Goal: Task Accomplishment & Management: Manage account settings

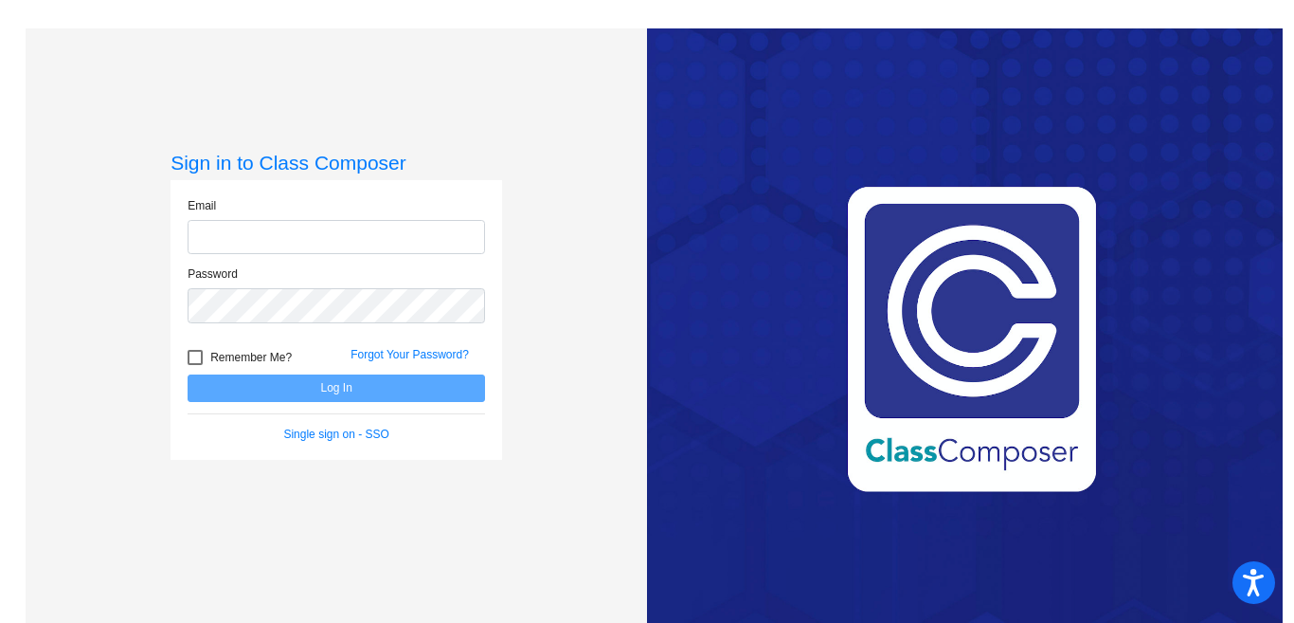
type input "[PERSON_NAME][EMAIL_ADDRESS][PERSON_NAME][DOMAIN_NAME]"
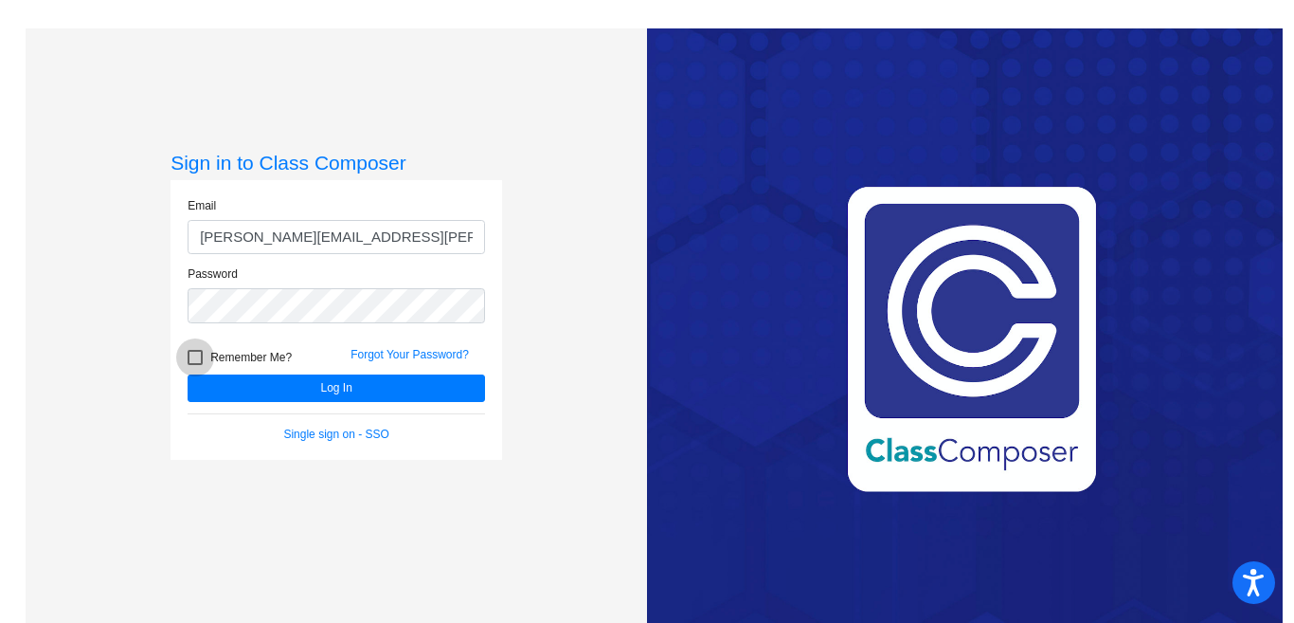
click at [192, 354] on div at bounding box center [195, 357] width 15 height 15
click at [194, 365] on input "Remember Me?" at bounding box center [194, 365] width 1 height 1
checkbox input "true"
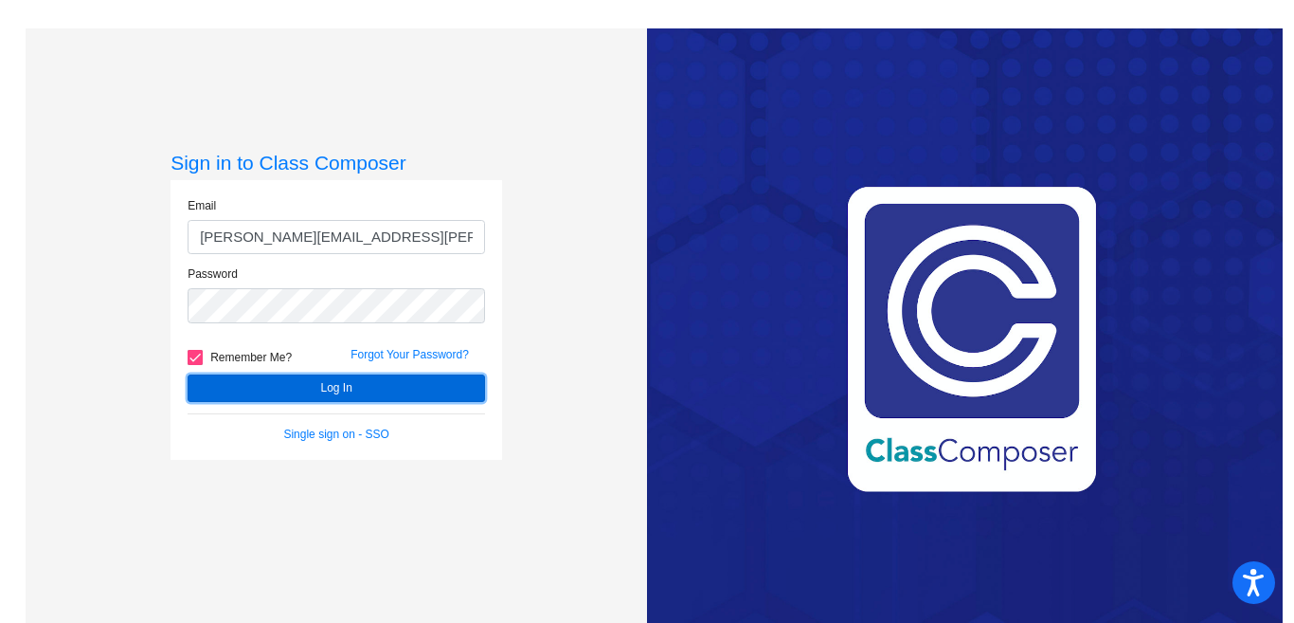
click at [205, 387] on button "Log In" at bounding box center [337, 387] width 298 height 27
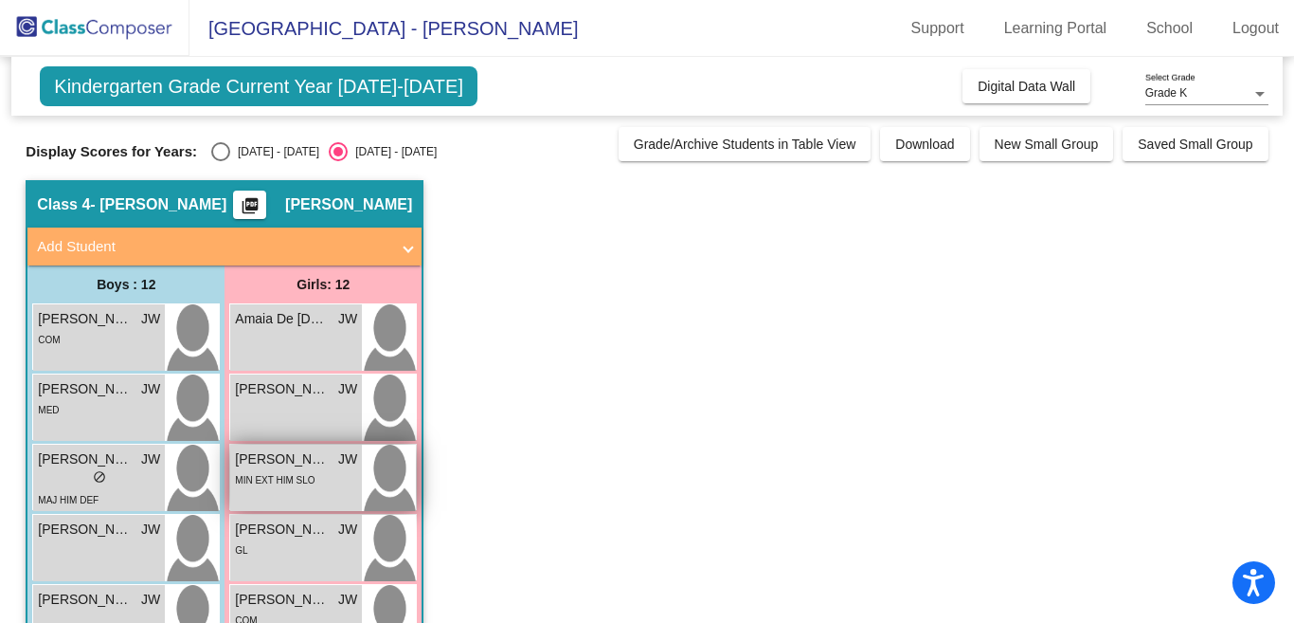
click at [276, 463] on span "[PERSON_NAME]" at bounding box center [282, 459] width 95 height 20
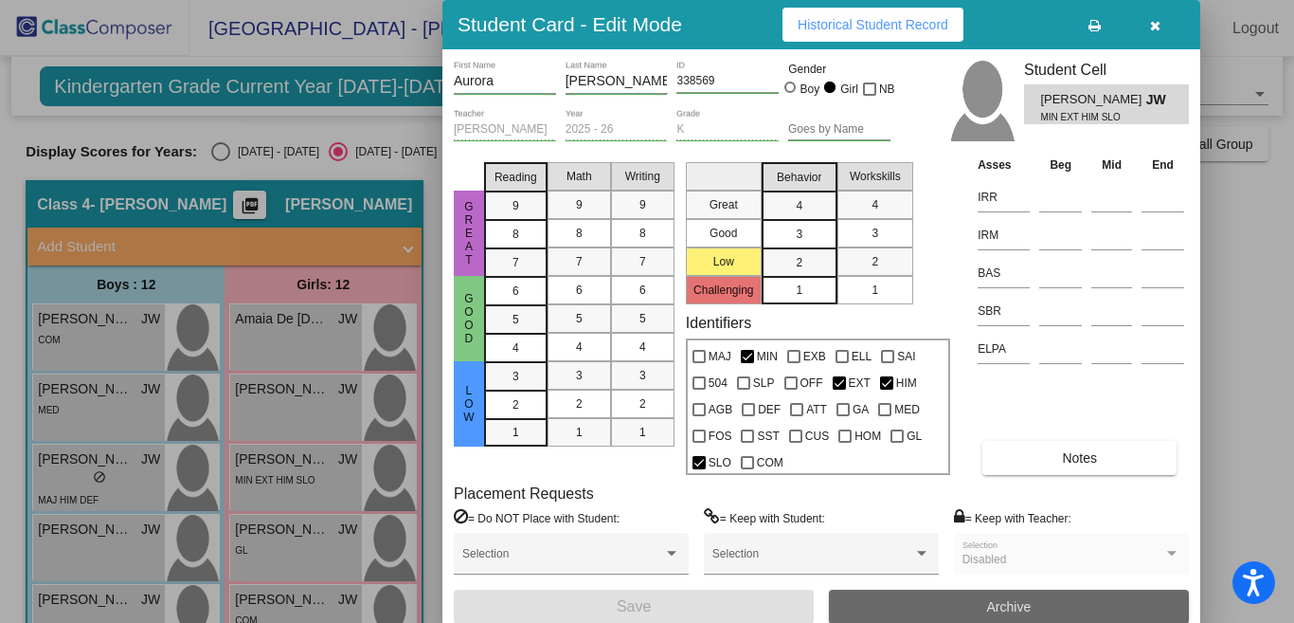
click at [885, 598] on button "Archive" at bounding box center [1009, 606] width 360 height 34
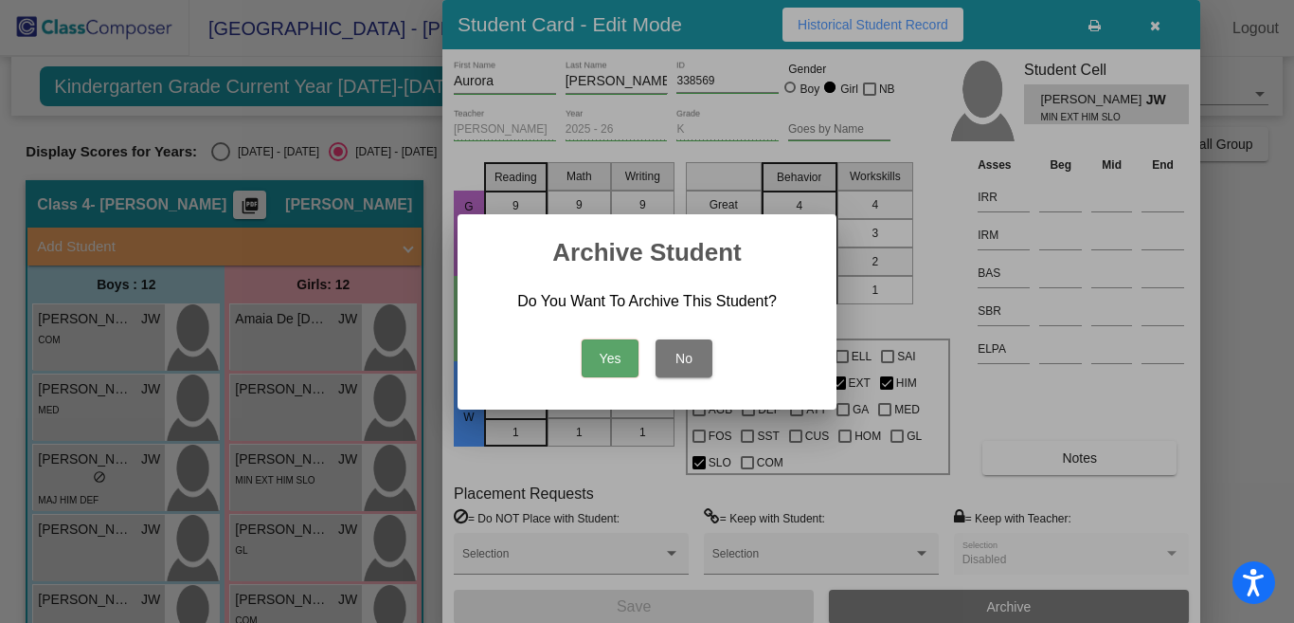
click at [615, 346] on button "Yes" at bounding box center [610, 358] width 57 height 38
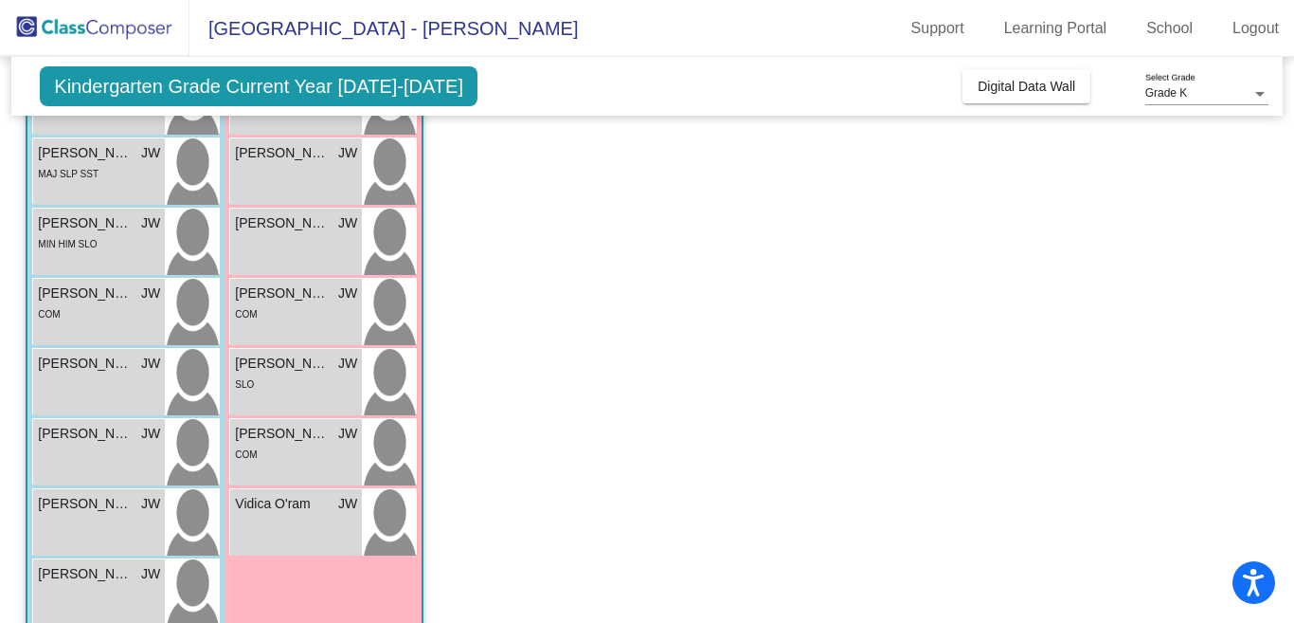
scroll to position [518, 0]
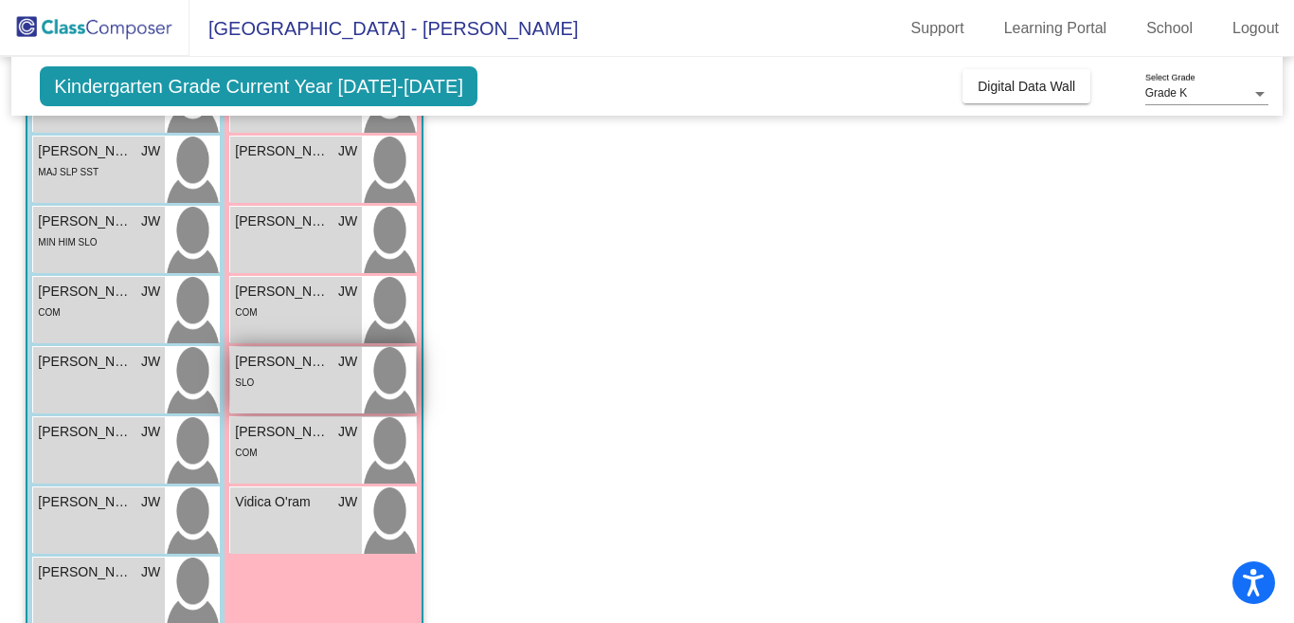
click at [288, 371] on div "SLO" at bounding box center [296, 381] width 122 height 20
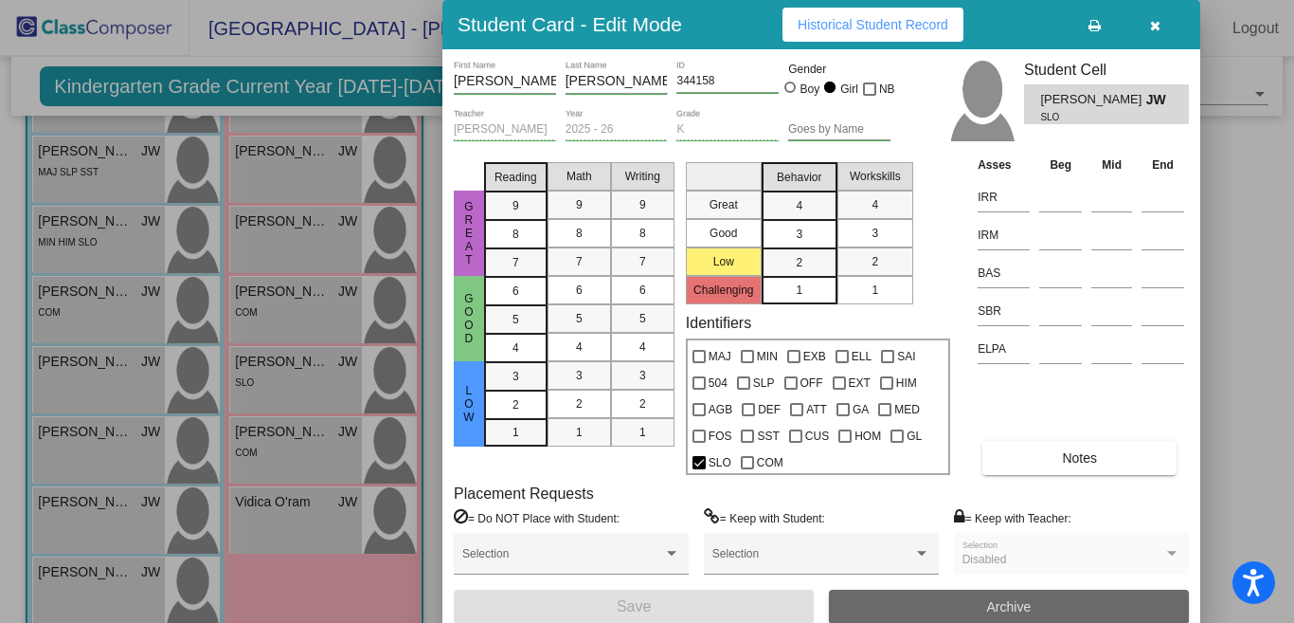
click at [856, 601] on button "Archive" at bounding box center [1009, 606] width 360 height 34
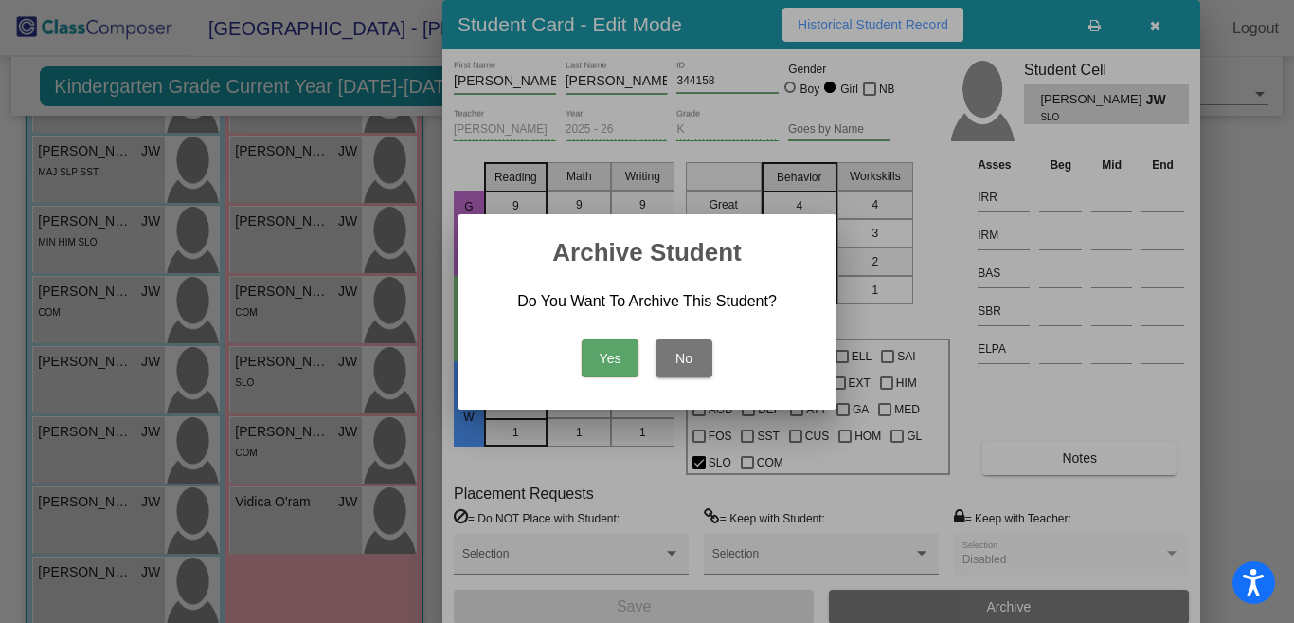
click at [612, 352] on button "Yes" at bounding box center [610, 358] width 57 height 38
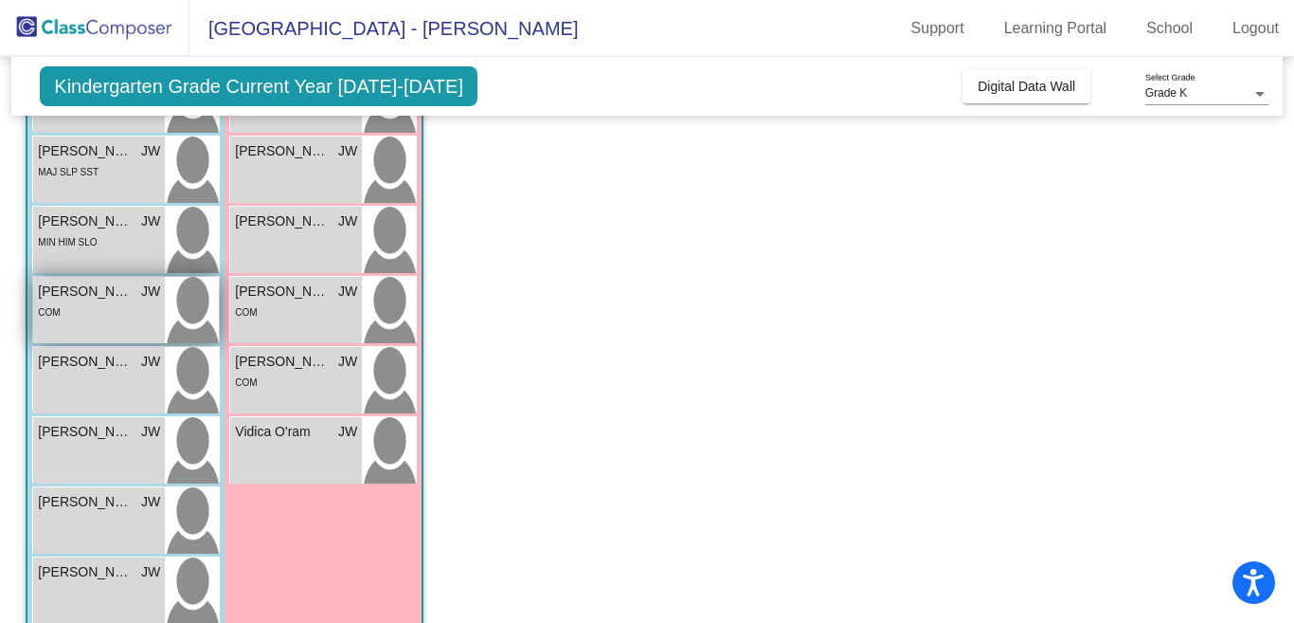
click at [82, 316] on div "COM" at bounding box center [99, 311] width 122 height 20
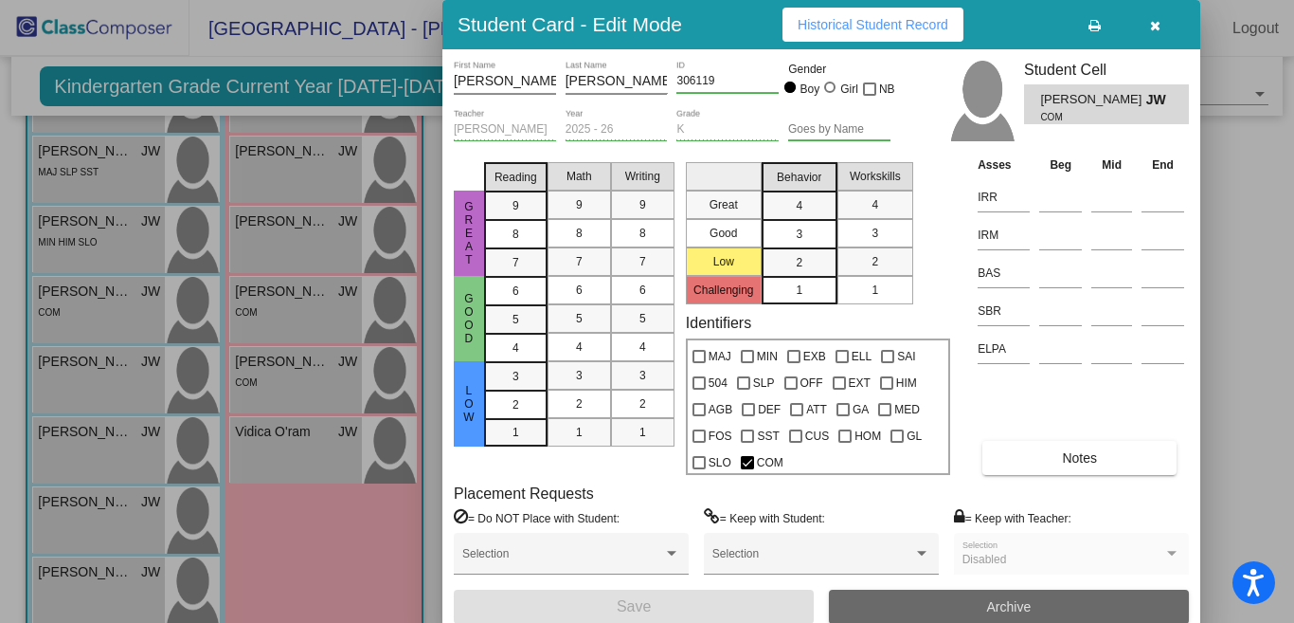
click at [856, 598] on button "Archive" at bounding box center [1009, 606] width 360 height 34
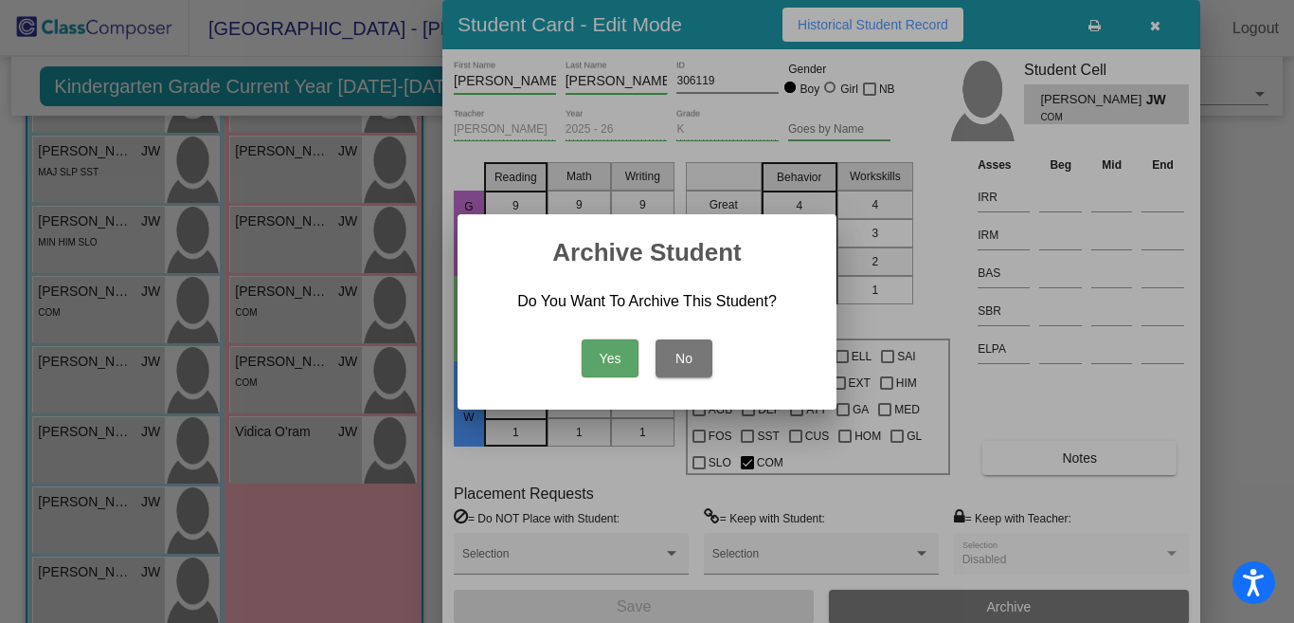
click at [606, 353] on button "Yes" at bounding box center [610, 358] width 57 height 38
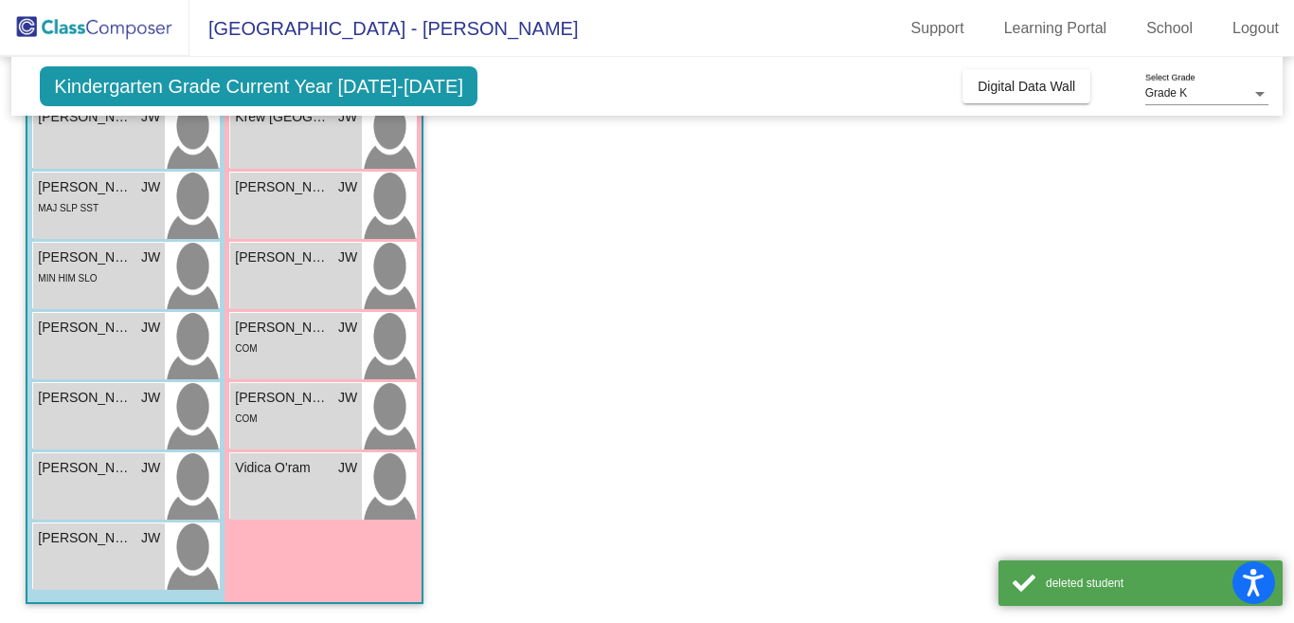
scroll to position [482, 0]
click at [124, 198] on div "MAJ SLP SST" at bounding box center [99, 207] width 122 height 20
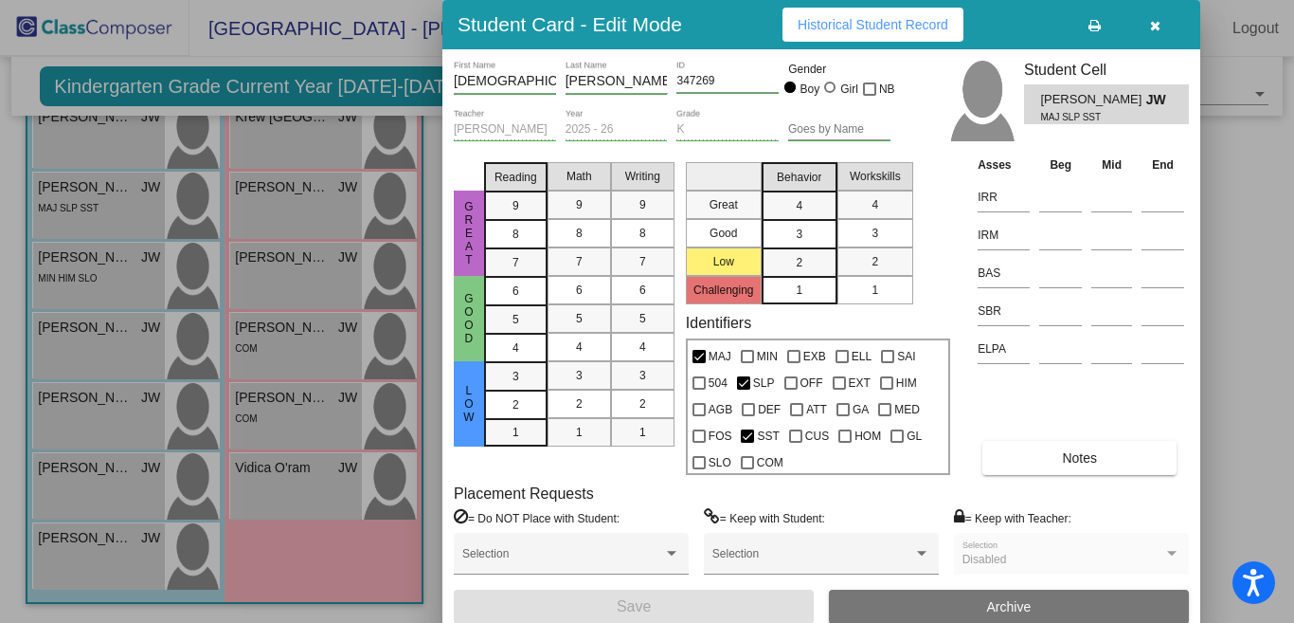
click at [844, 596] on button "Archive" at bounding box center [1009, 606] width 360 height 34
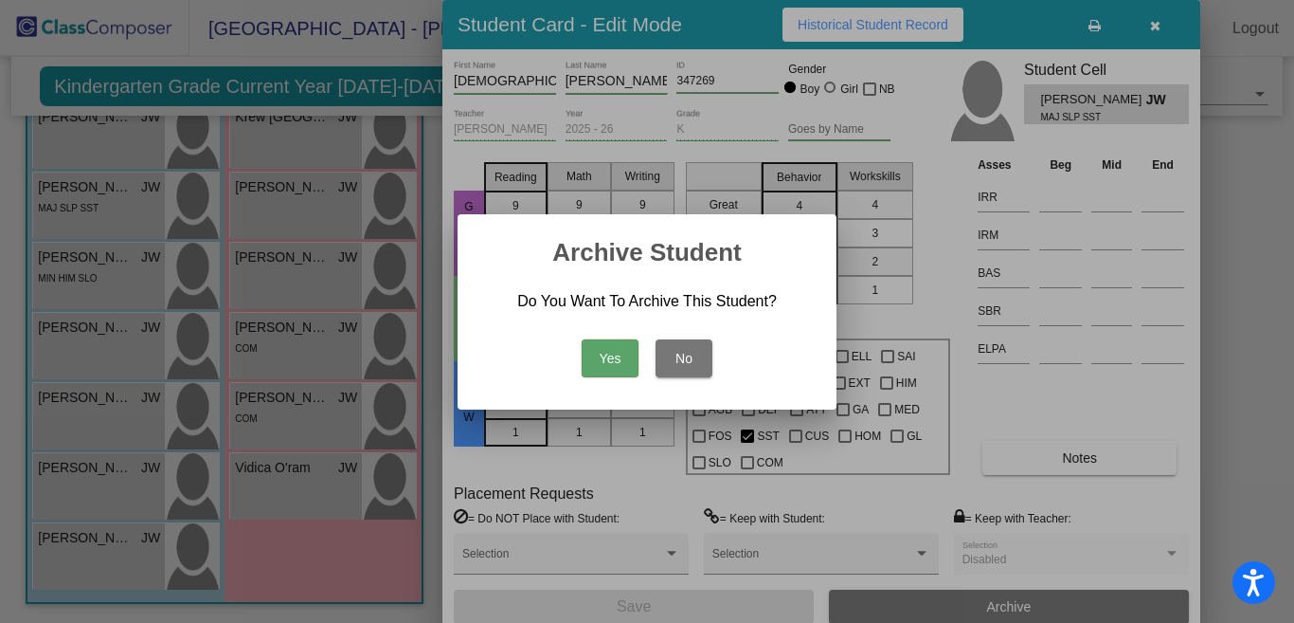
click at [608, 349] on button "Yes" at bounding box center [610, 358] width 57 height 38
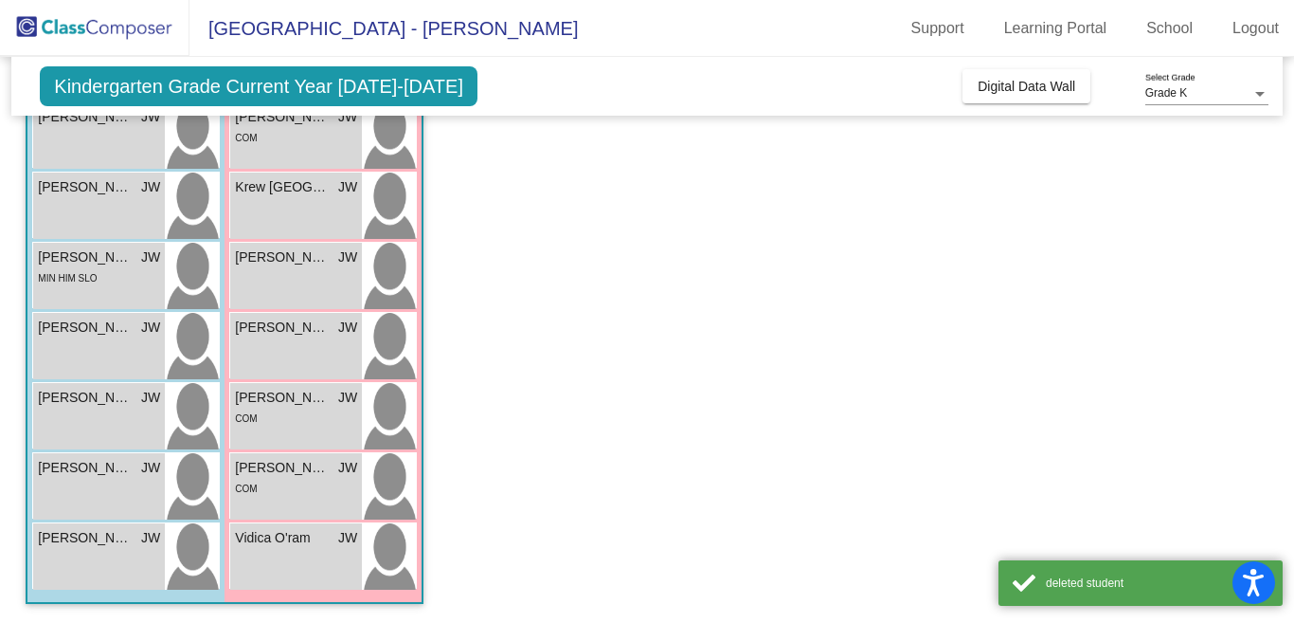
scroll to position [412, 0]
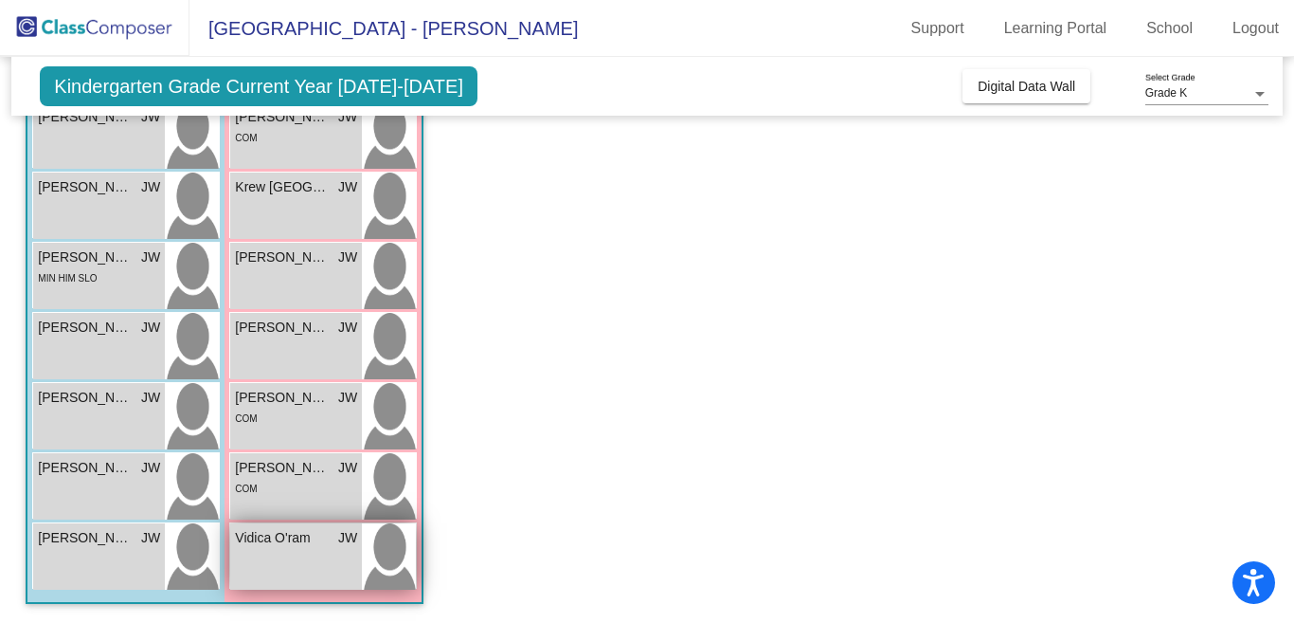
click at [327, 554] on div "Vidica O'ram JW lock do_not_disturb_alt" at bounding box center [296, 556] width 132 height 66
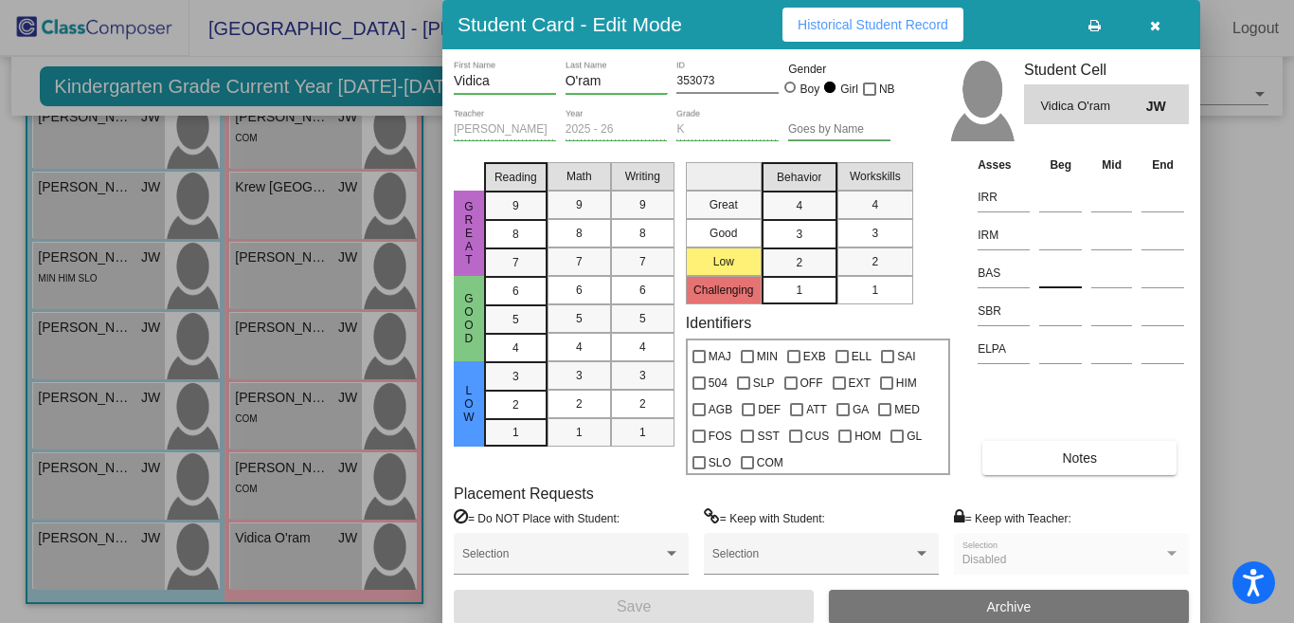
click at [1062, 266] on input at bounding box center [1061, 273] width 43 height 28
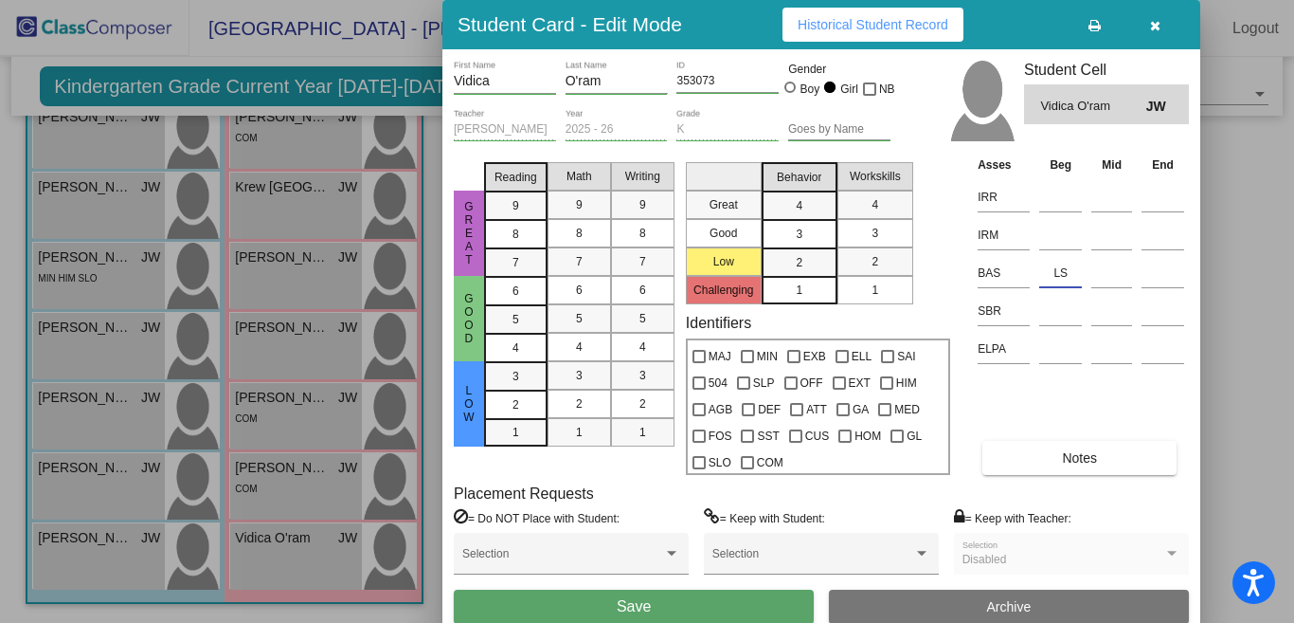
type input "LS"
click at [570, 605] on button "Save" at bounding box center [634, 606] width 360 height 34
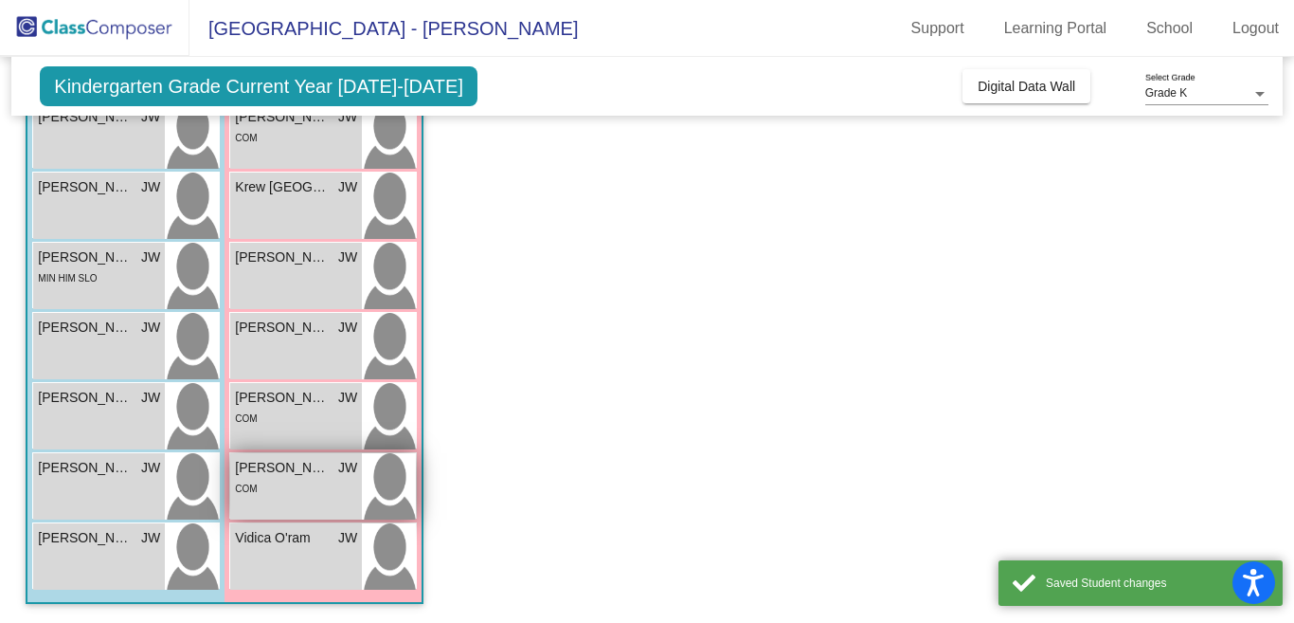
click at [306, 472] on span "[PERSON_NAME]" at bounding box center [282, 468] width 95 height 20
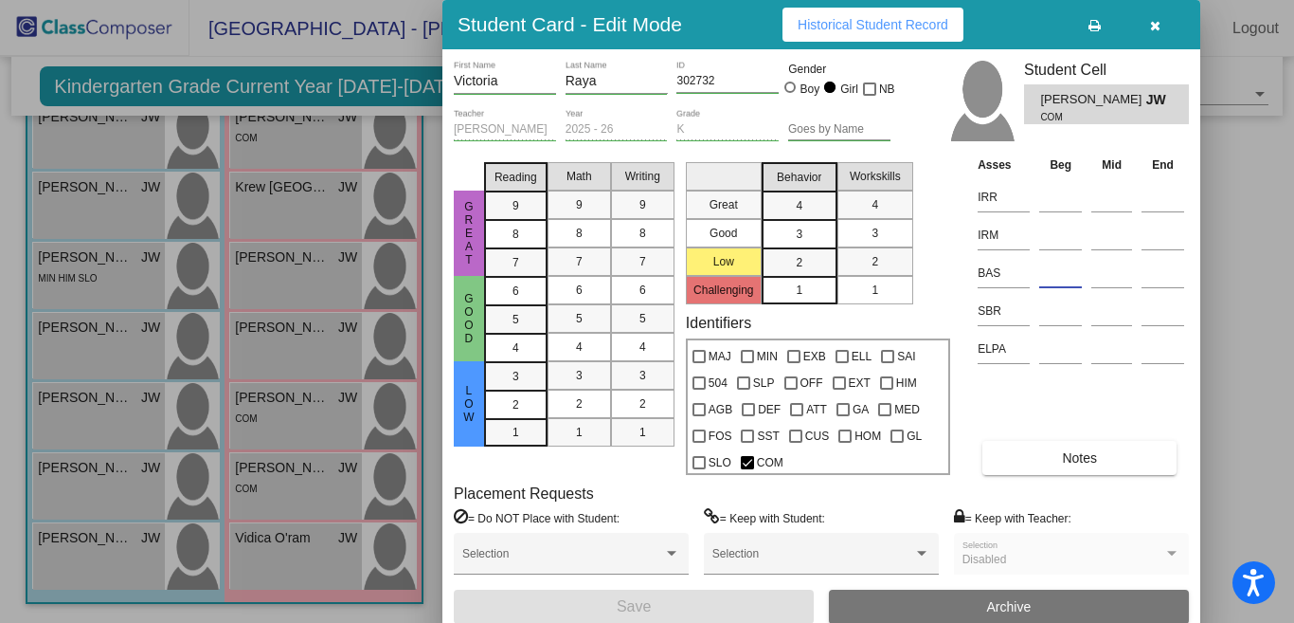
click at [1065, 273] on input at bounding box center [1061, 273] width 43 height 28
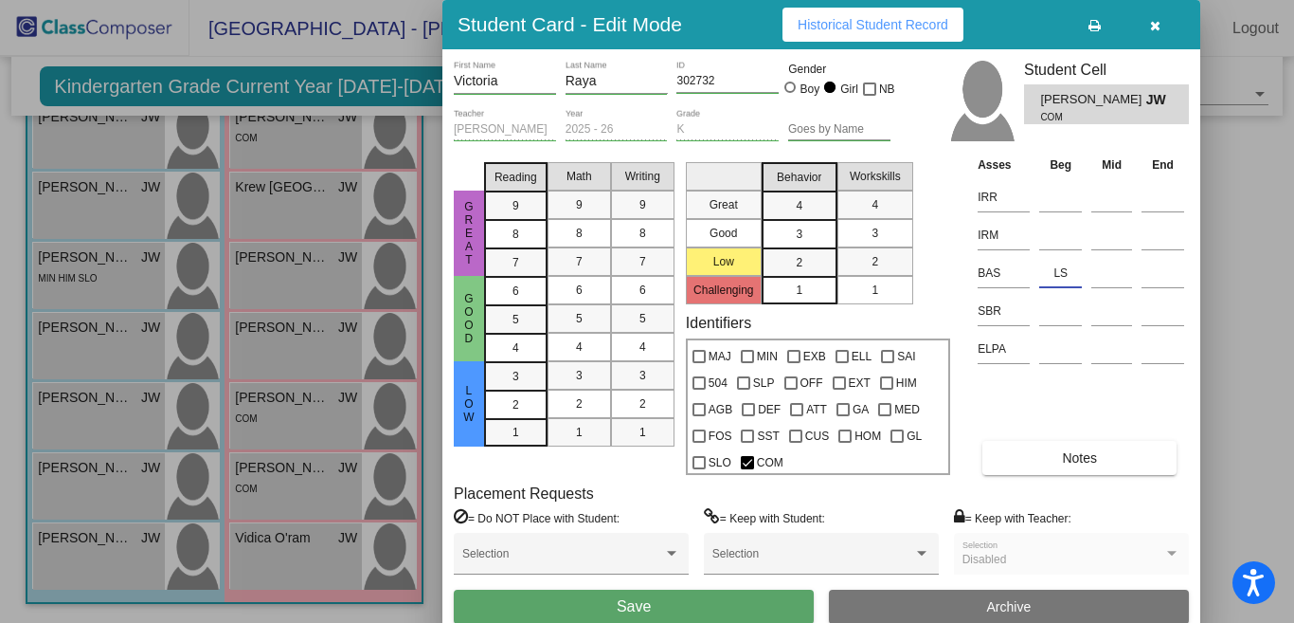
type input "LS"
click at [583, 599] on button "Save" at bounding box center [634, 606] width 360 height 34
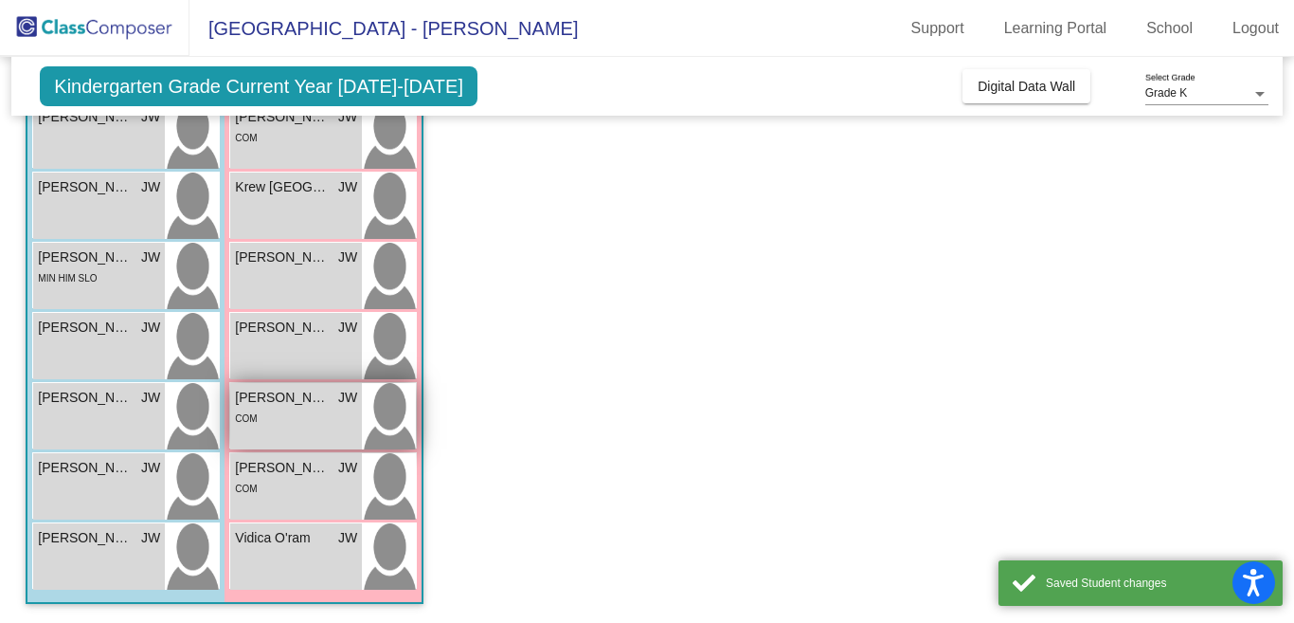
click at [295, 401] on span "[PERSON_NAME]" at bounding box center [282, 398] width 95 height 20
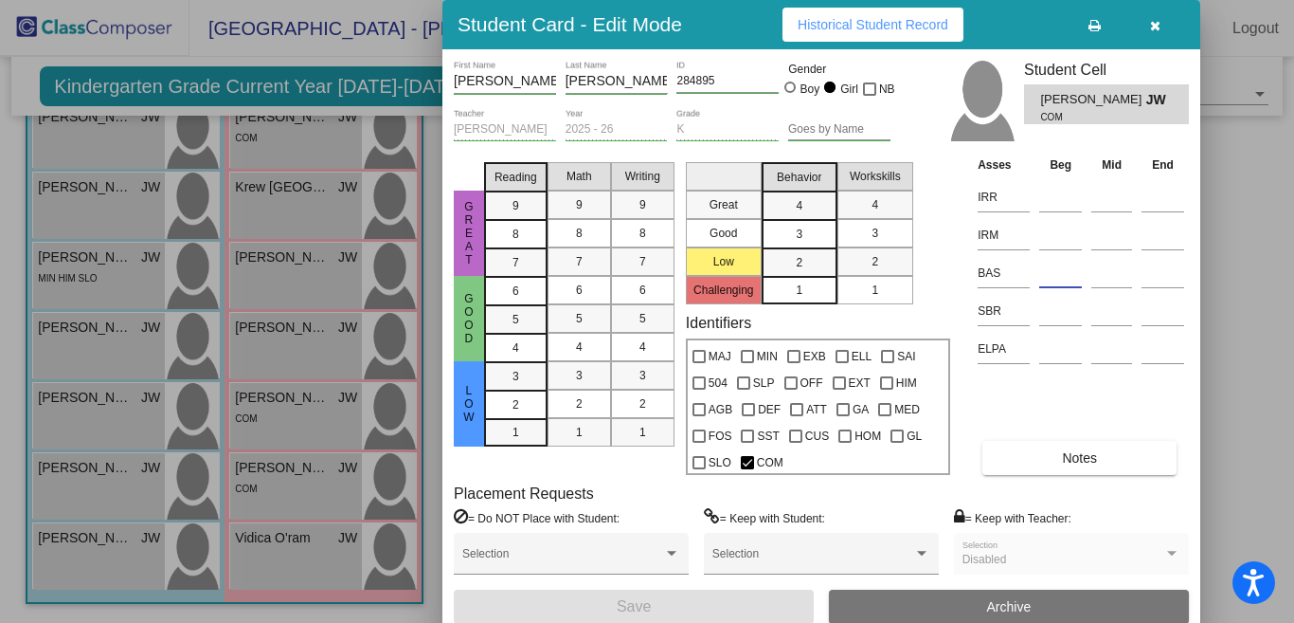
click at [1059, 271] on input at bounding box center [1061, 273] width 43 height 28
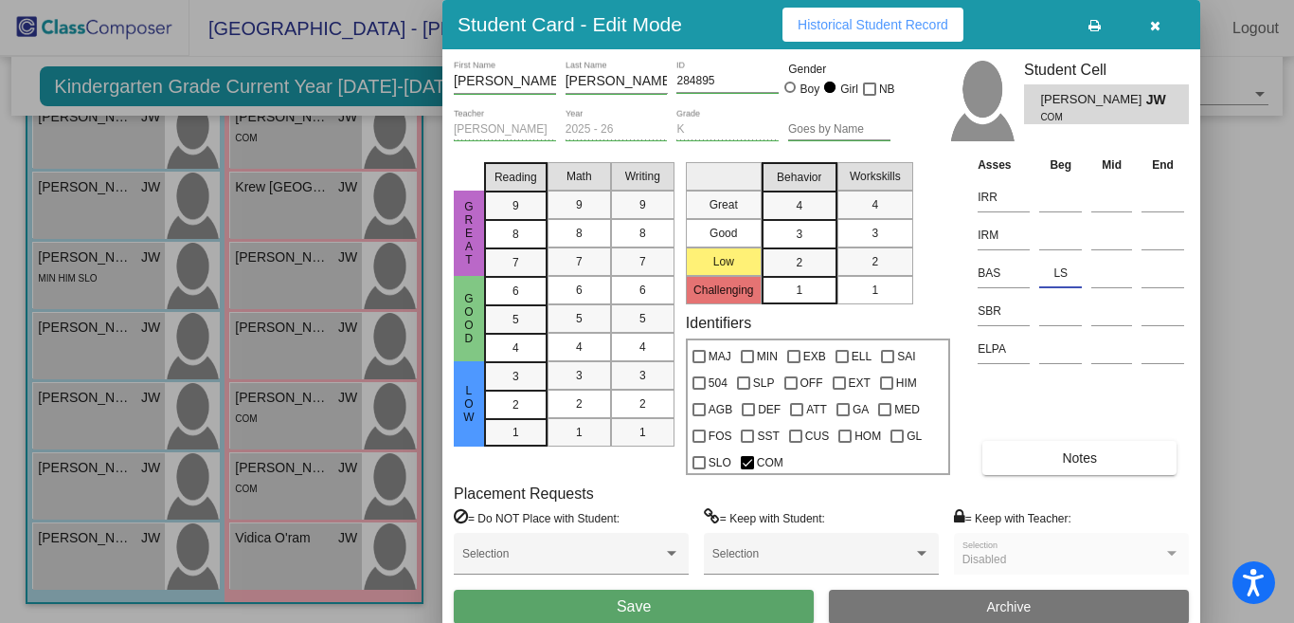
type input "LS"
click at [530, 601] on button "Save" at bounding box center [634, 606] width 360 height 34
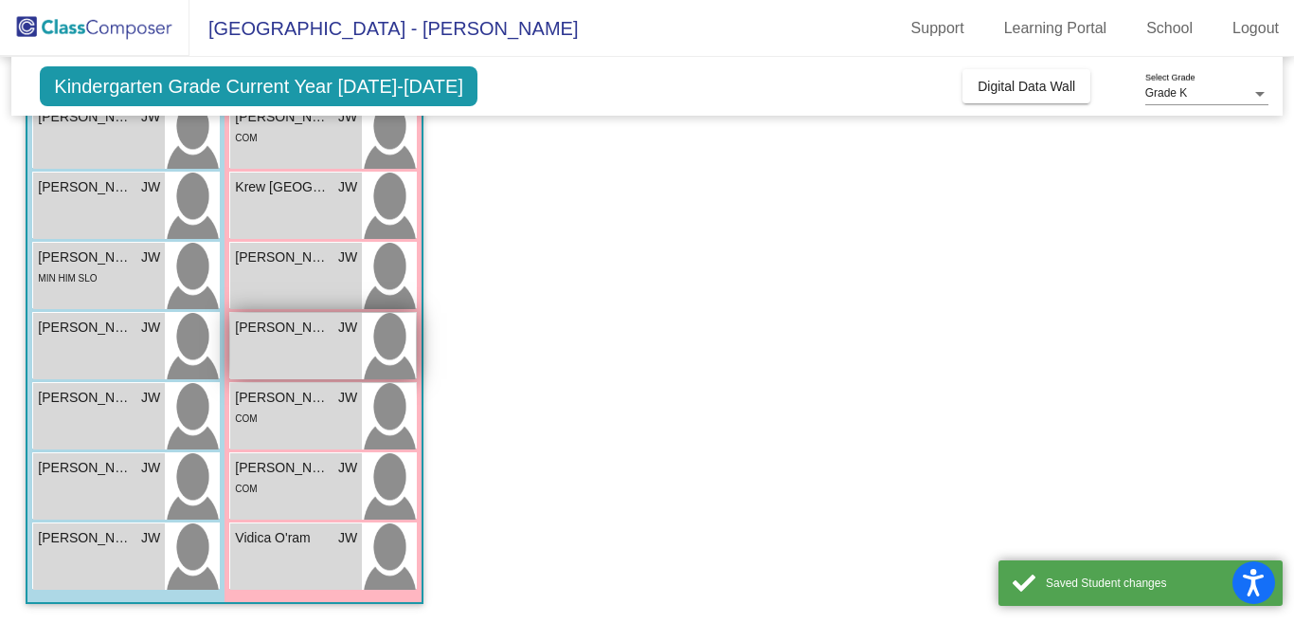
click at [290, 326] on span "[PERSON_NAME]" at bounding box center [282, 327] width 95 height 20
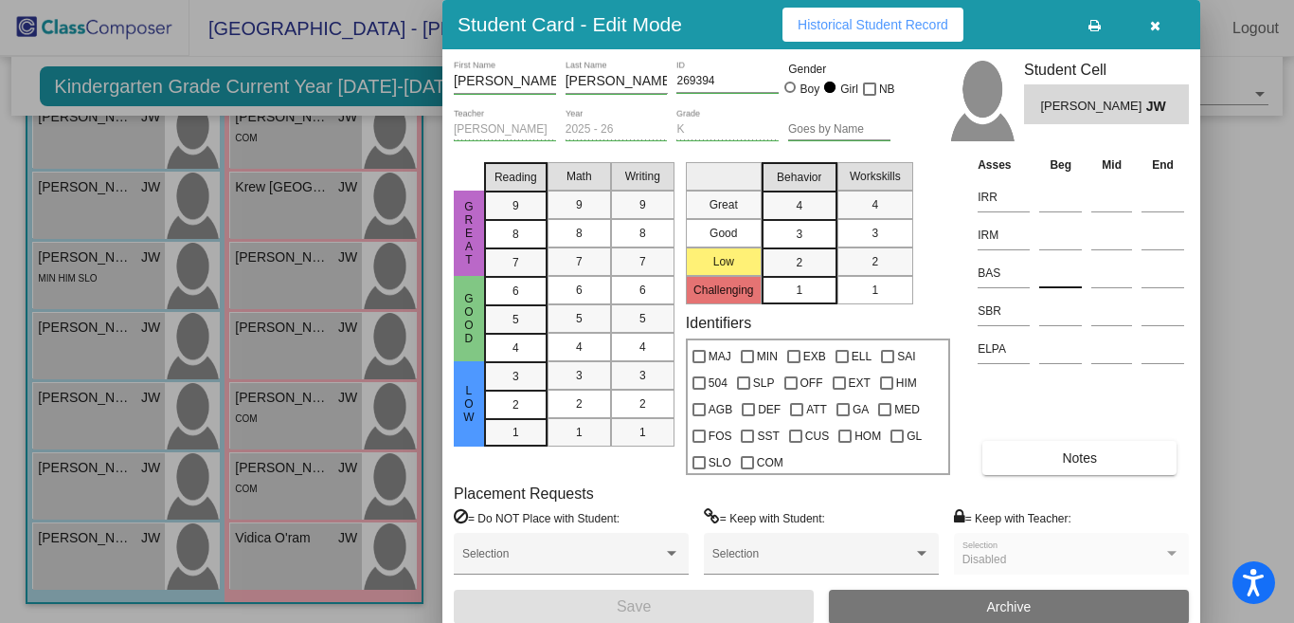
click at [1053, 271] on input at bounding box center [1061, 273] width 43 height 28
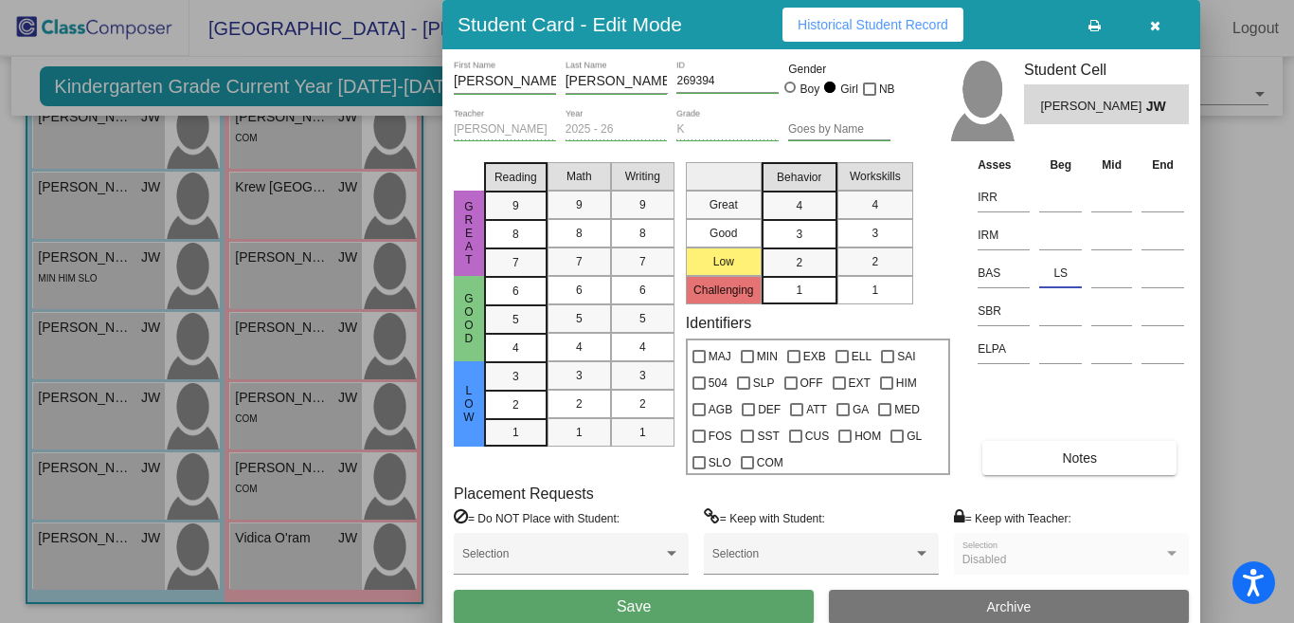
type input "LS"
click at [507, 601] on button "Save" at bounding box center [634, 606] width 360 height 34
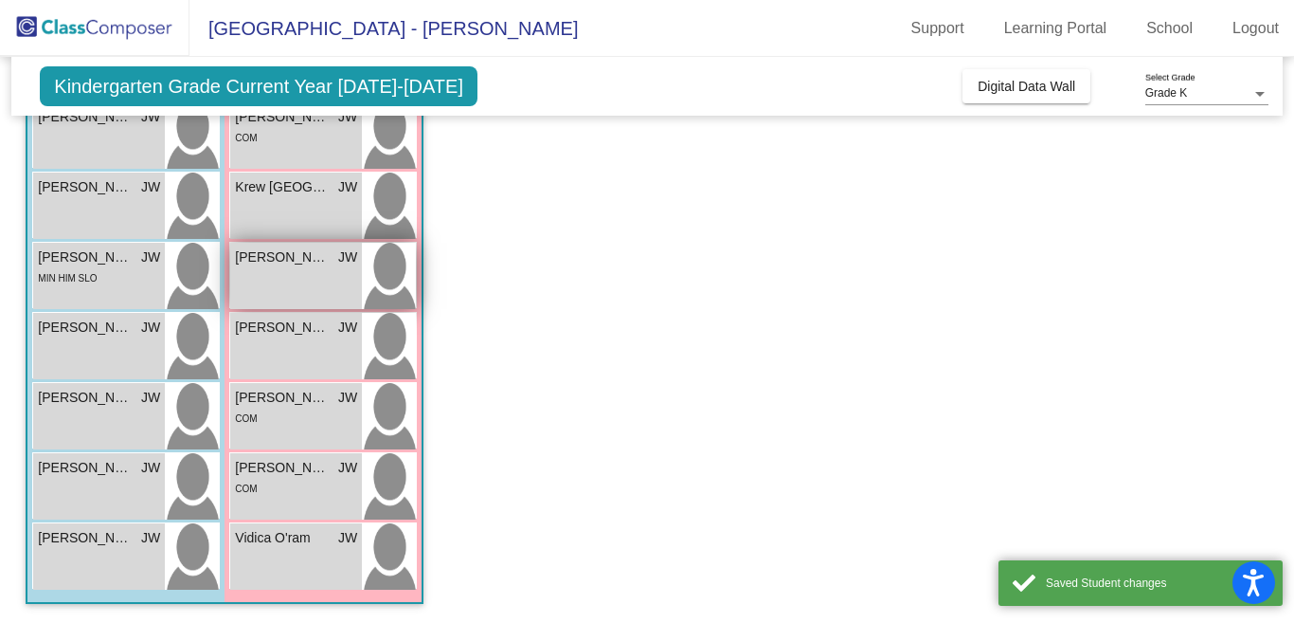
click at [283, 265] on span "[PERSON_NAME]" at bounding box center [282, 257] width 95 height 20
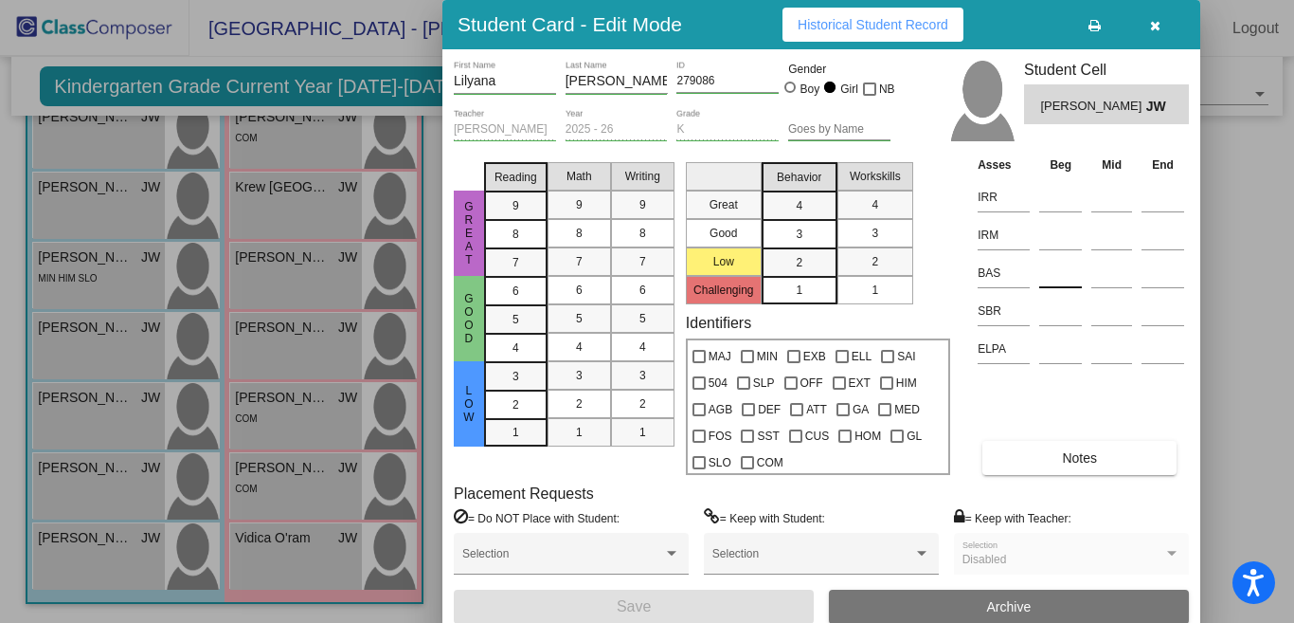
click at [1072, 271] on input at bounding box center [1061, 273] width 43 height 28
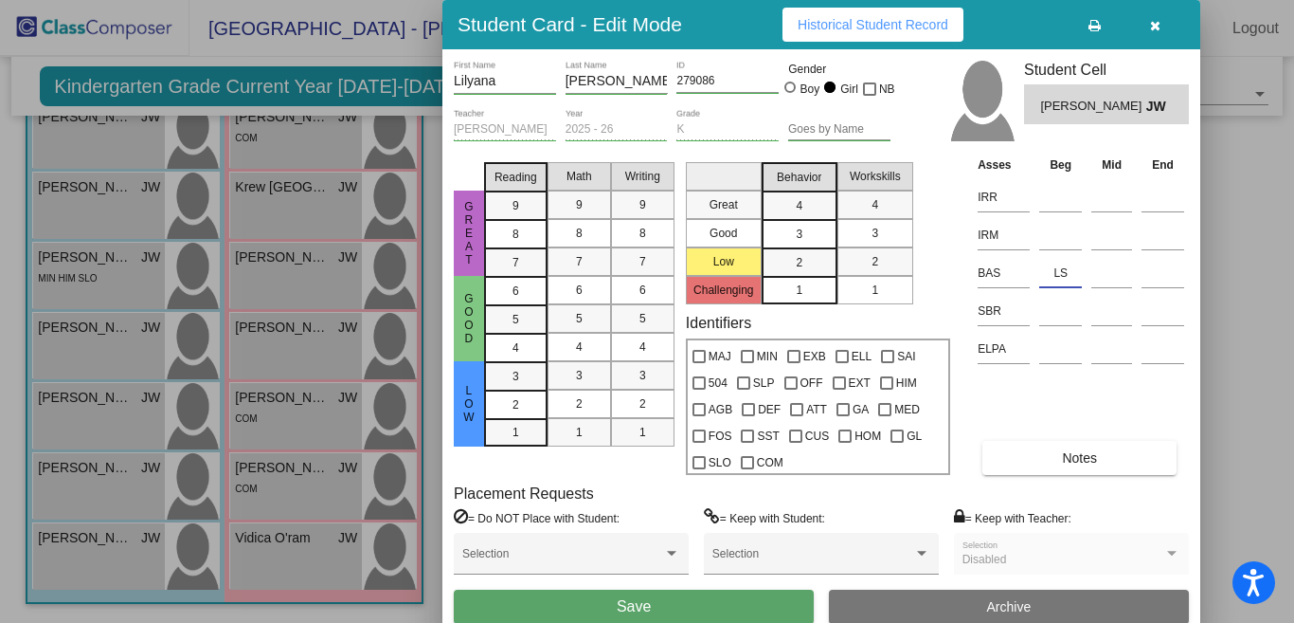
type input "LS"
click at [572, 602] on button "Save" at bounding box center [634, 606] width 360 height 34
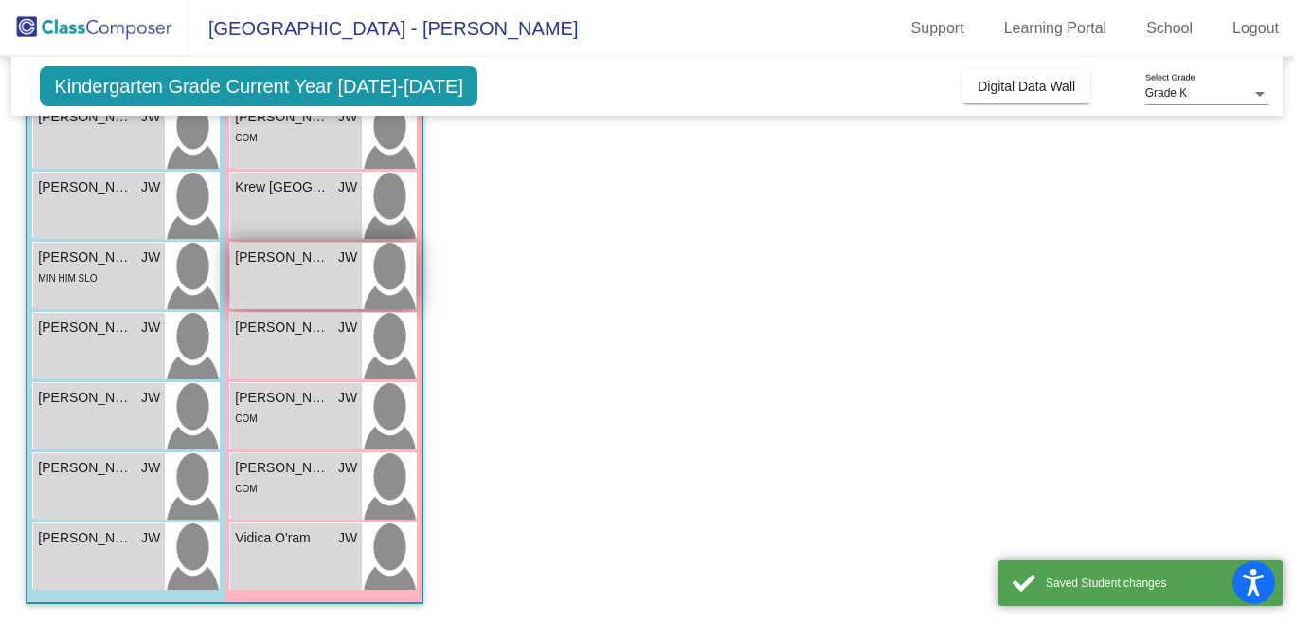
click at [301, 256] on span "[PERSON_NAME]" at bounding box center [282, 257] width 95 height 20
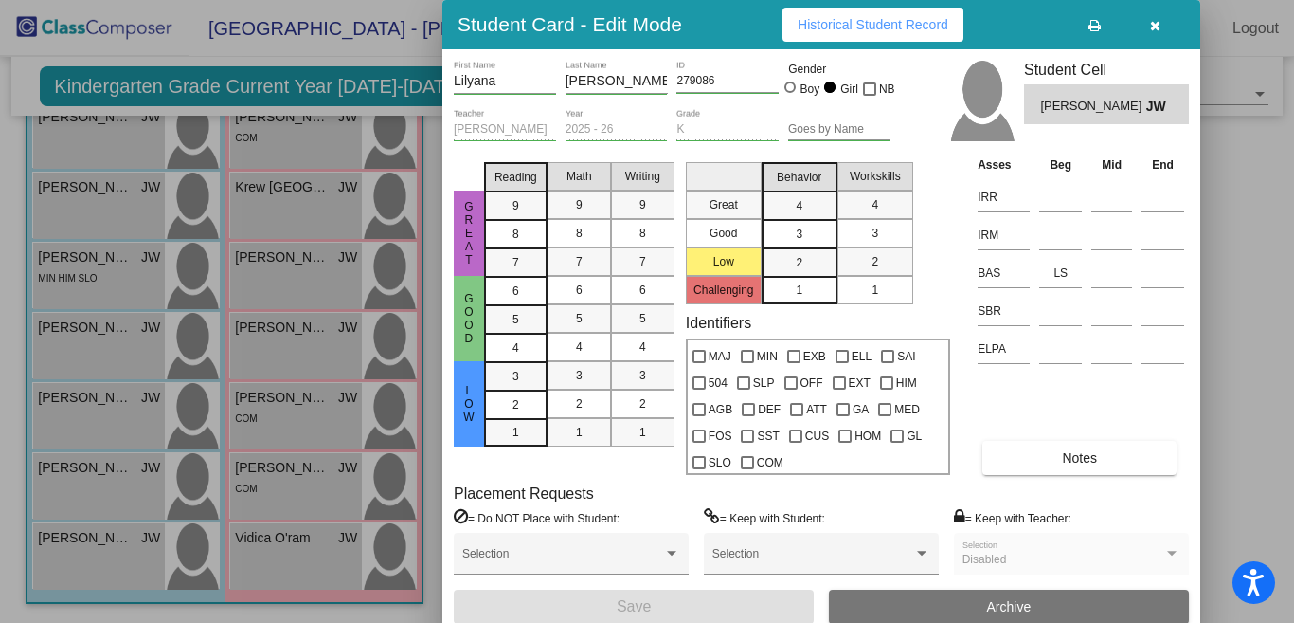
click at [88, 565] on div at bounding box center [647, 311] width 1294 height 623
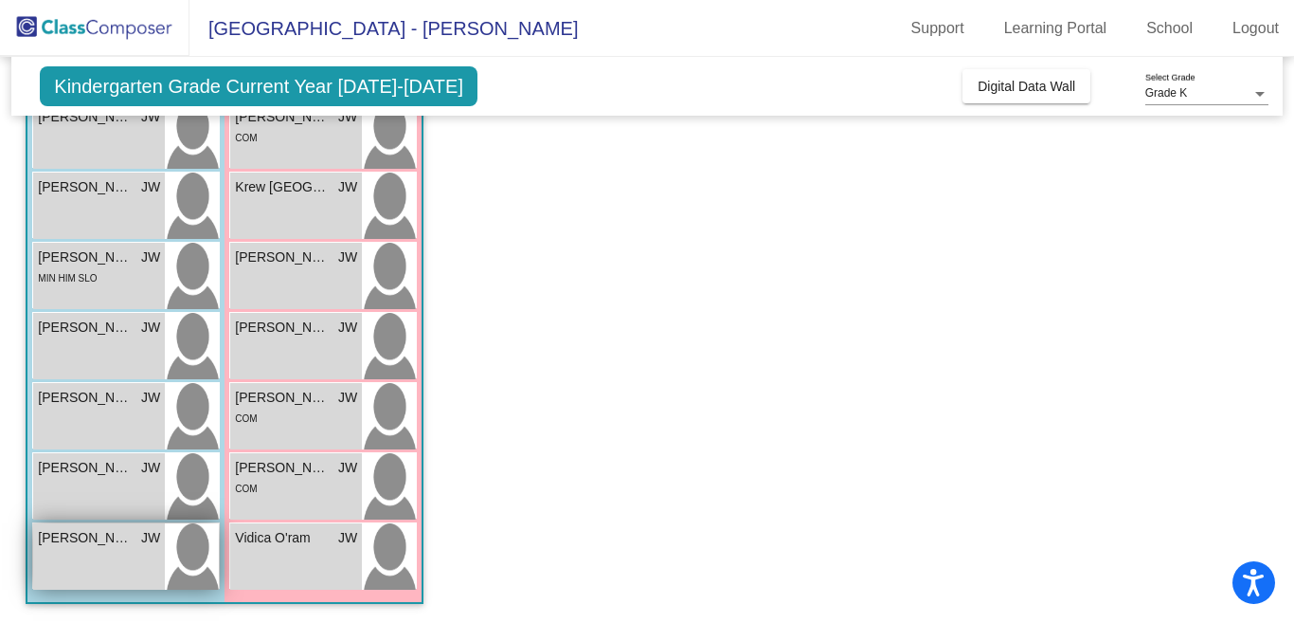
click at [127, 544] on span "[PERSON_NAME]" at bounding box center [85, 538] width 95 height 20
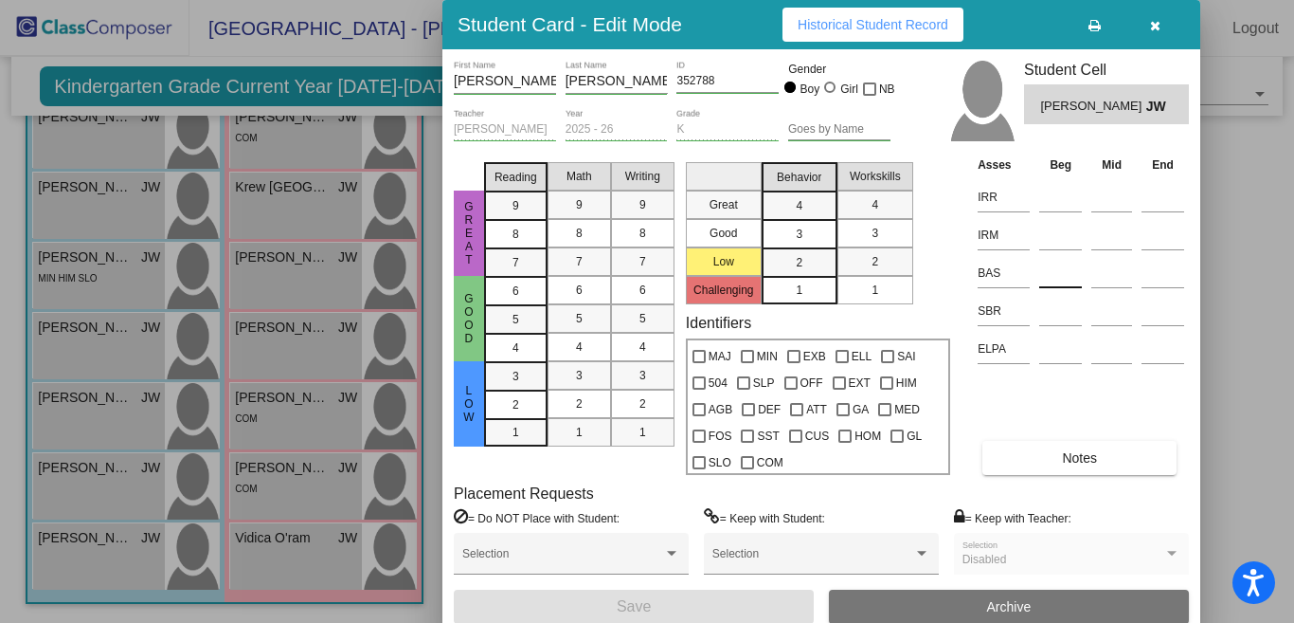
click at [1064, 274] on input at bounding box center [1061, 273] width 43 height 28
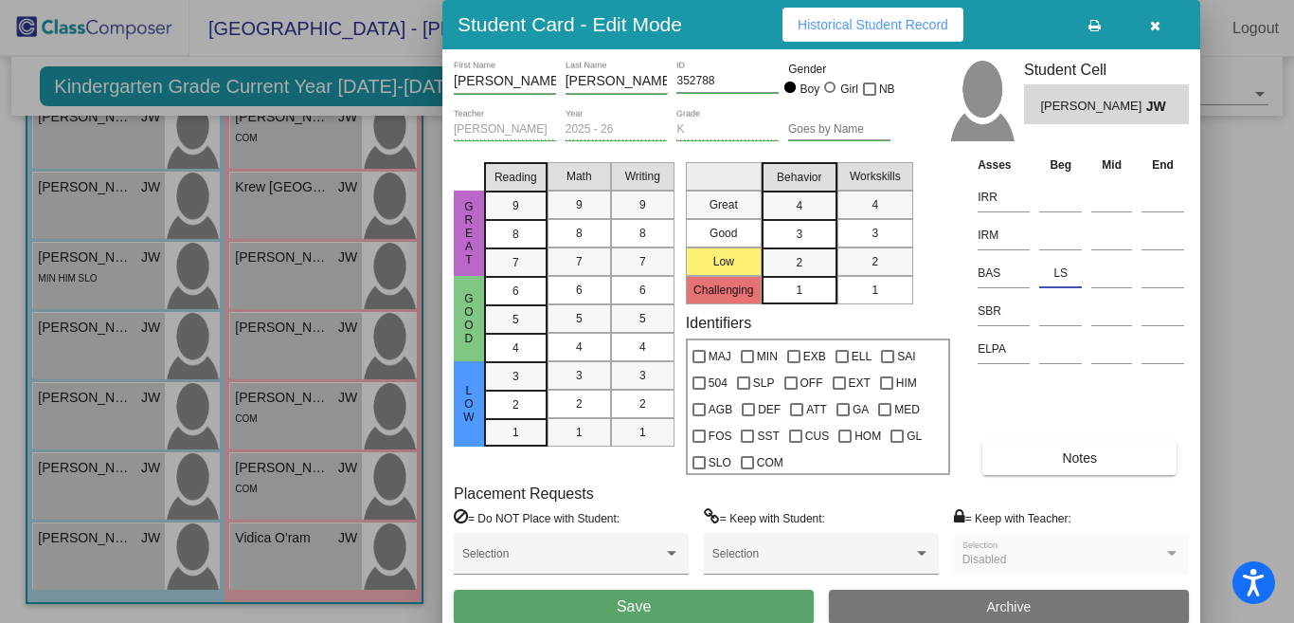
type input "LS"
click at [589, 599] on button "Save" at bounding box center [634, 606] width 360 height 34
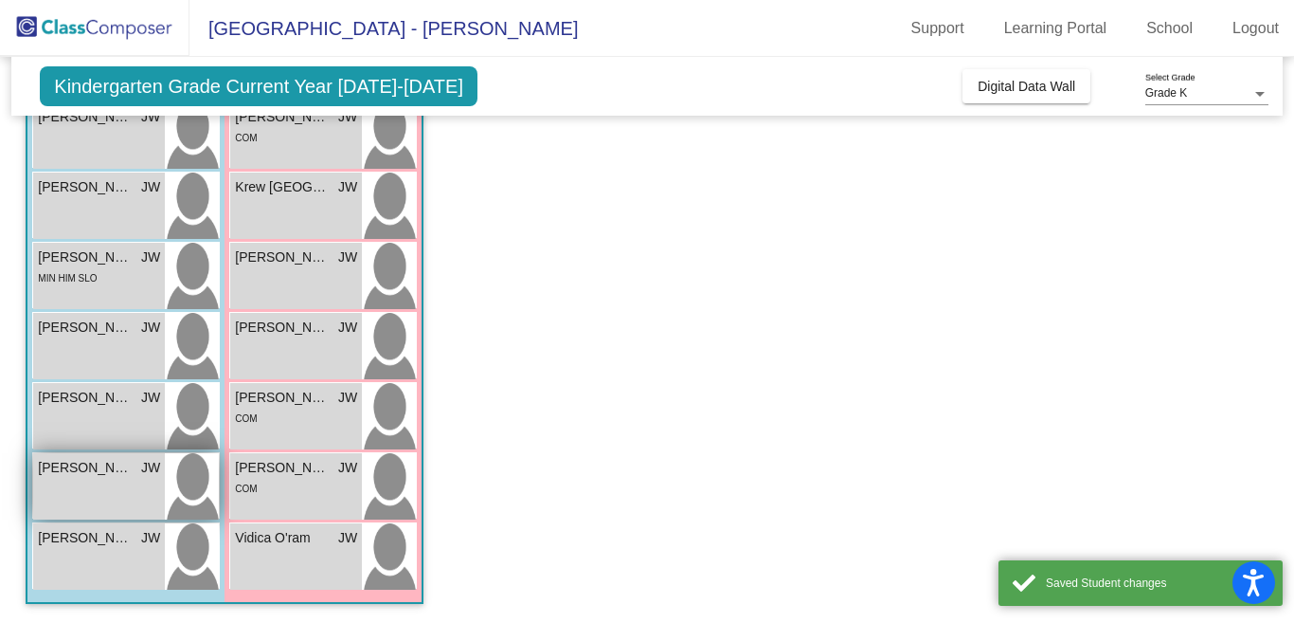
click at [86, 466] on span "[PERSON_NAME]" at bounding box center [85, 468] width 95 height 20
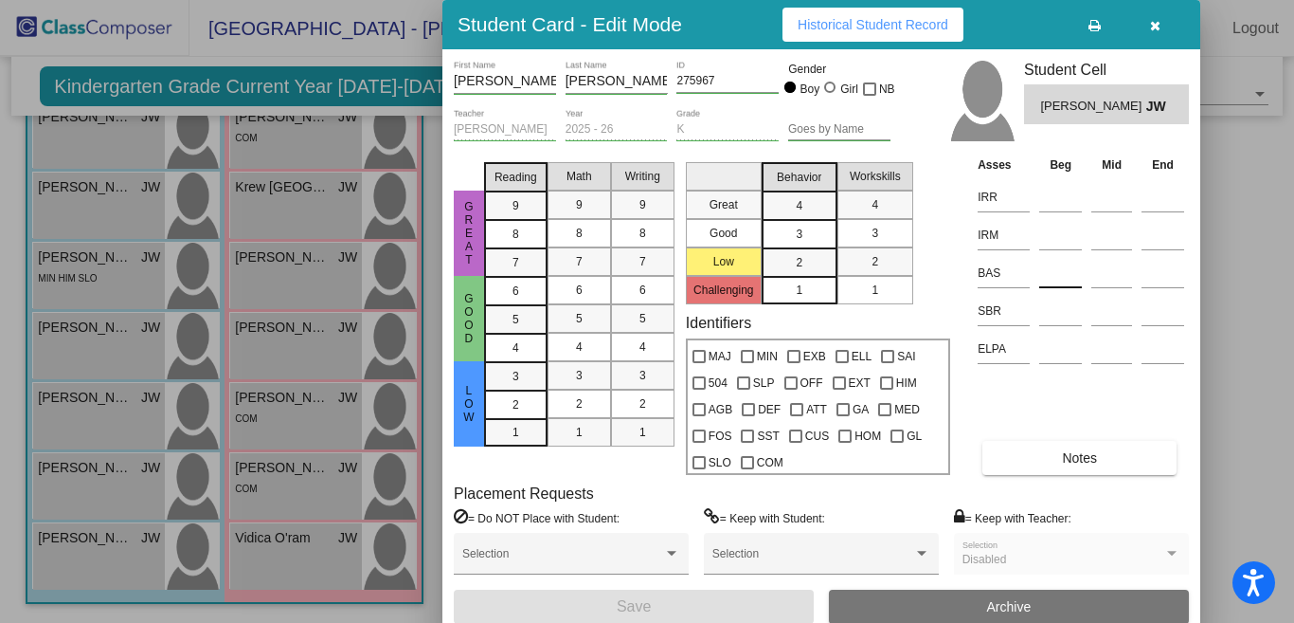
click at [1065, 269] on input at bounding box center [1061, 273] width 43 height 28
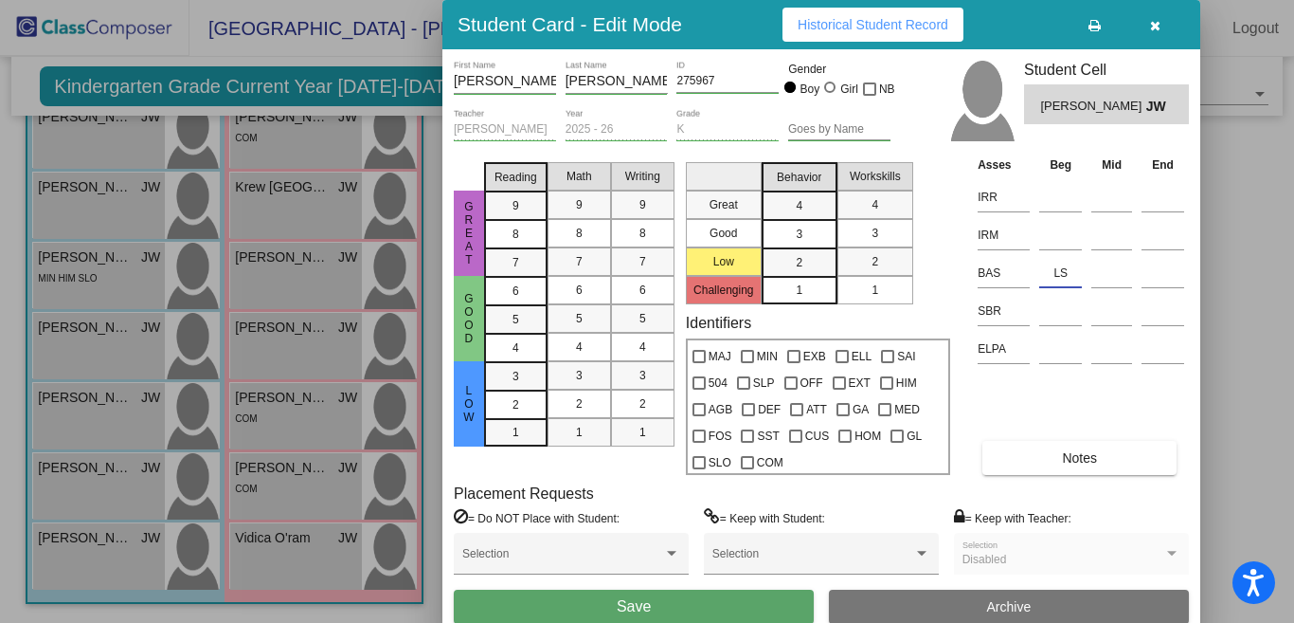
type input "LS"
click at [571, 598] on button "Save" at bounding box center [634, 606] width 360 height 34
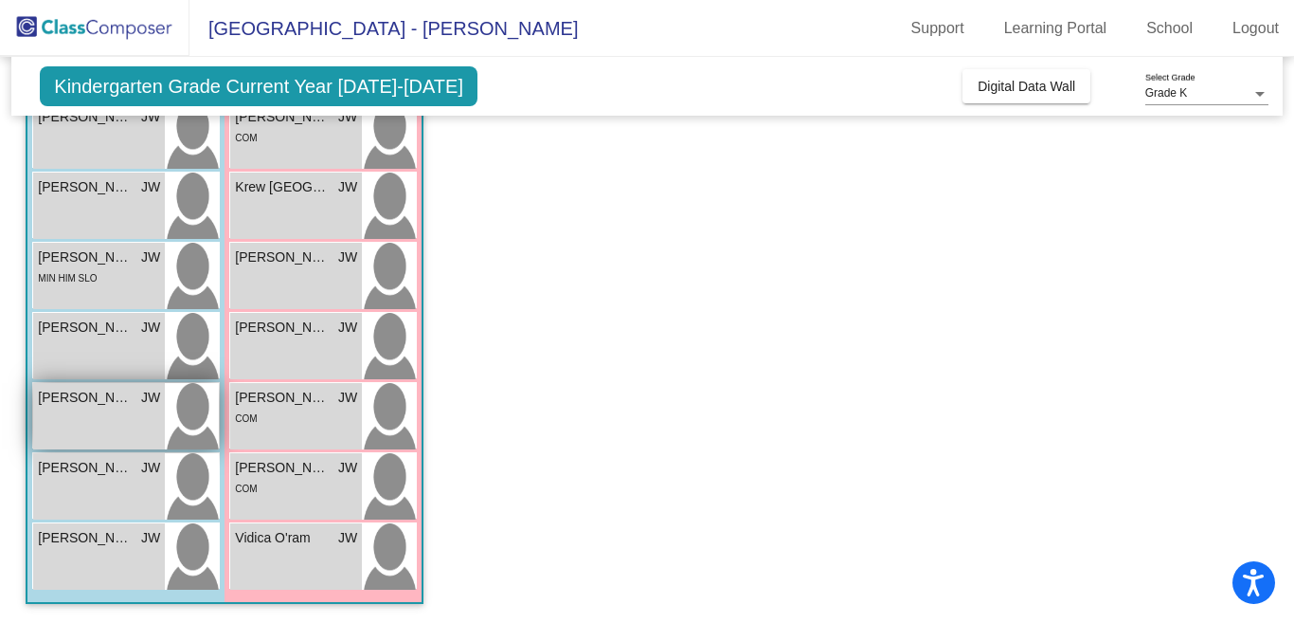
click at [96, 399] on span "[PERSON_NAME]" at bounding box center [85, 398] width 95 height 20
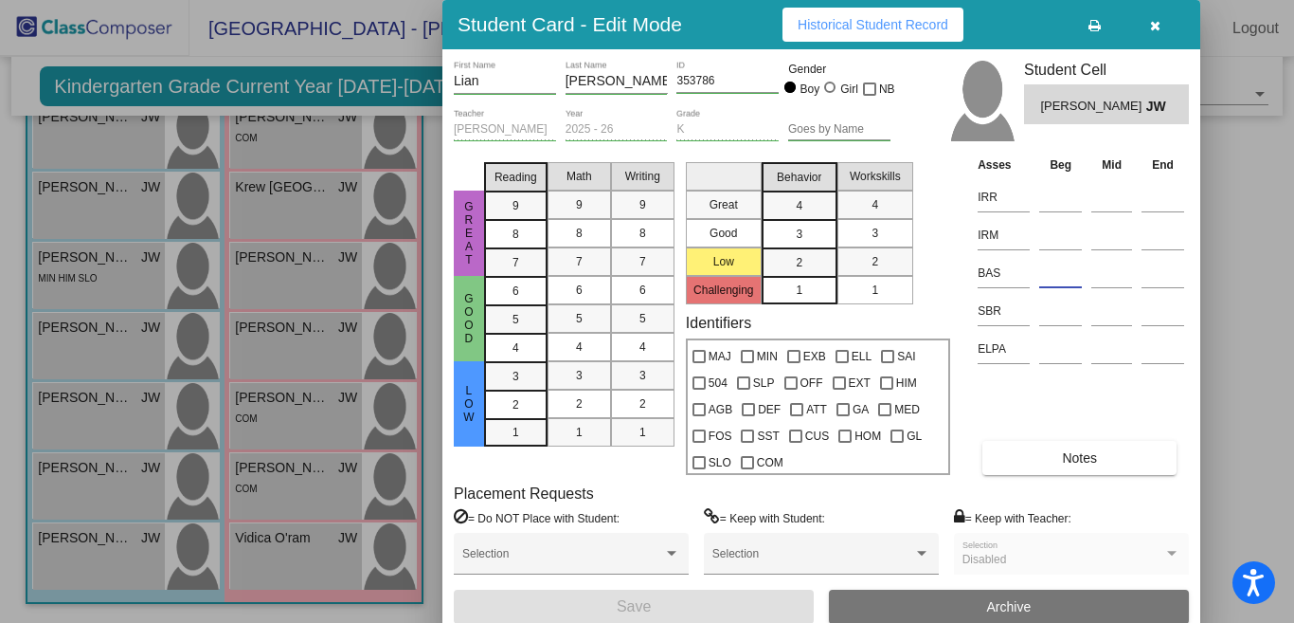
click at [1071, 266] on input at bounding box center [1061, 273] width 43 height 28
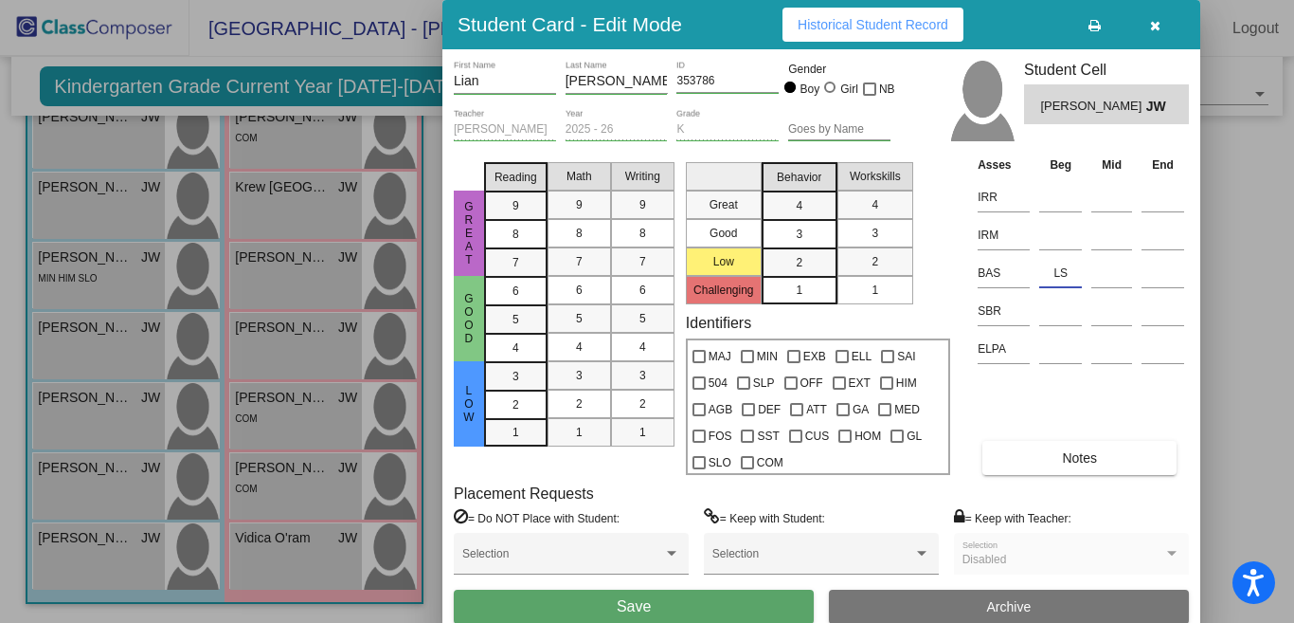
type input "LS"
click at [539, 598] on button "Save" at bounding box center [634, 606] width 360 height 34
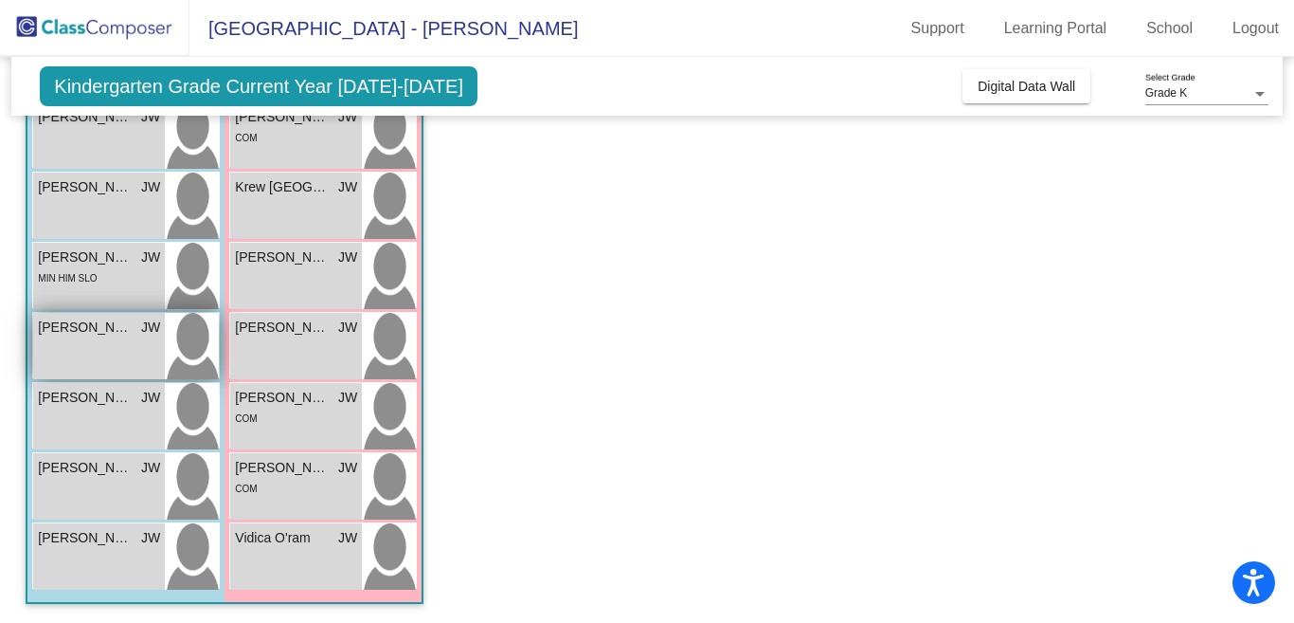
click at [112, 328] on span "[PERSON_NAME]" at bounding box center [85, 327] width 95 height 20
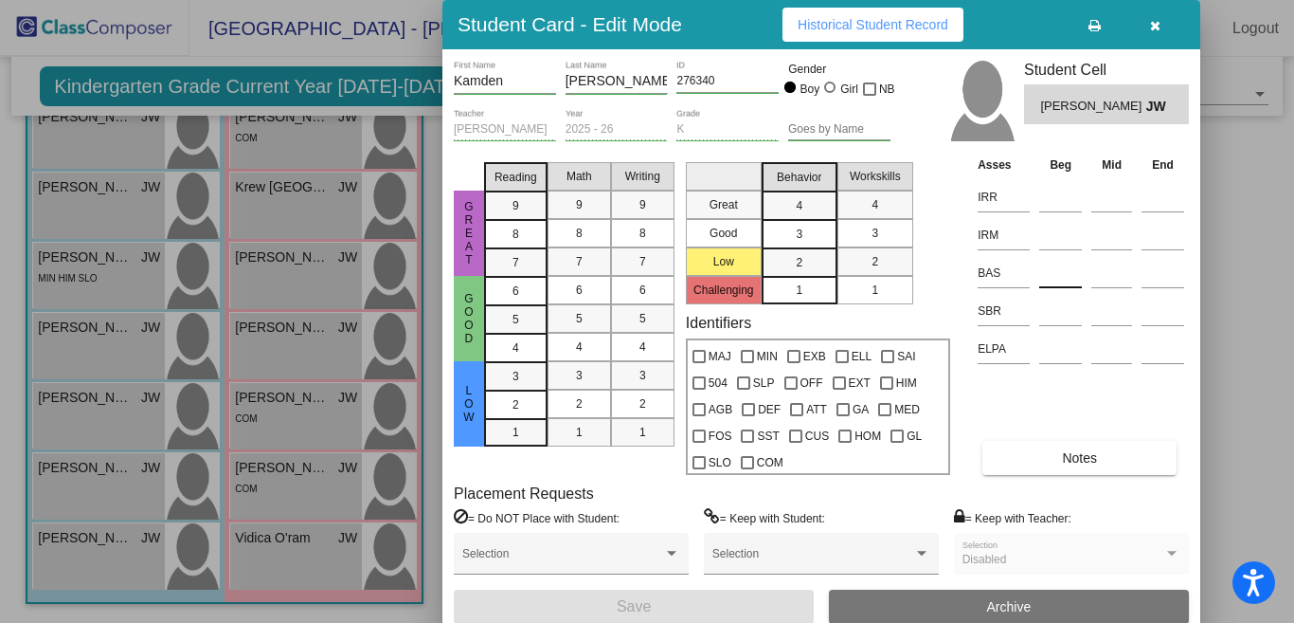
click at [1069, 271] on input at bounding box center [1061, 273] width 43 height 28
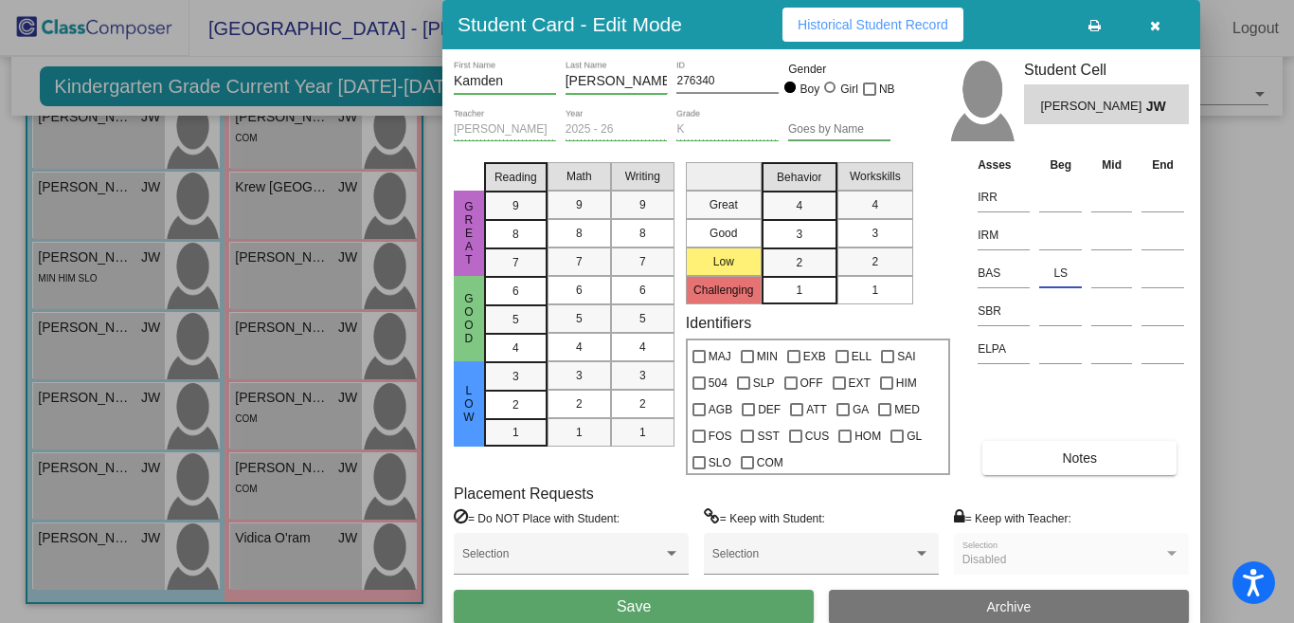
type input "LS"
click at [563, 602] on button "Save" at bounding box center [634, 606] width 360 height 34
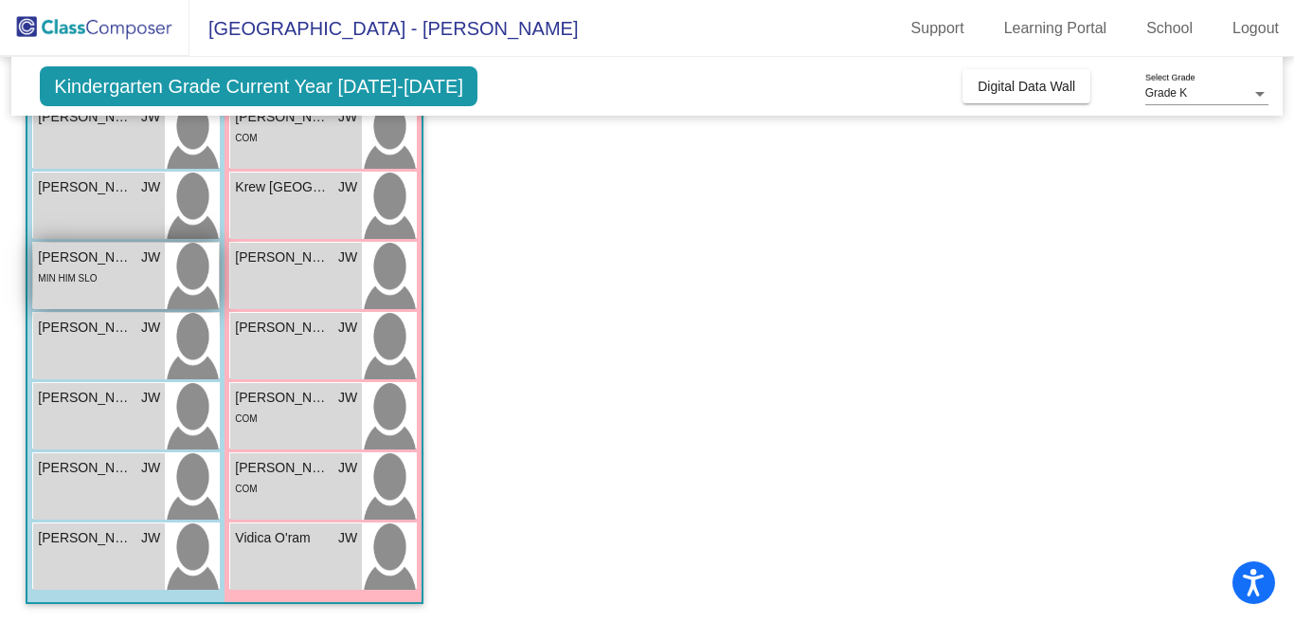
click at [117, 270] on div "MIN HIM SLO" at bounding box center [99, 277] width 122 height 20
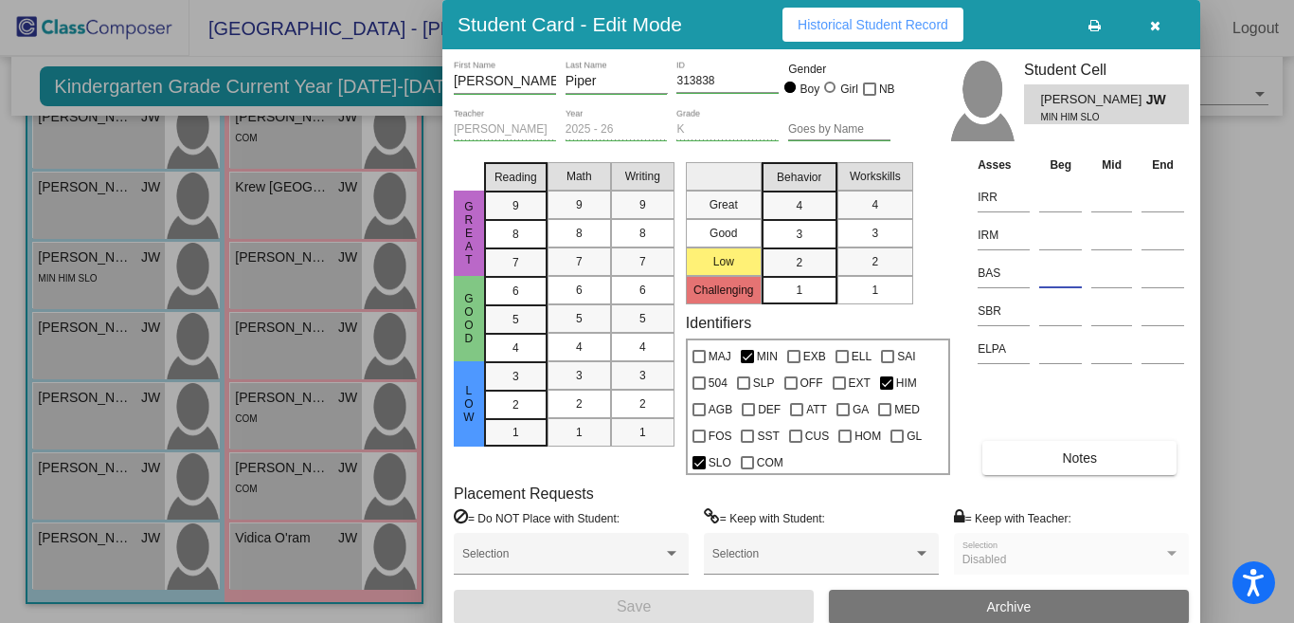
click at [1052, 273] on input at bounding box center [1061, 273] width 43 height 28
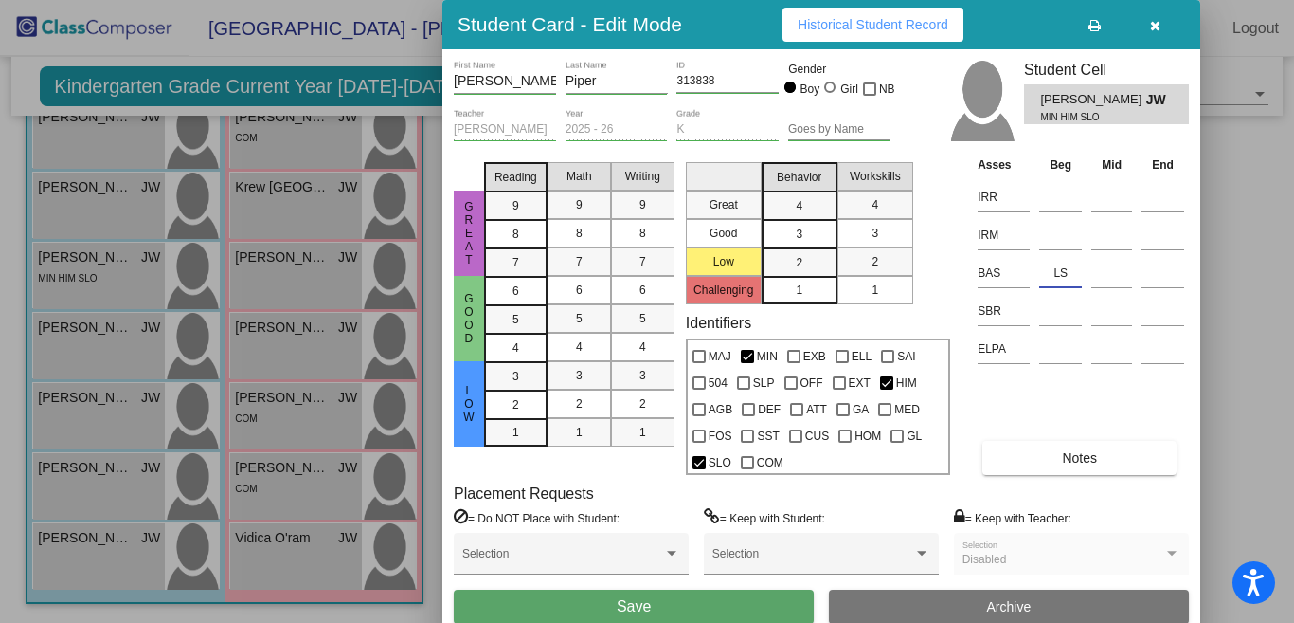
type input "LS"
click at [537, 601] on button "Save" at bounding box center [634, 606] width 360 height 34
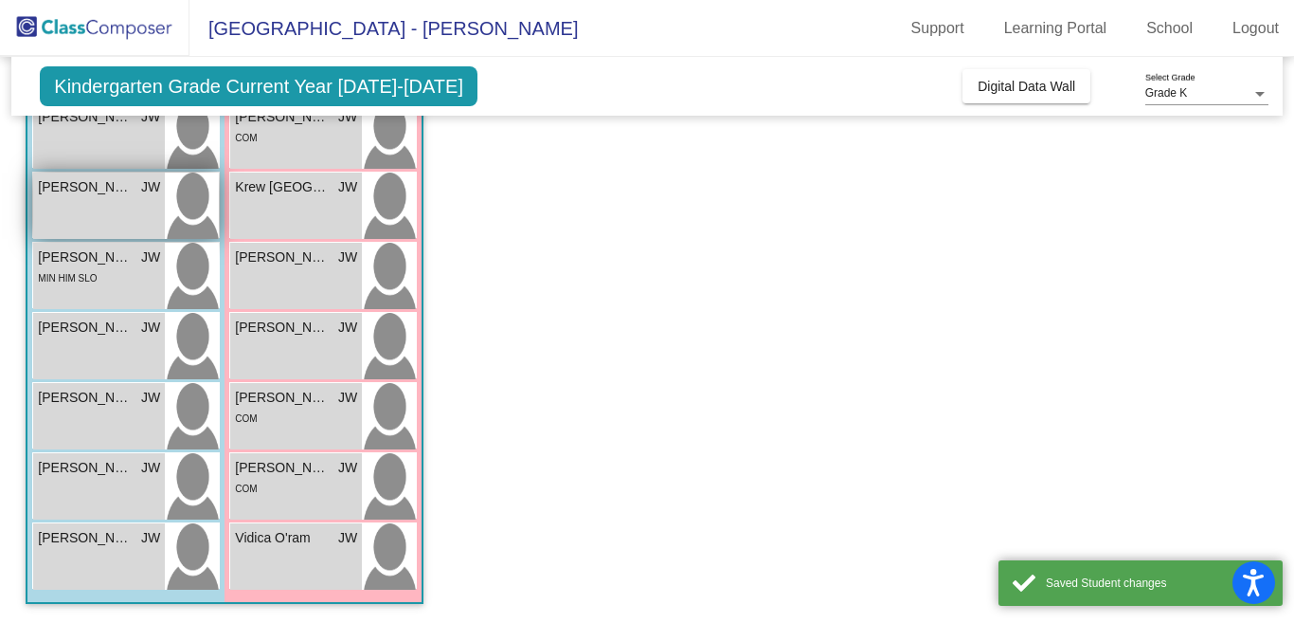
click at [85, 205] on div "Enzio [PERSON_NAME] lock do_not_disturb_alt" at bounding box center [99, 205] width 132 height 66
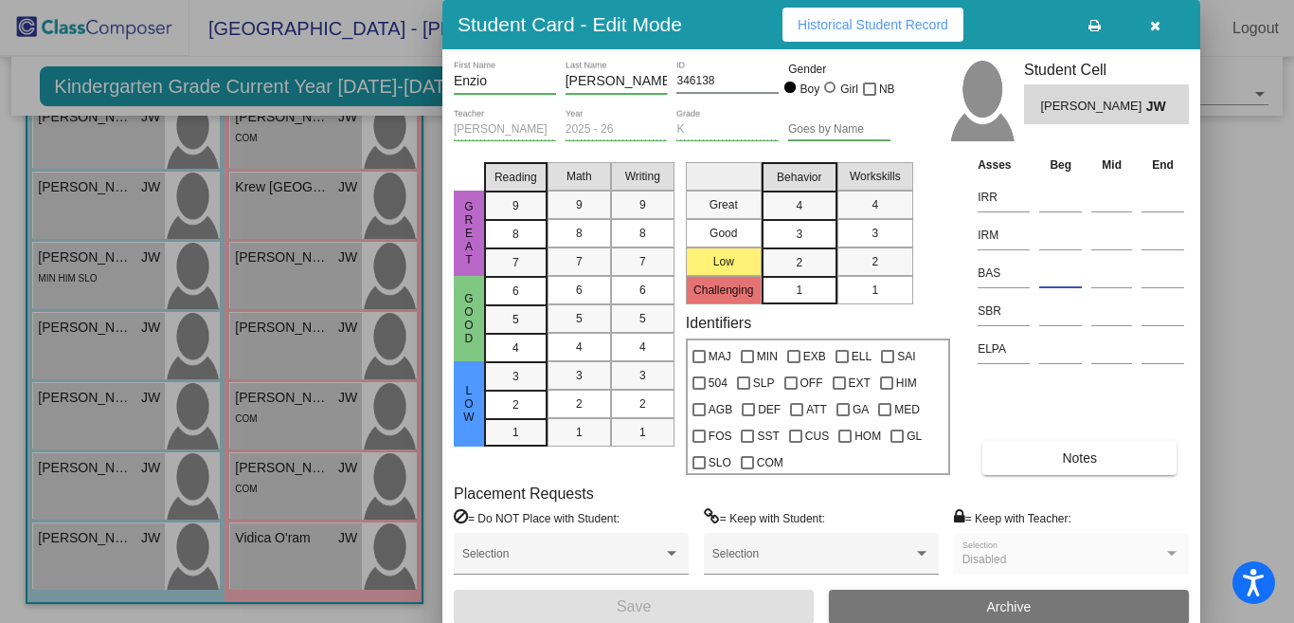
click at [1066, 268] on input at bounding box center [1061, 273] width 43 height 28
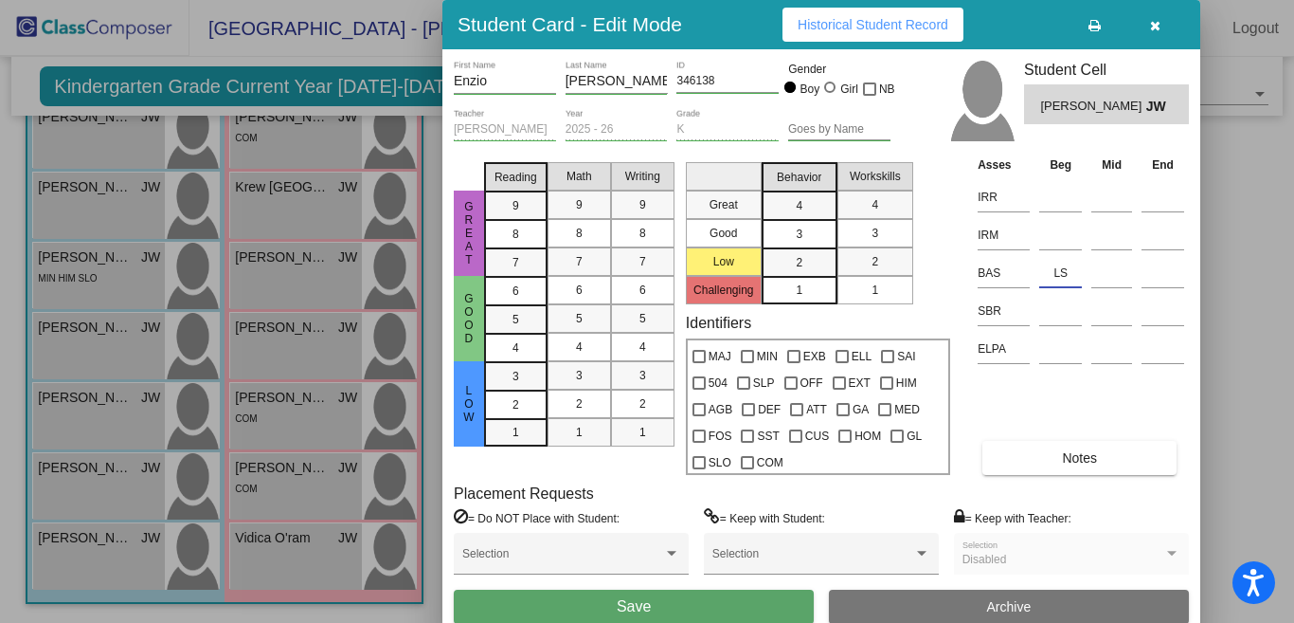
type input "LS"
click at [620, 602] on span "Save" at bounding box center [634, 606] width 34 height 16
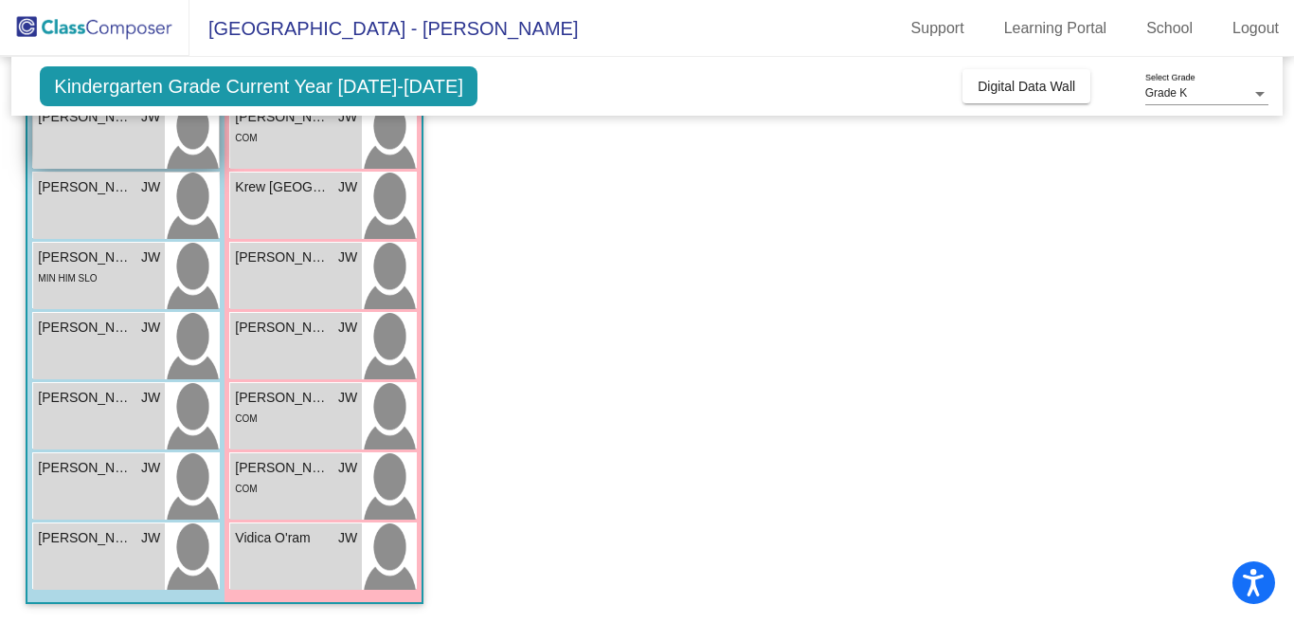
click at [107, 144] on div "[PERSON_NAME] [PERSON_NAME] lock do_not_disturb_alt" at bounding box center [99, 135] width 132 height 66
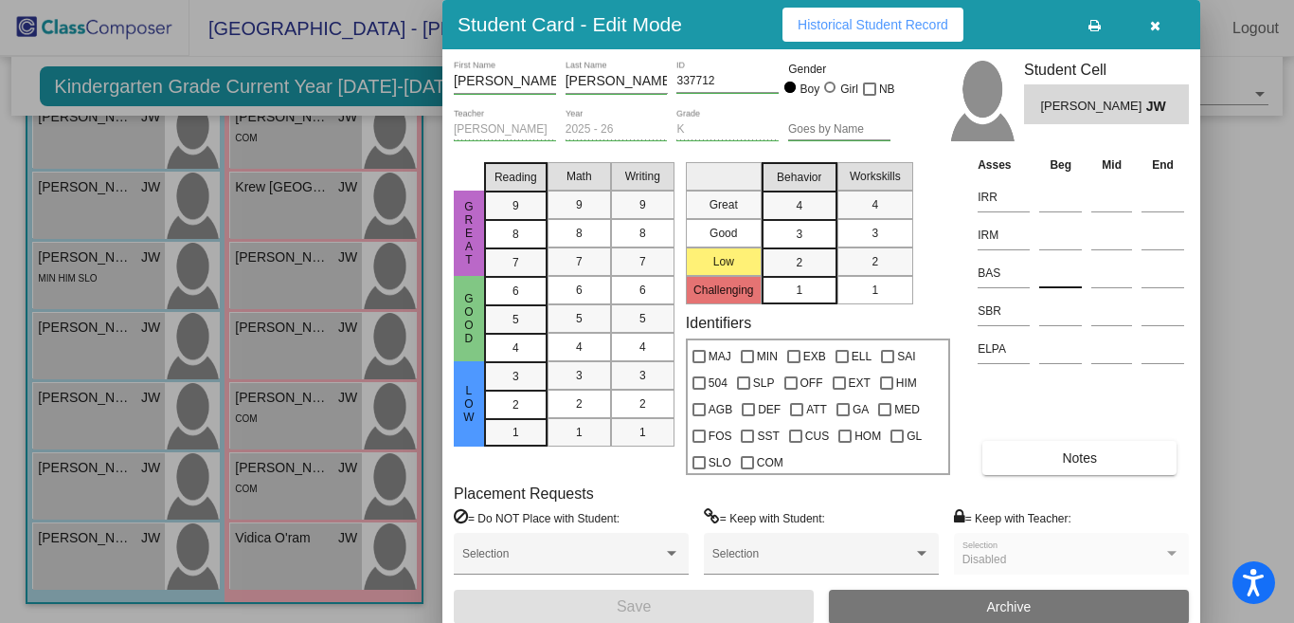
click at [1058, 274] on input at bounding box center [1061, 273] width 43 height 28
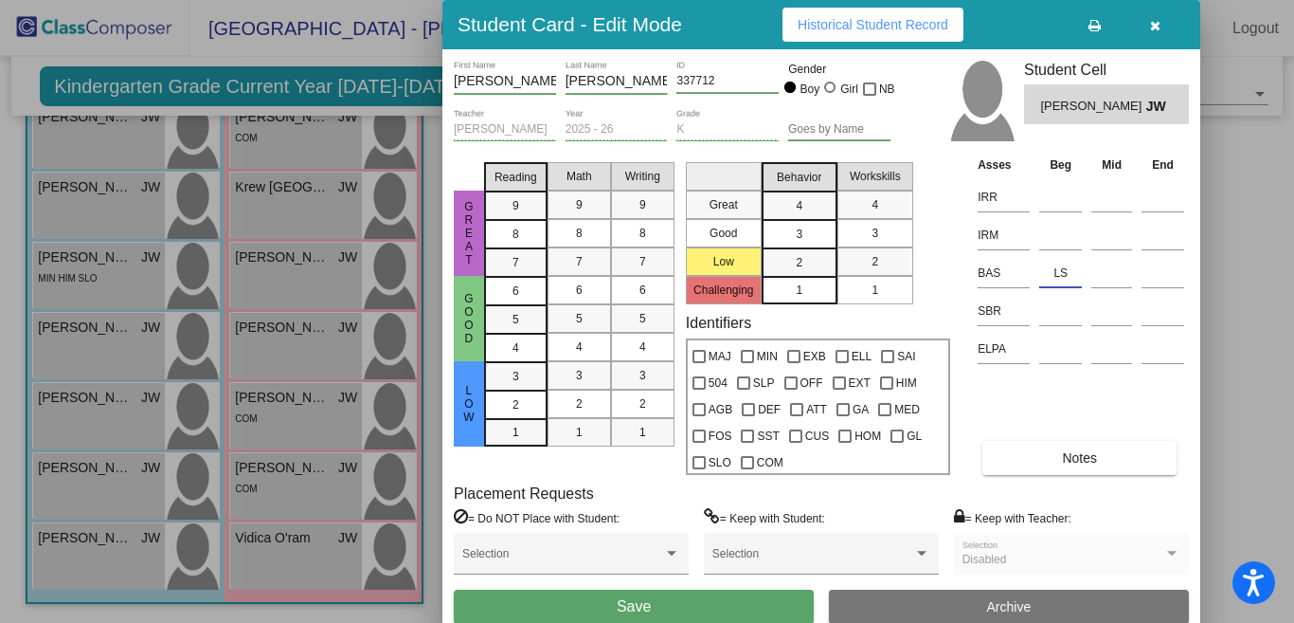
type input "LS"
click at [530, 605] on button "Save" at bounding box center [634, 606] width 360 height 34
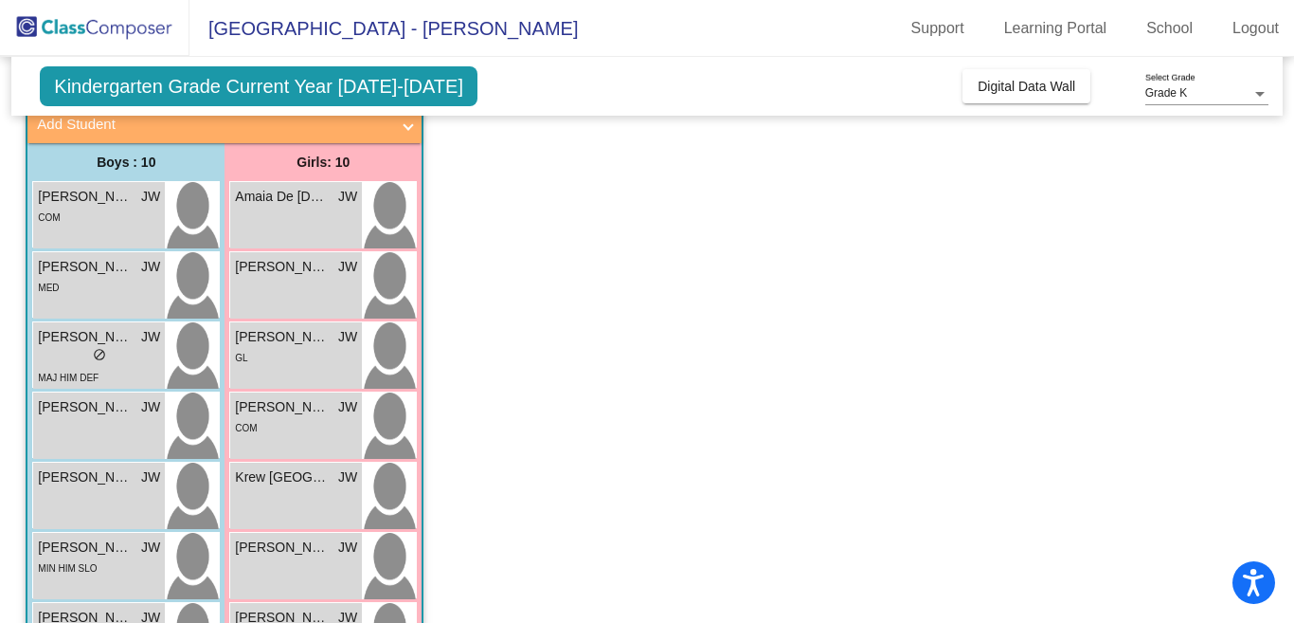
scroll to position [116, 0]
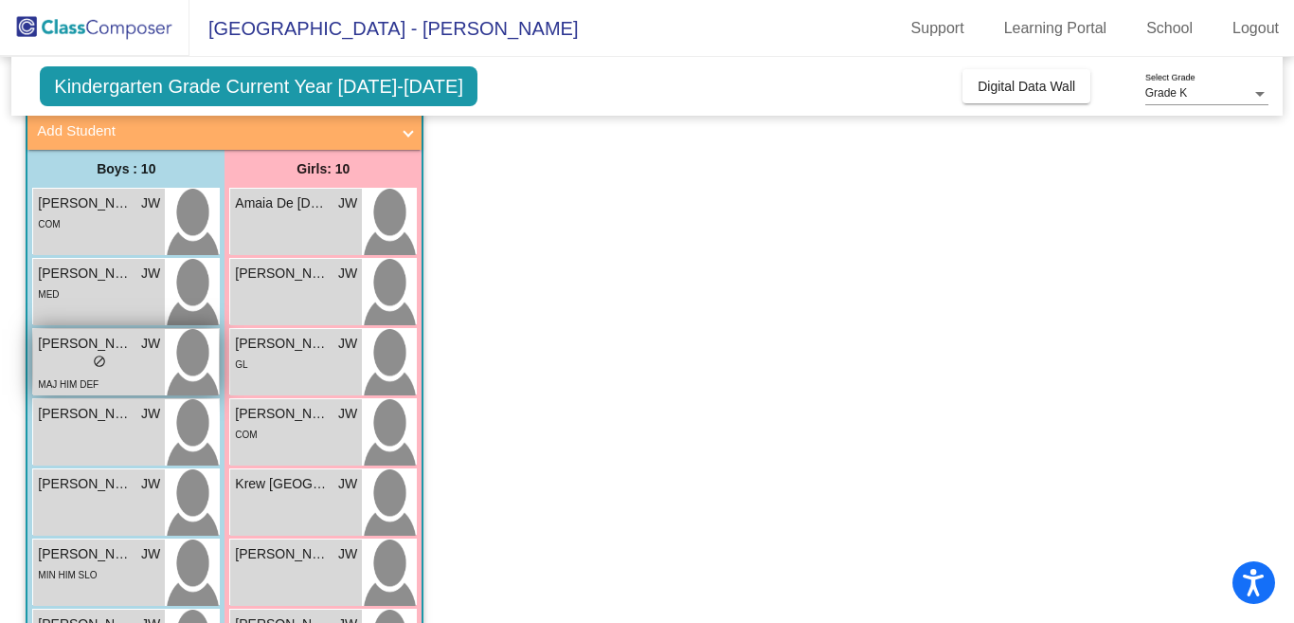
click at [136, 365] on div "lock do_not_disturb_alt" at bounding box center [99, 363] width 122 height 20
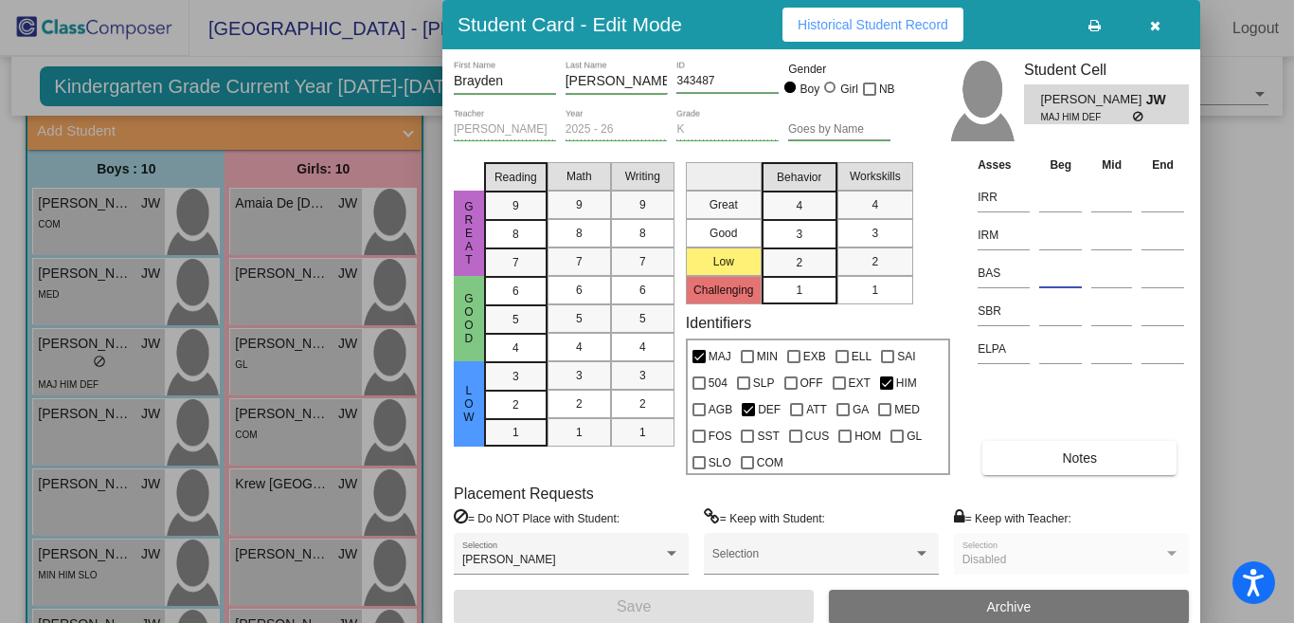
click at [1052, 266] on input at bounding box center [1061, 273] width 43 height 28
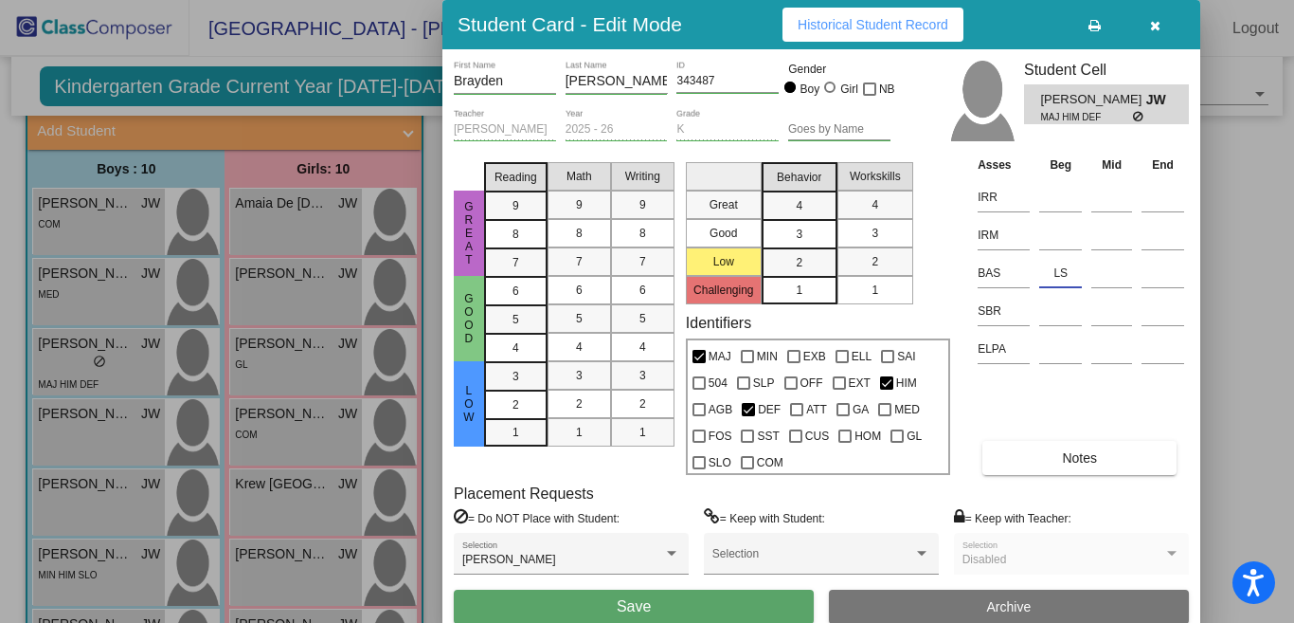
type input "LS"
click at [646, 606] on span "Save" at bounding box center [634, 606] width 34 height 16
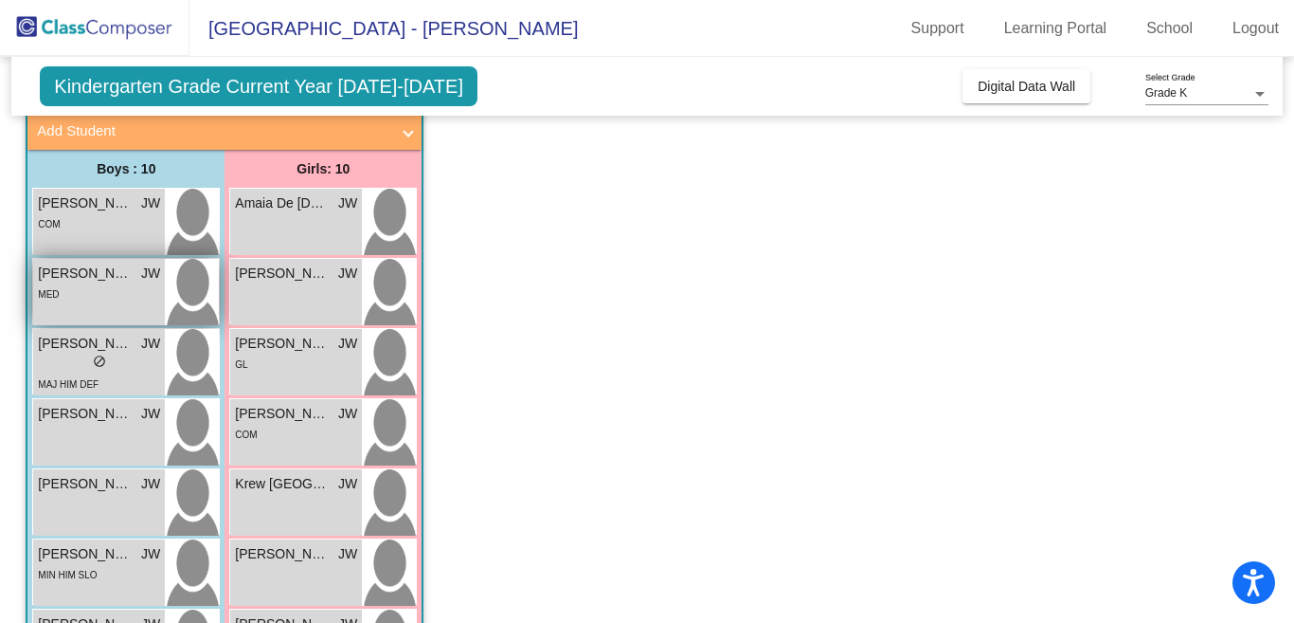
click at [105, 287] on div "MED" at bounding box center [99, 293] width 122 height 20
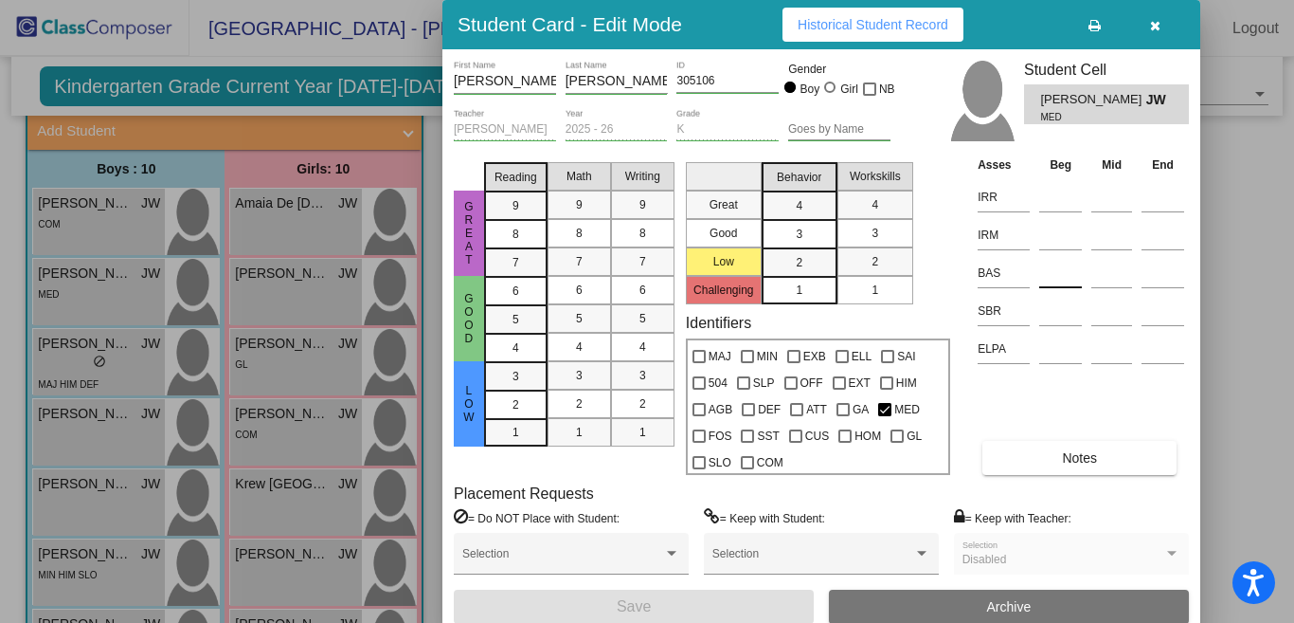
click at [1060, 279] on input at bounding box center [1061, 273] width 43 height 28
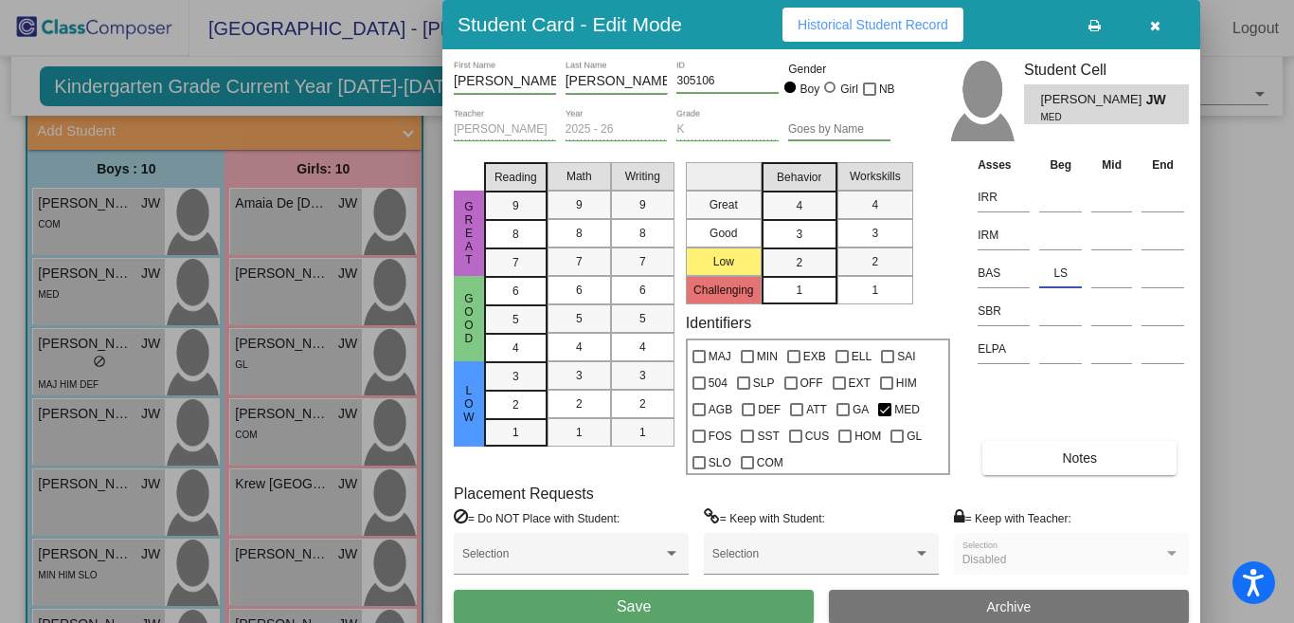
type input "LS"
click at [537, 606] on button "Save" at bounding box center [634, 606] width 360 height 34
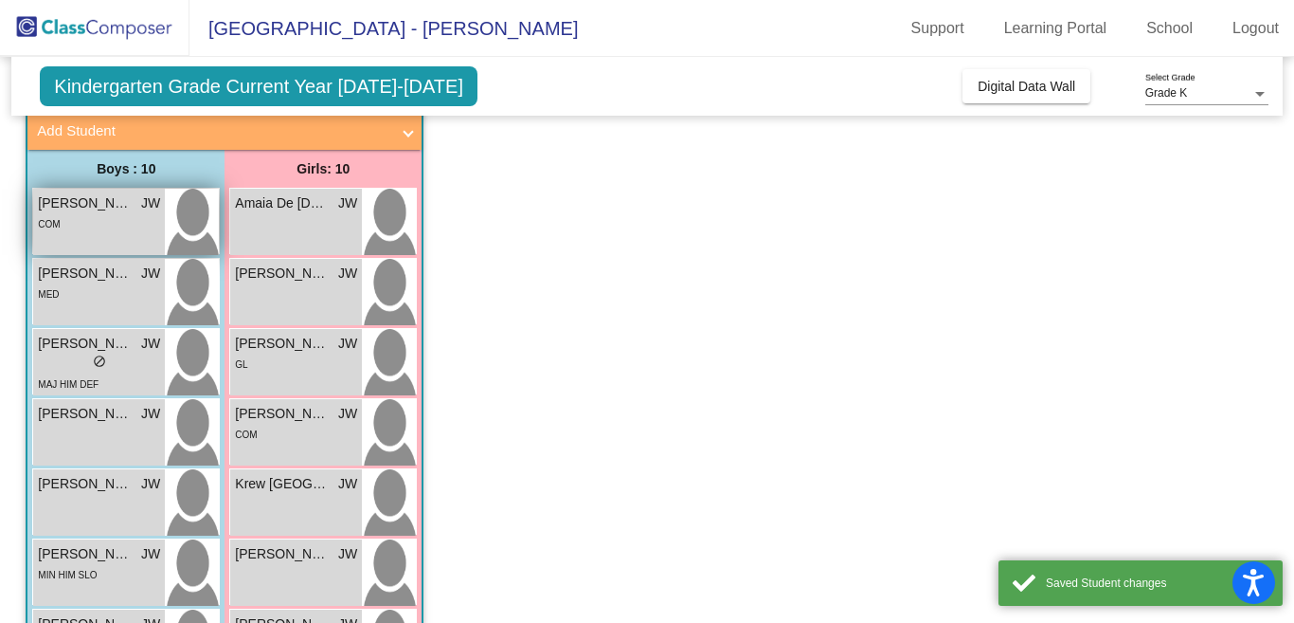
click at [113, 236] on div "[PERSON_NAME] lock do_not_disturb_alt COM" at bounding box center [99, 222] width 132 height 66
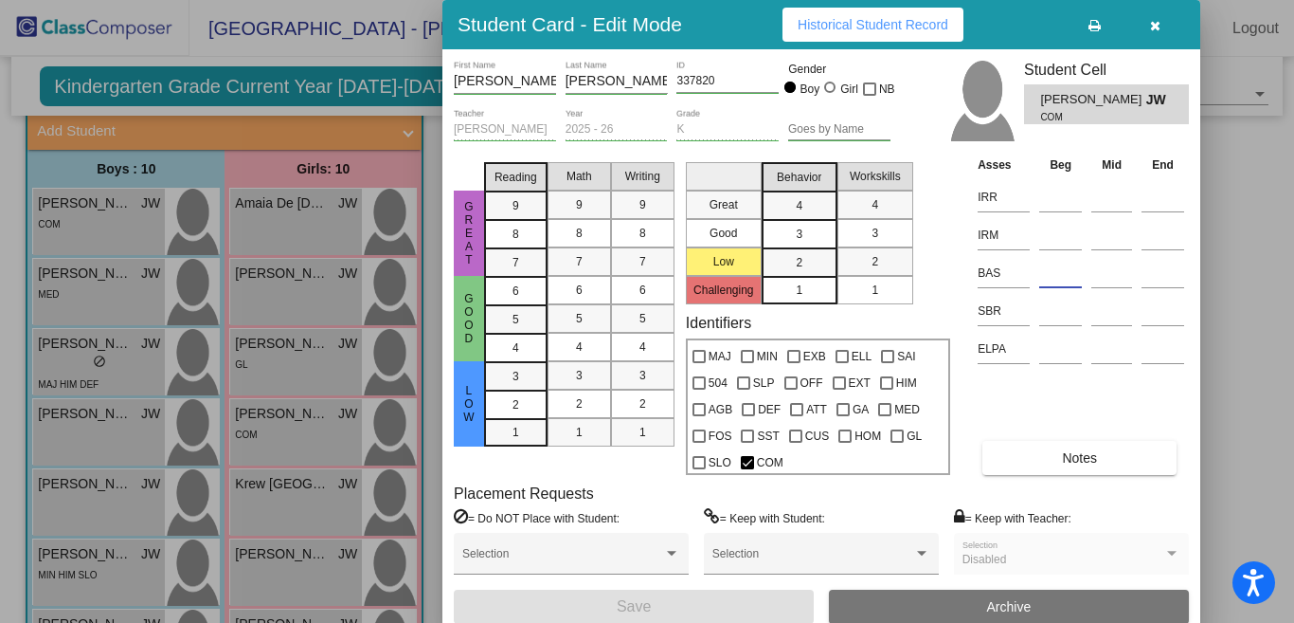
click at [1058, 271] on input at bounding box center [1061, 273] width 43 height 28
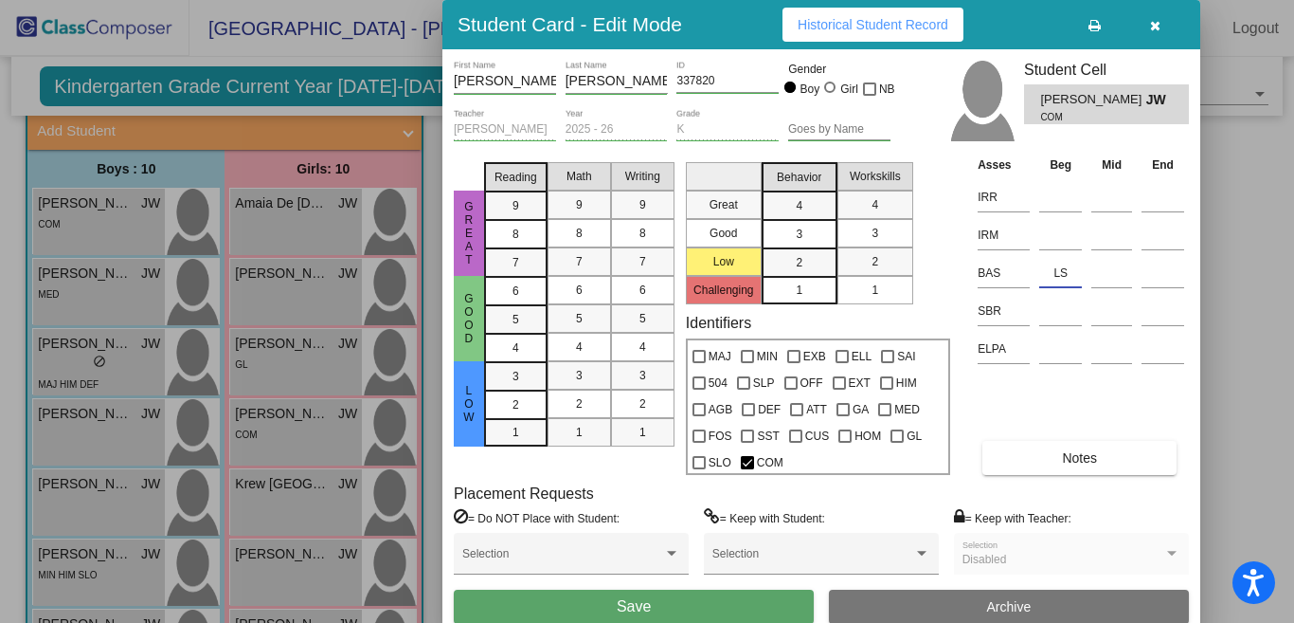
type input "LS"
click at [670, 600] on button "Save" at bounding box center [634, 606] width 360 height 34
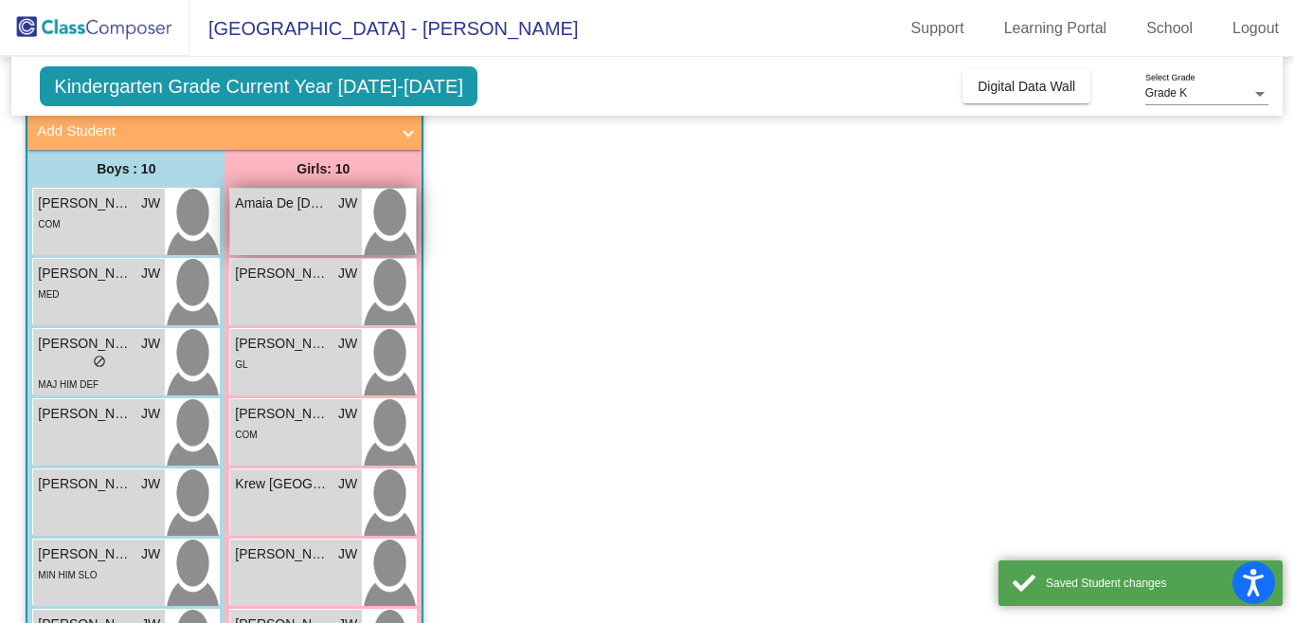
click at [301, 224] on div "Amaia De [DEMOGRAPHIC_DATA] JW lock do_not_disturb_alt" at bounding box center [296, 222] width 132 height 66
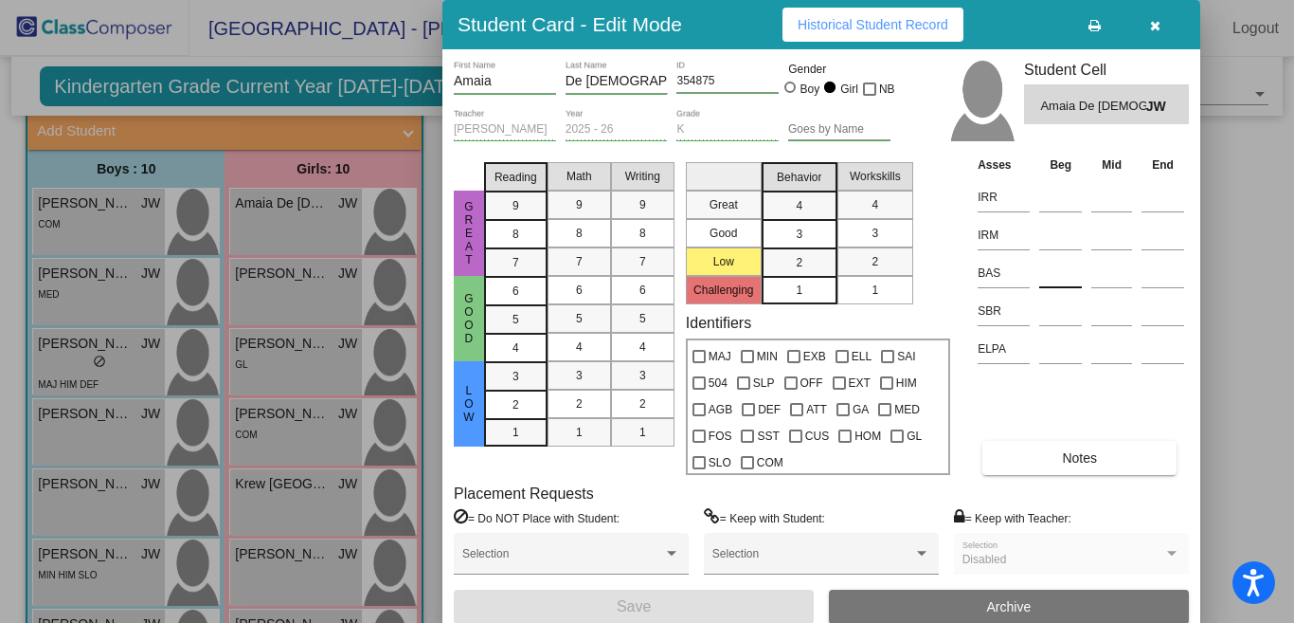
click at [1052, 262] on input at bounding box center [1061, 273] width 43 height 28
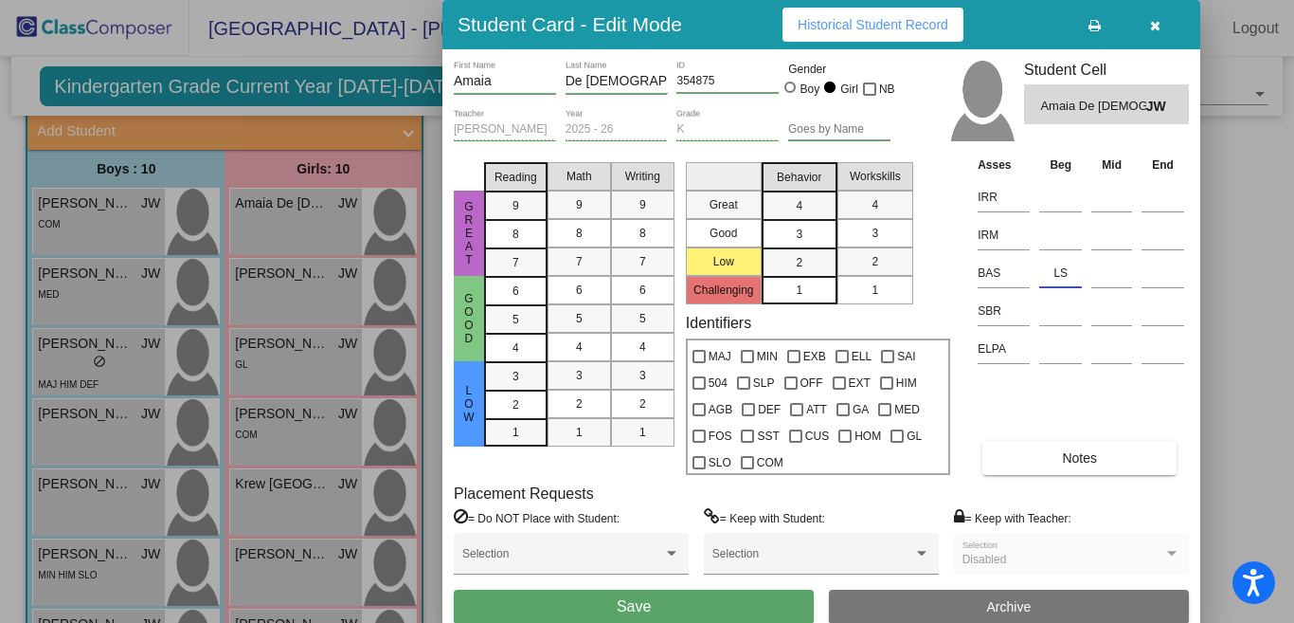
type input "LS"
click at [589, 605] on button "Save" at bounding box center [634, 606] width 360 height 34
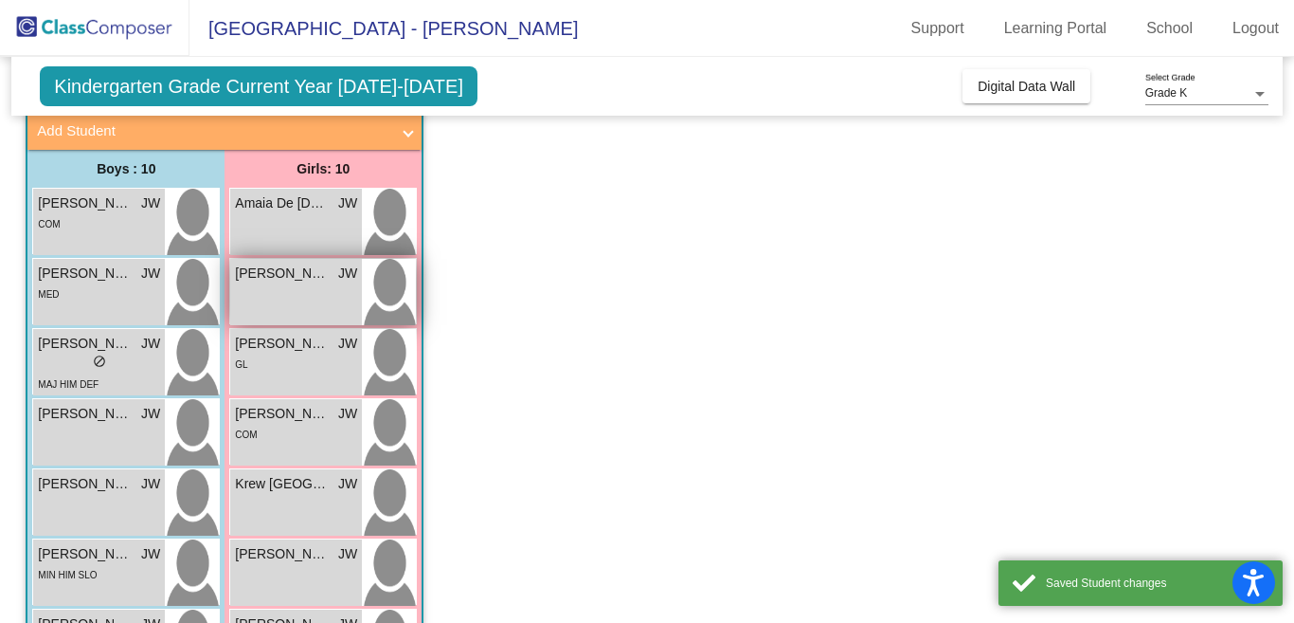
click at [266, 295] on div "[PERSON_NAME] JW lock do_not_disturb_alt" at bounding box center [296, 292] width 132 height 66
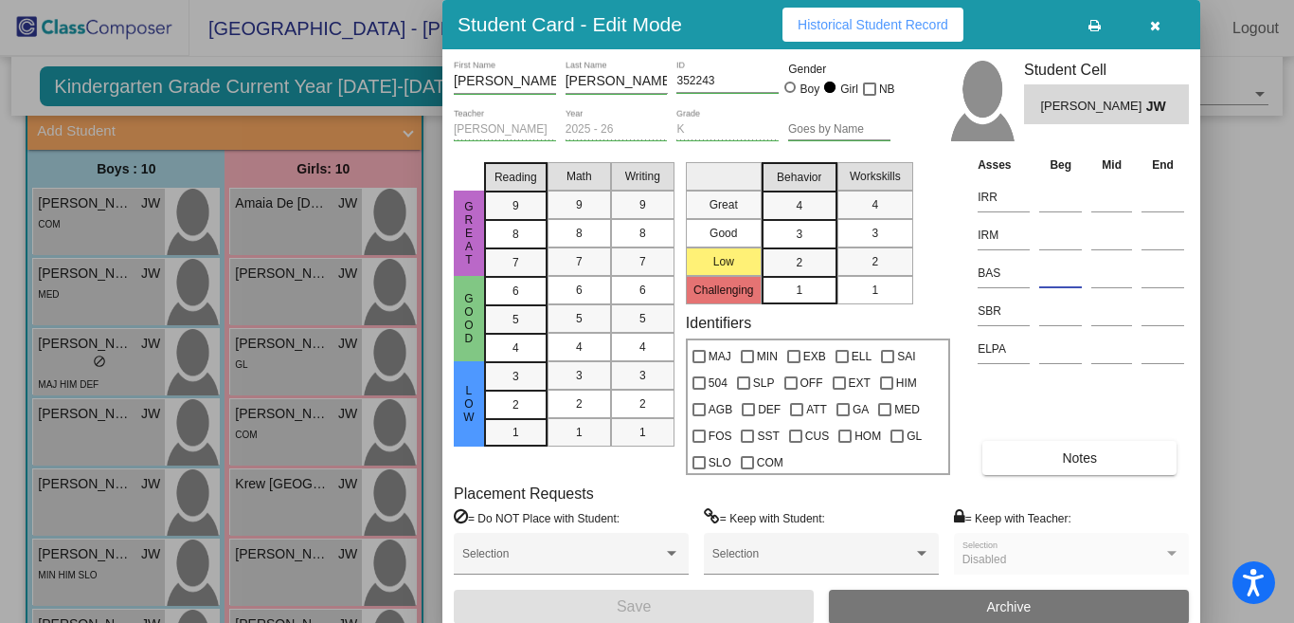
click at [1059, 259] on input at bounding box center [1061, 273] width 43 height 28
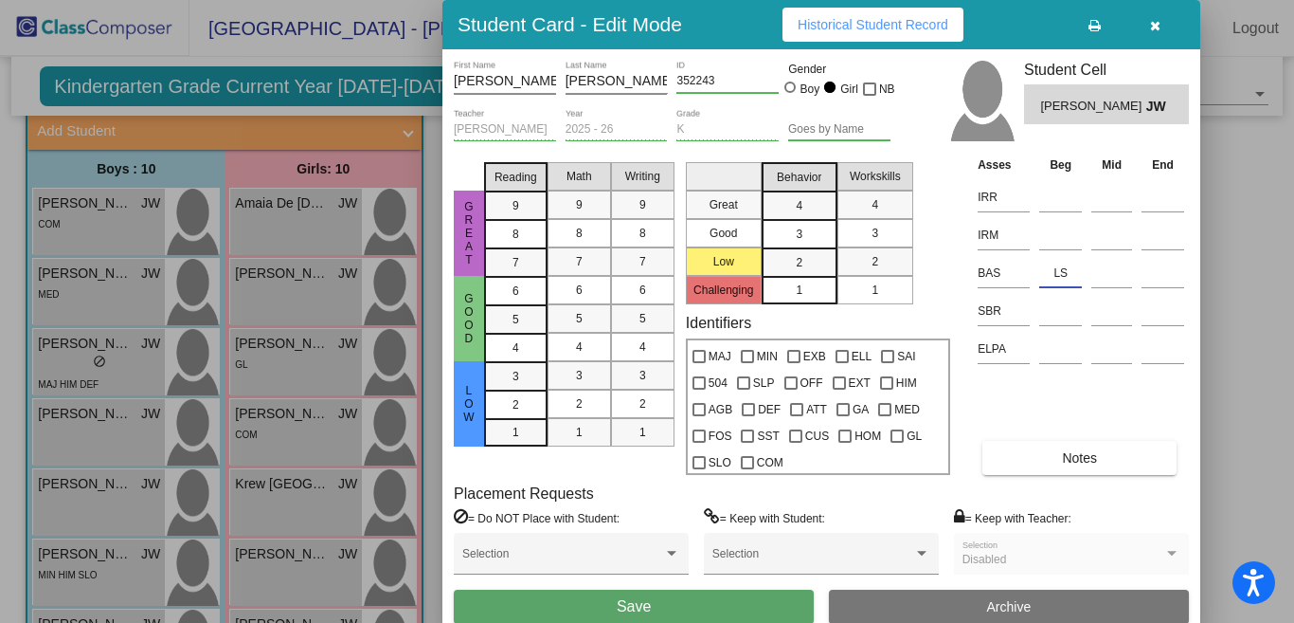
type input "LS"
click at [554, 600] on button "Save" at bounding box center [634, 606] width 360 height 34
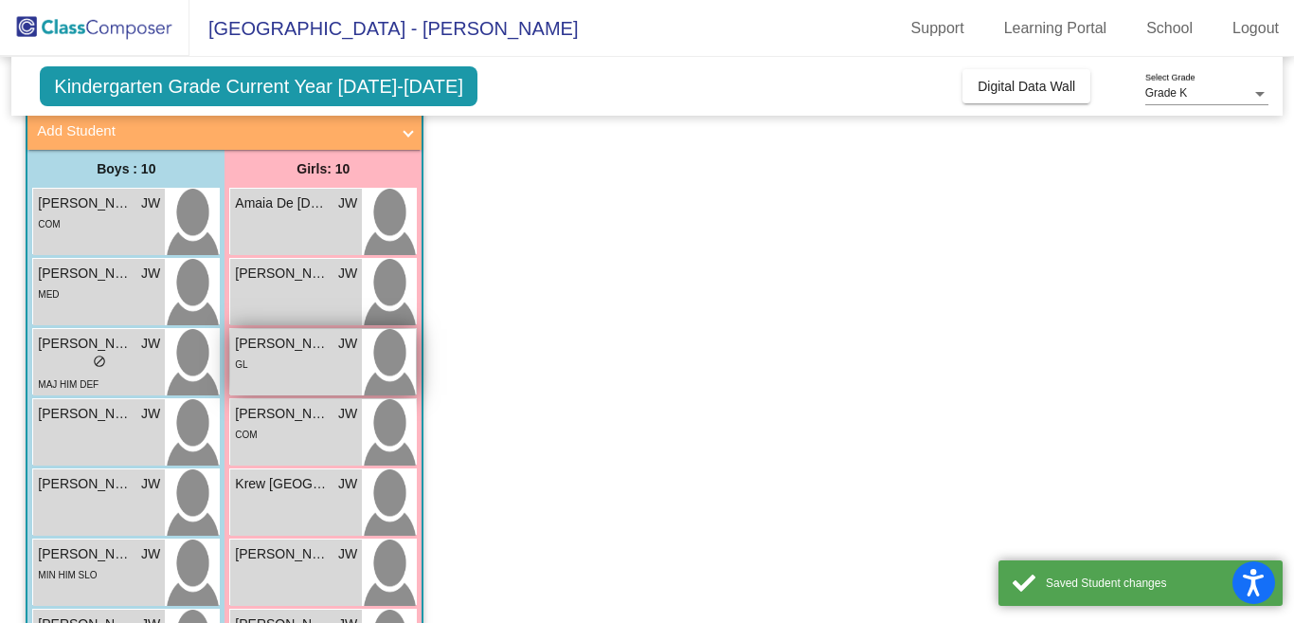
click at [280, 346] on span "[PERSON_NAME]" at bounding box center [282, 344] width 95 height 20
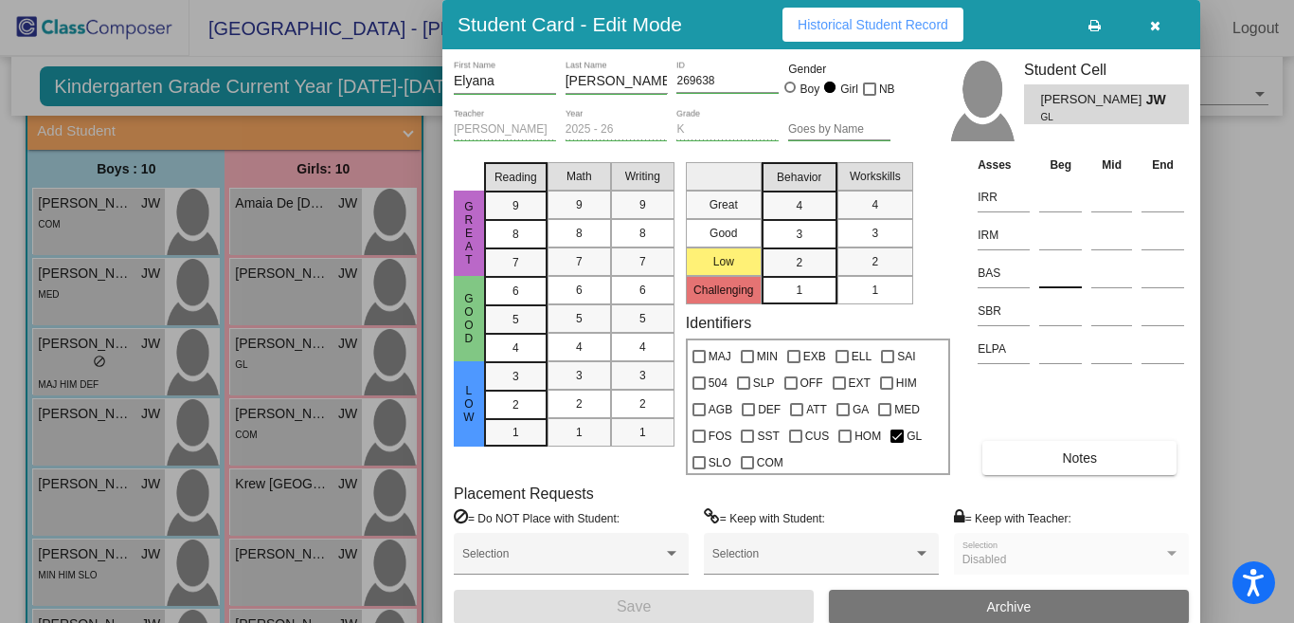
click at [1066, 277] on input at bounding box center [1061, 273] width 43 height 28
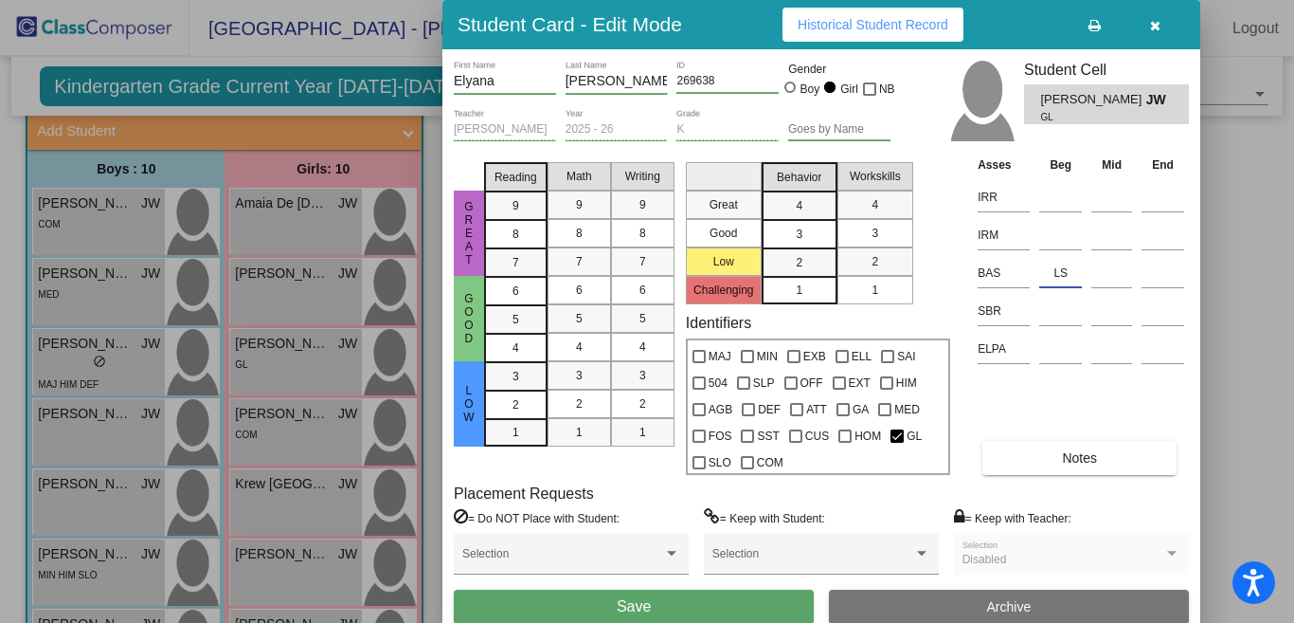
type input "LS"
click at [545, 604] on button "Save" at bounding box center [634, 606] width 360 height 34
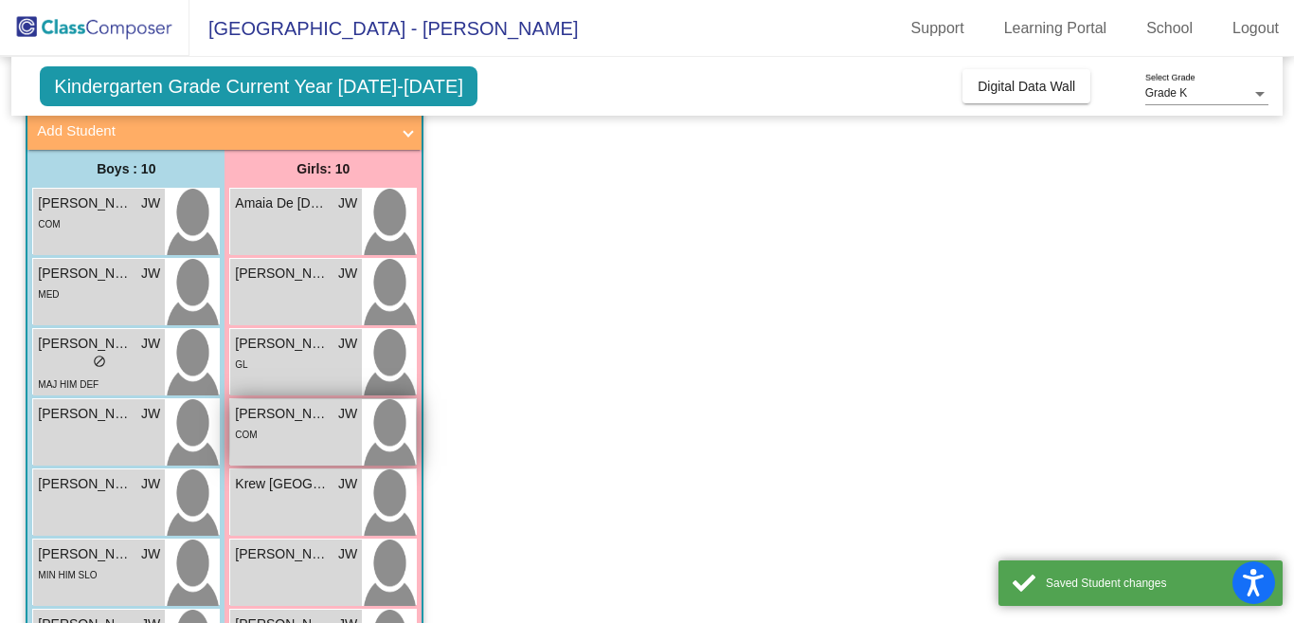
click at [271, 412] on span "[PERSON_NAME]" at bounding box center [282, 414] width 95 height 20
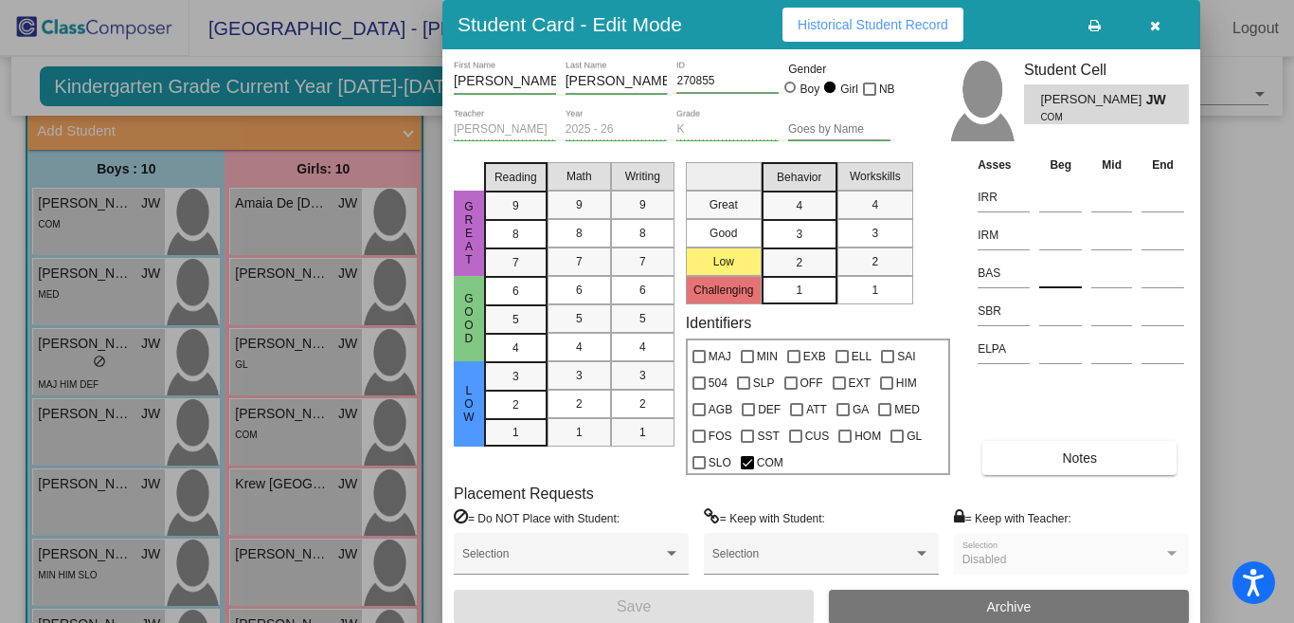
click at [1055, 266] on input at bounding box center [1061, 273] width 43 height 28
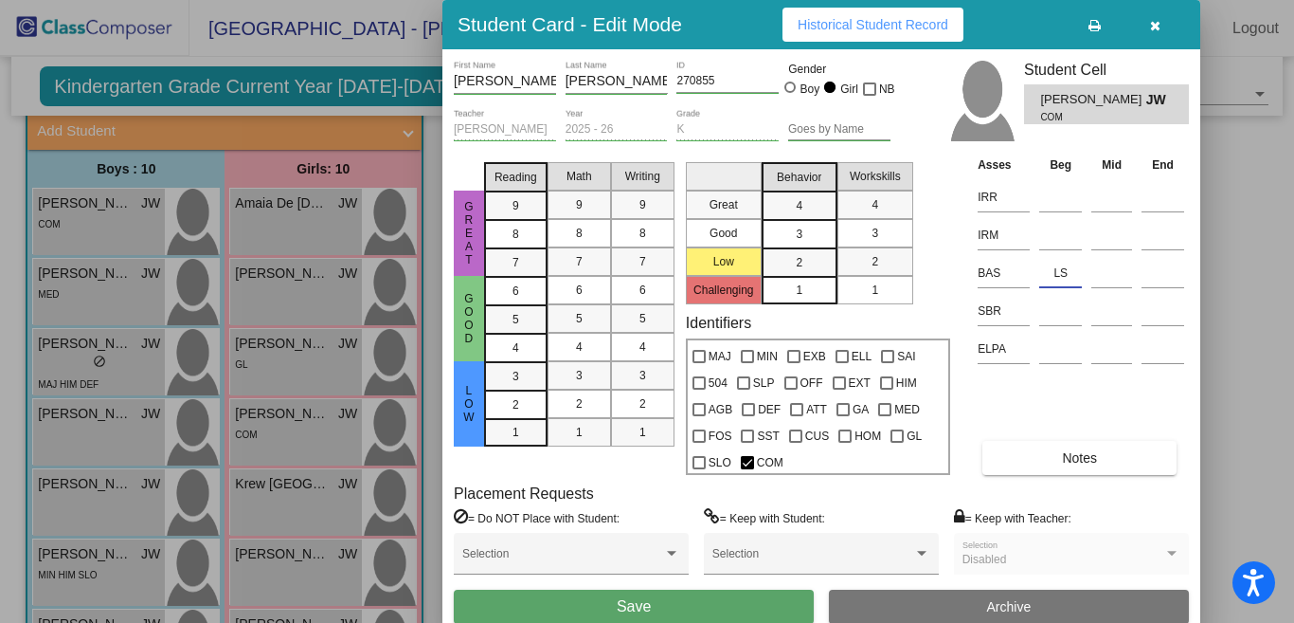
type input "LS"
click at [502, 597] on button "Save" at bounding box center [634, 606] width 360 height 34
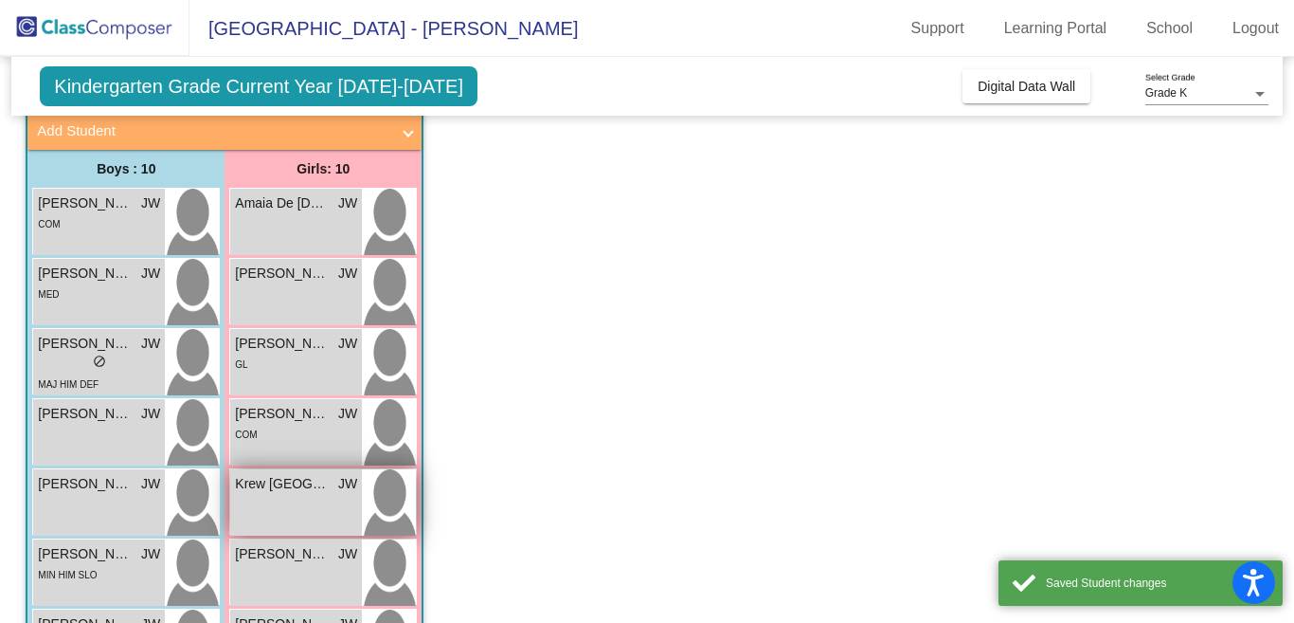
click at [276, 503] on div "Krew Brasil JW lock do_not_disturb_alt" at bounding box center [296, 502] width 132 height 66
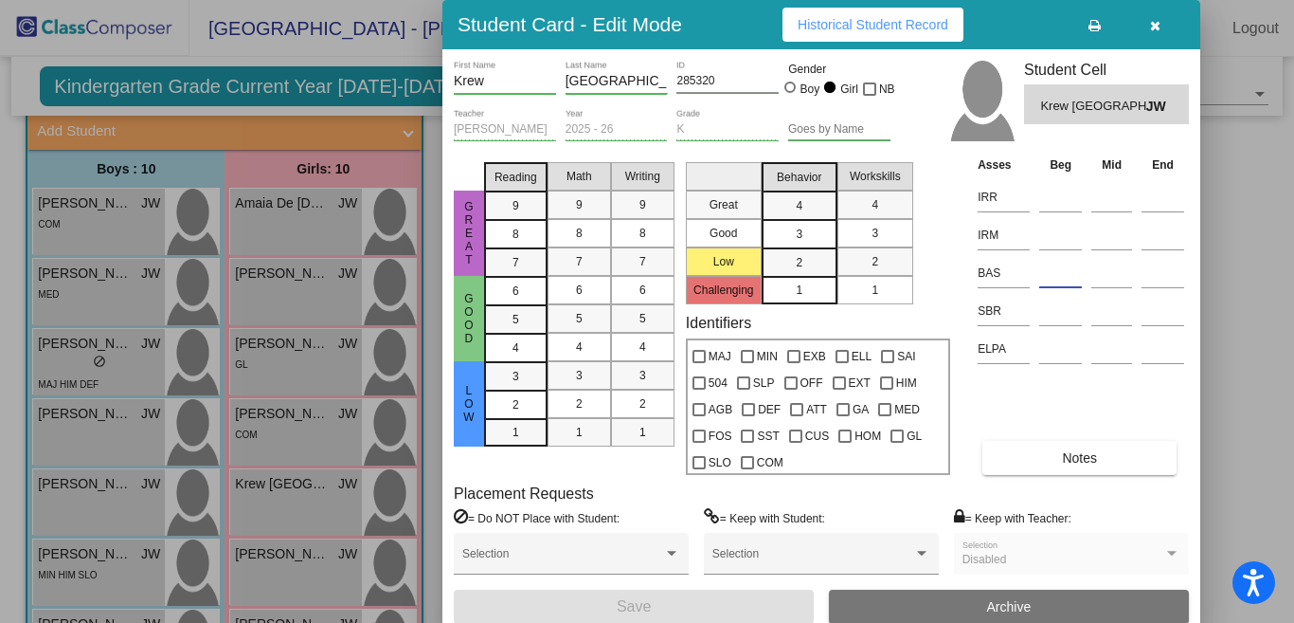
click at [1053, 267] on input at bounding box center [1061, 273] width 43 height 28
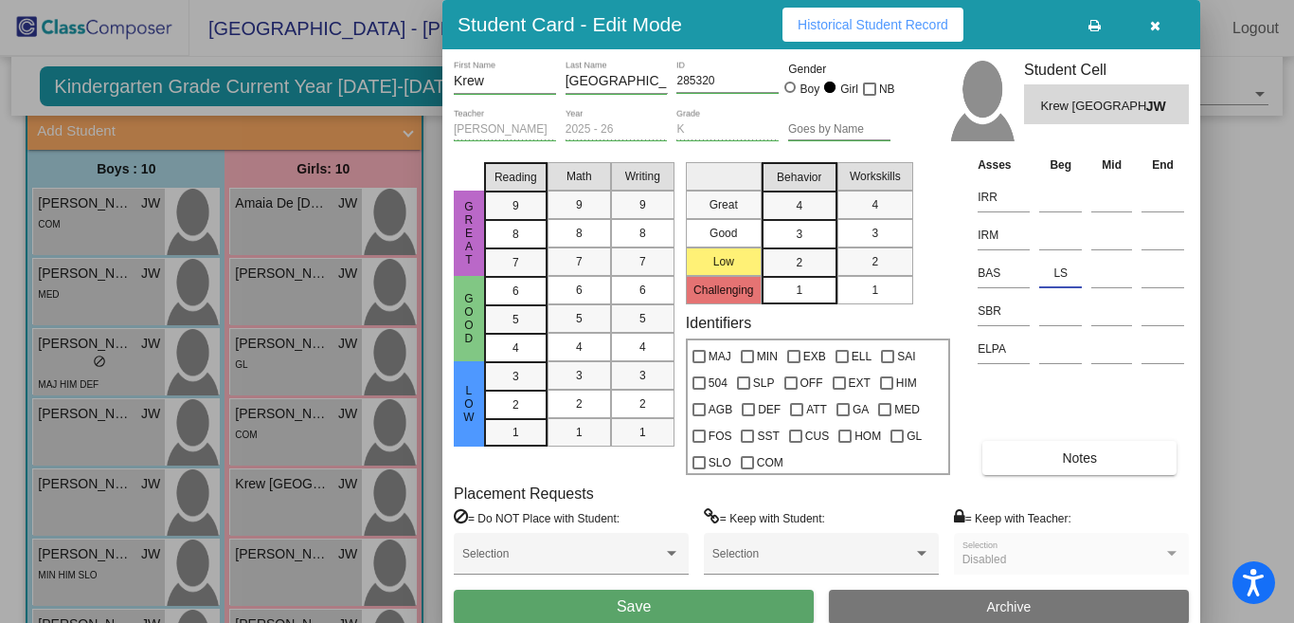
type input "LS"
click at [559, 602] on button "Save" at bounding box center [634, 606] width 360 height 34
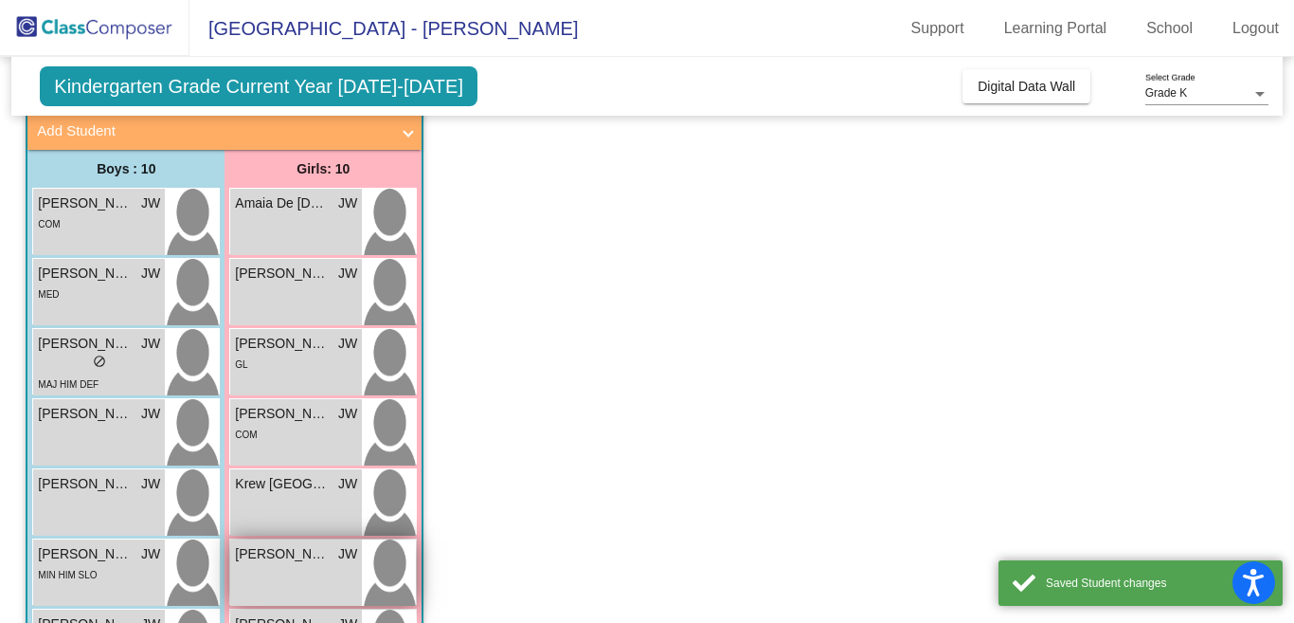
click at [317, 571] on div "[PERSON_NAME] lock do_not_disturb_alt" at bounding box center [296, 572] width 132 height 66
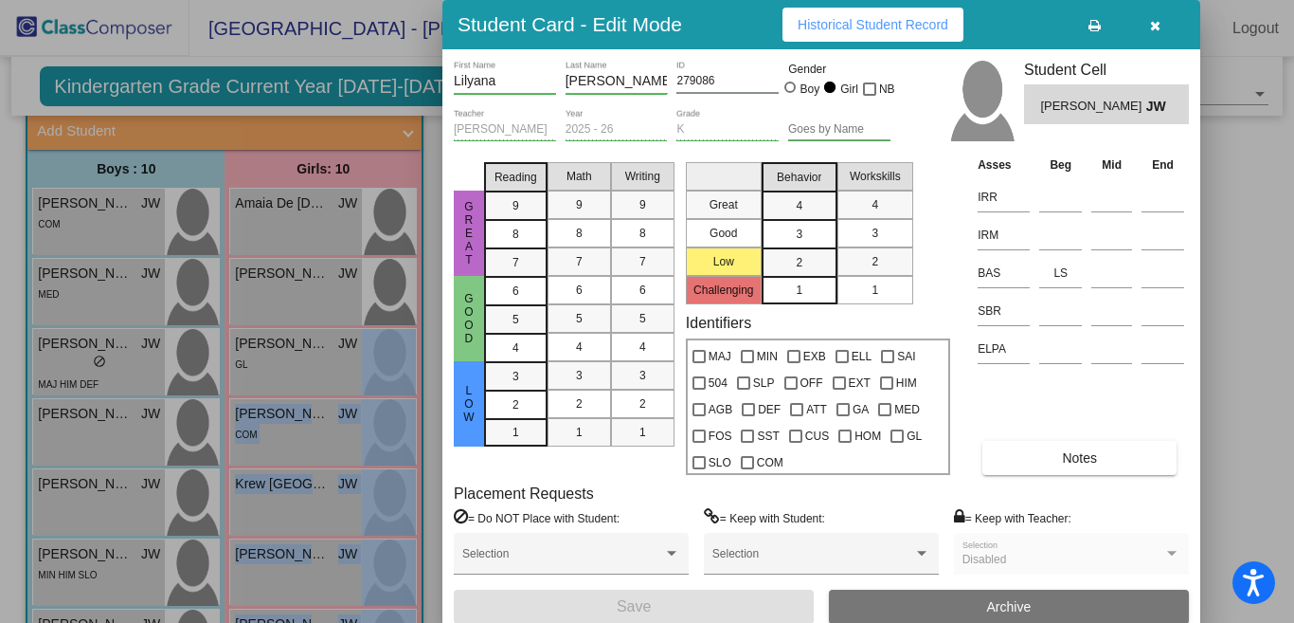
drag, startPoint x: 1291, startPoint y: 326, endPoint x: 1294, endPoint y: 364, distance: 38.0
click at [1294, 364] on html "Accessibility Screen-Reader Guide, Feedback, and Issue Reporting | New window […" at bounding box center [647, 311] width 1294 height 623
click at [1230, 362] on div at bounding box center [647, 311] width 1294 height 623
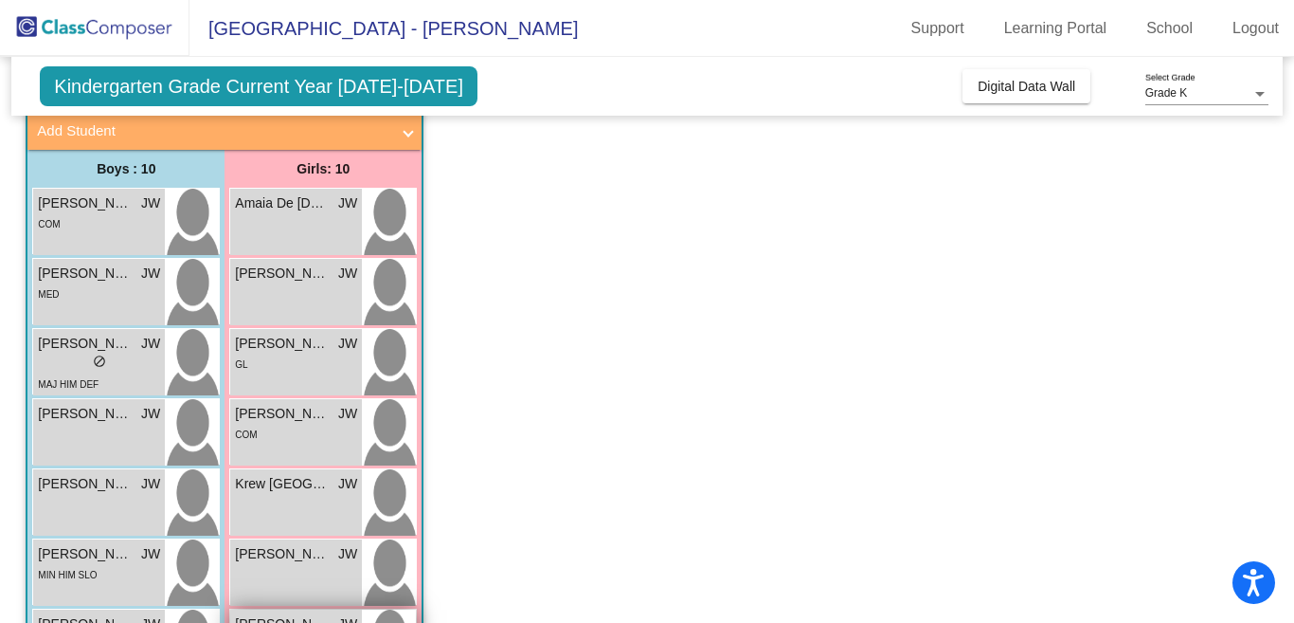
click at [332, 614] on div "[PERSON_NAME] JW" at bounding box center [296, 624] width 122 height 20
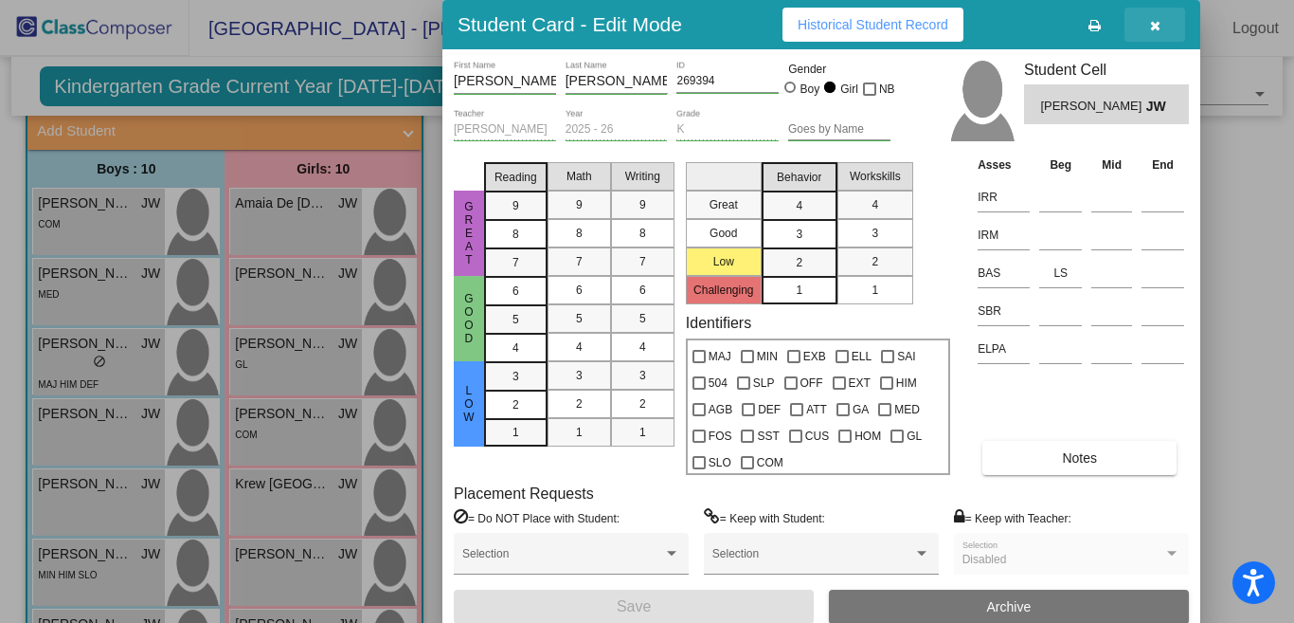
click at [1153, 19] on icon "button" at bounding box center [1155, 25] width 10 height 13
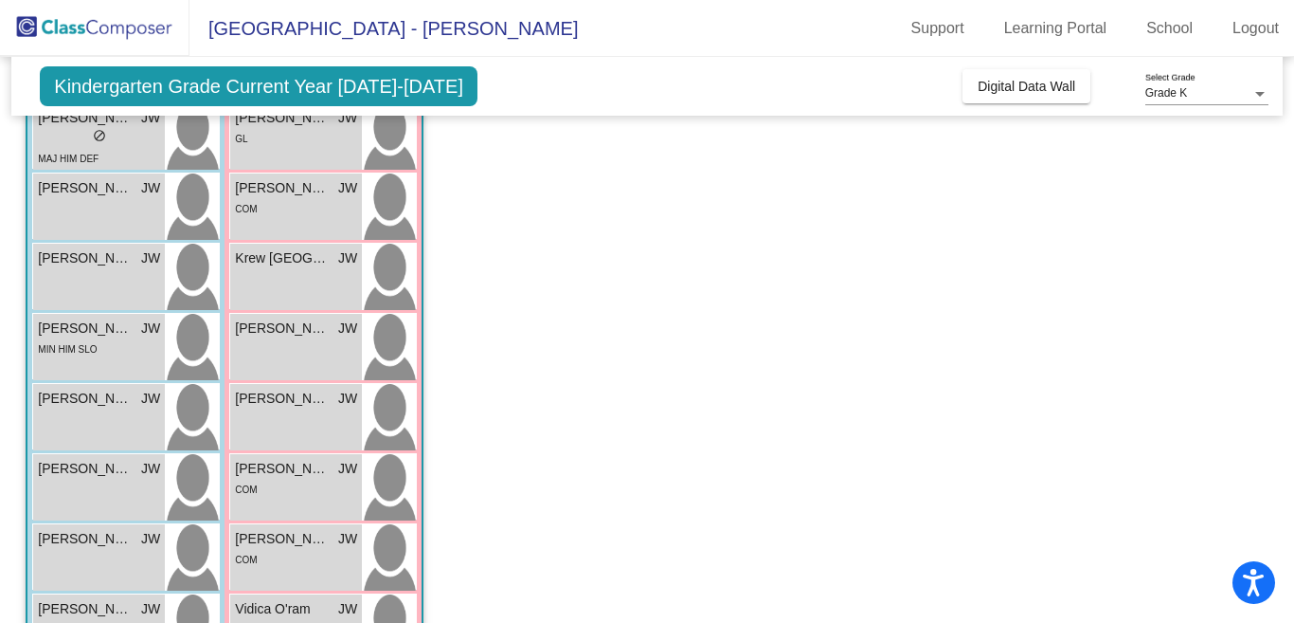
scroll to position [412, 0]
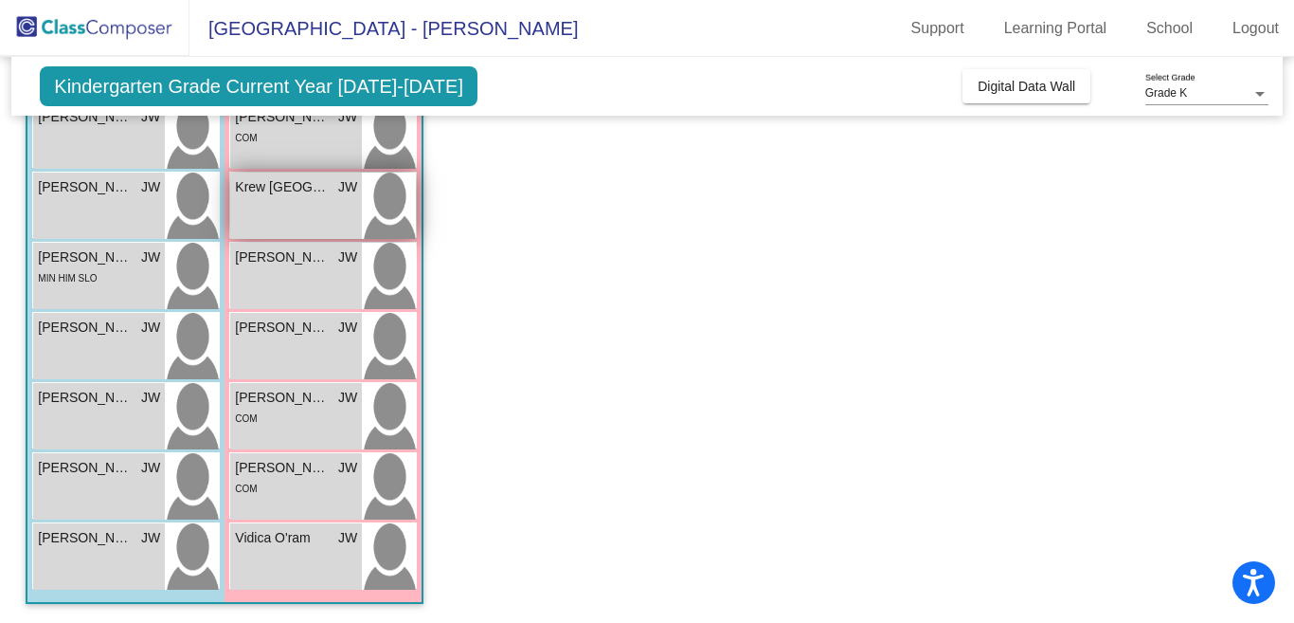
click at [276, 211] on div "Krew Brasil JW lock do_not_disturb_alt" at bounding box center [296, 205] width 132 height 66
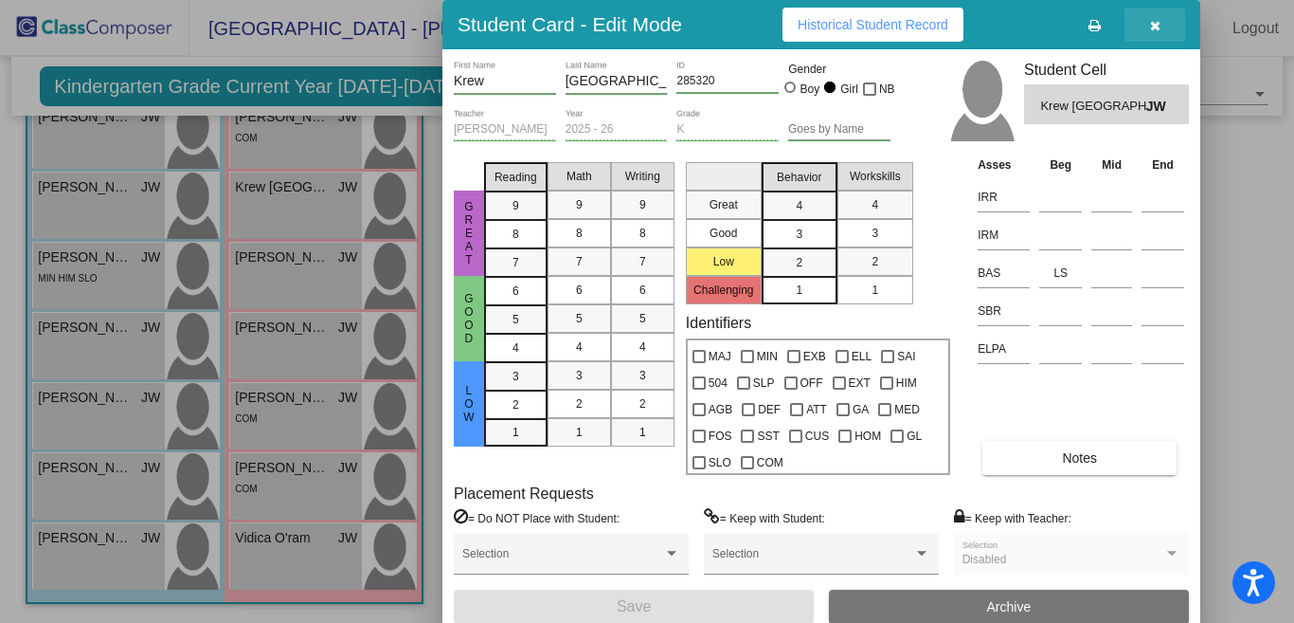
click at [1152, 22] on icon "button" at bounding box center [1155, 25] width 10 height 13
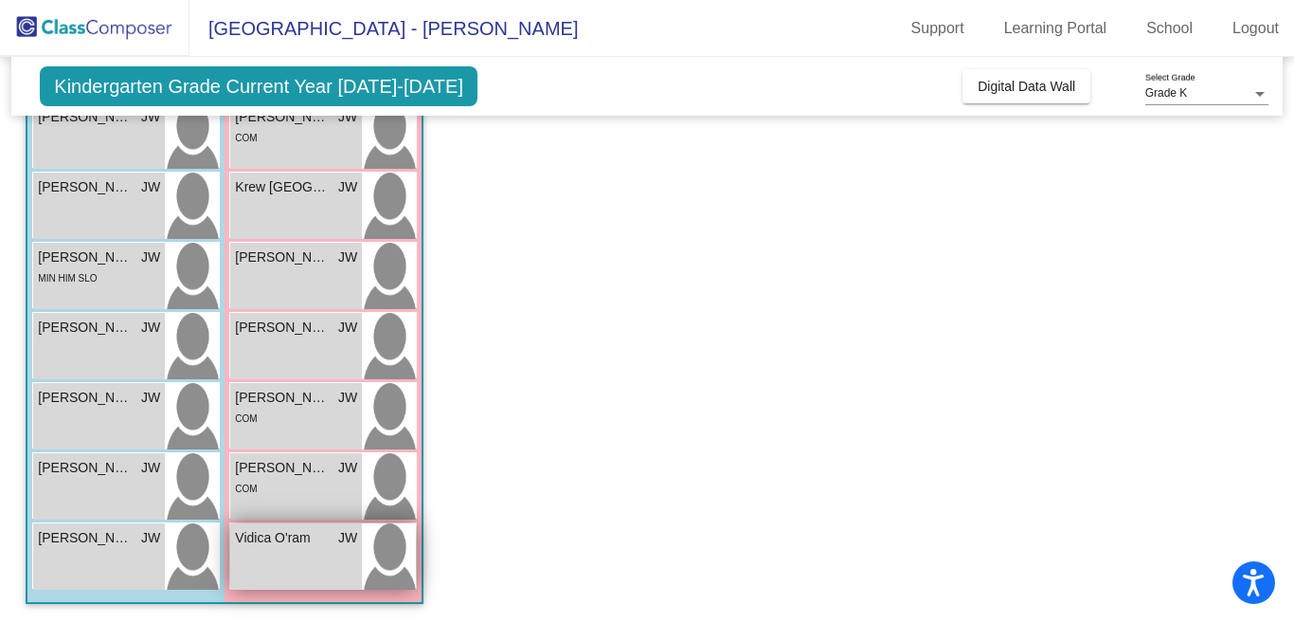
click at [302, 552] on div "Vidica O'ram JW lock do_not_disturb_alt" at bounding box center [296, 556] width 132 height 66
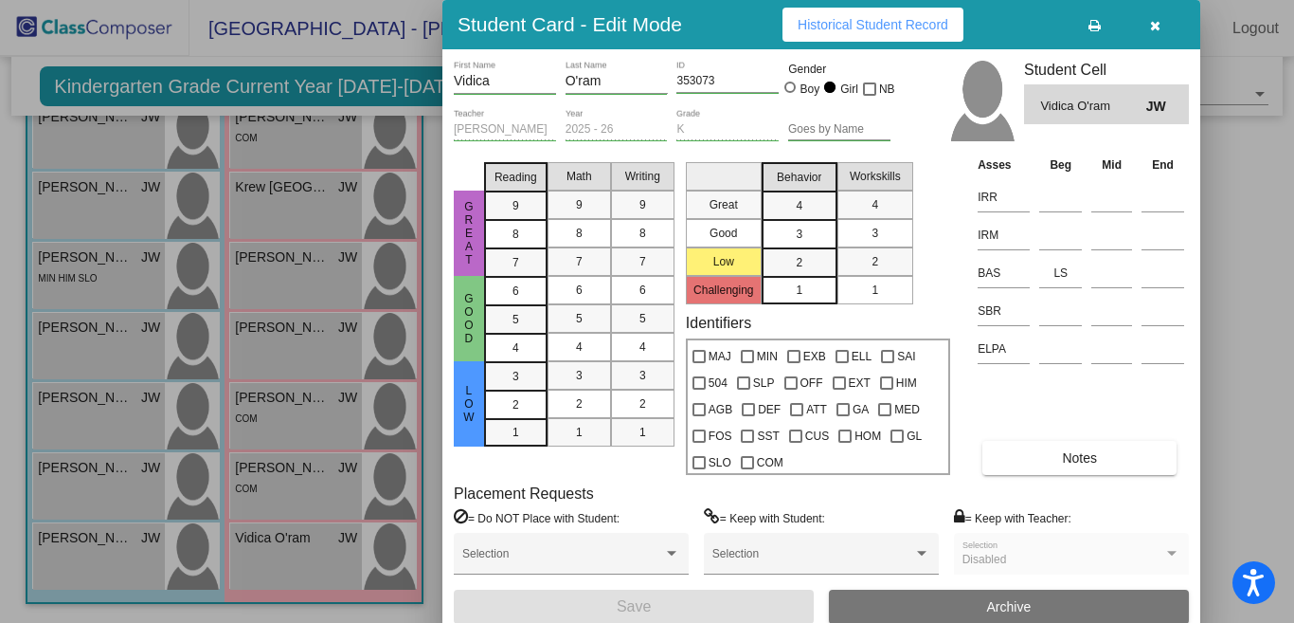
click at [1155, 19] on icon "button" at bounding box center [1155, 25] width 10 height 13
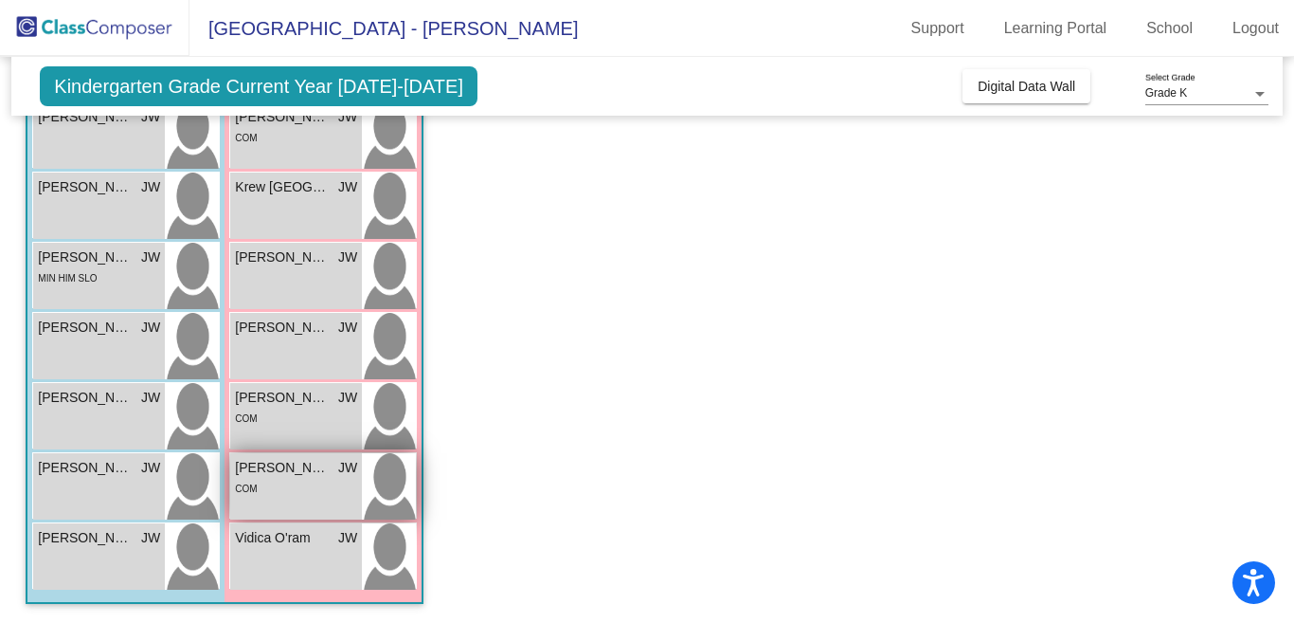
click at [304, 485] on div "COM" at bounding box center [296, 488] width 122 height 20
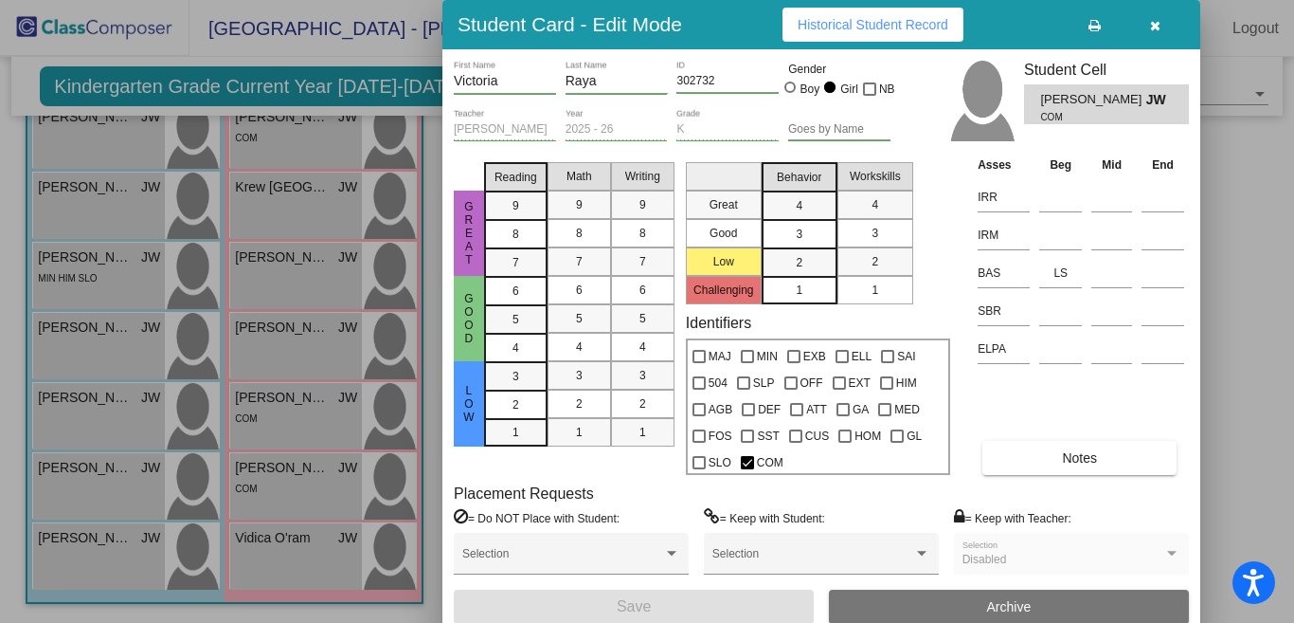
click at [1152, 17] on span "button" at bounding box center [1155, 24] width 10 height 15
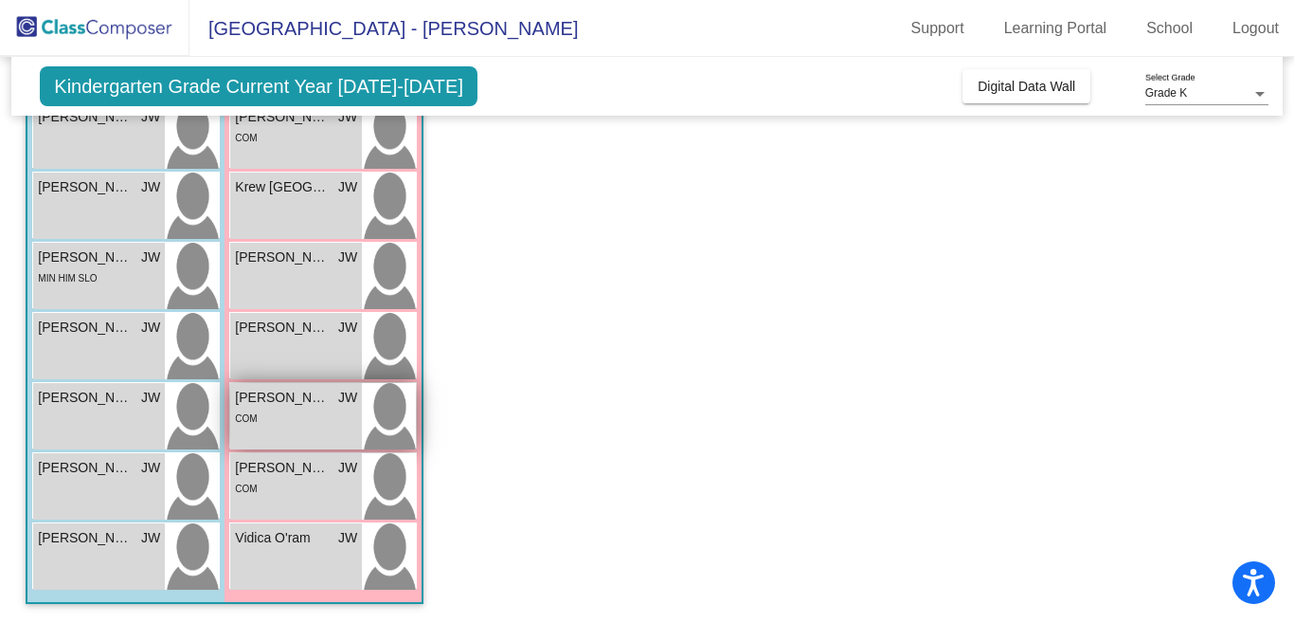
click at [315, 413] on div "COM" at bounding box center [296, 417] width 122 height 20
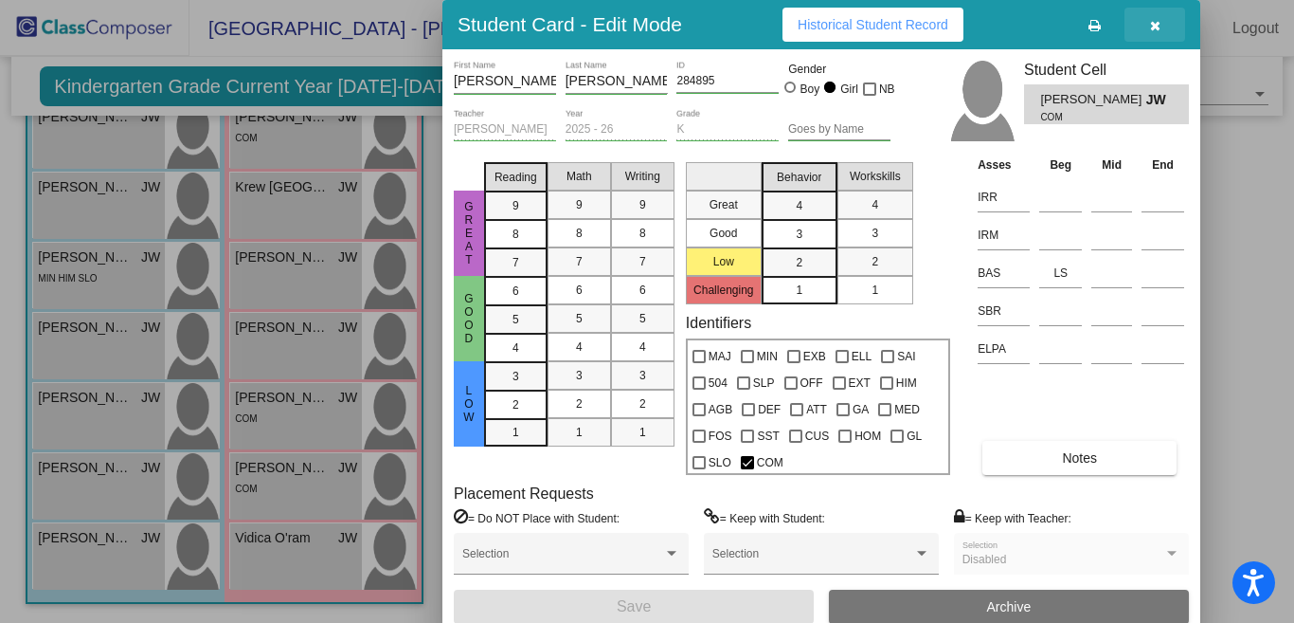
click at [1153, 21] on icon "button" at bounding box center [1155, 25] width 10 height 13
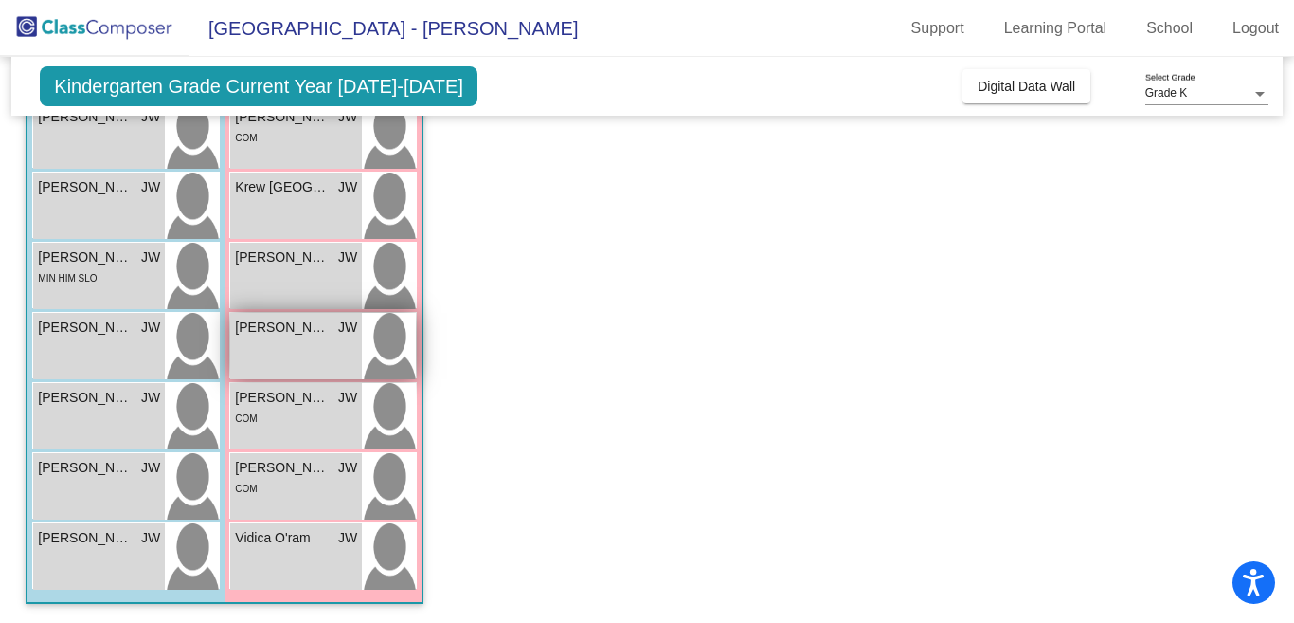
click at [324, 341] on div "[PERSON_NAME] JW lock do_not_disturb_alt" at bounding box center [296, 346] width 132 height 66
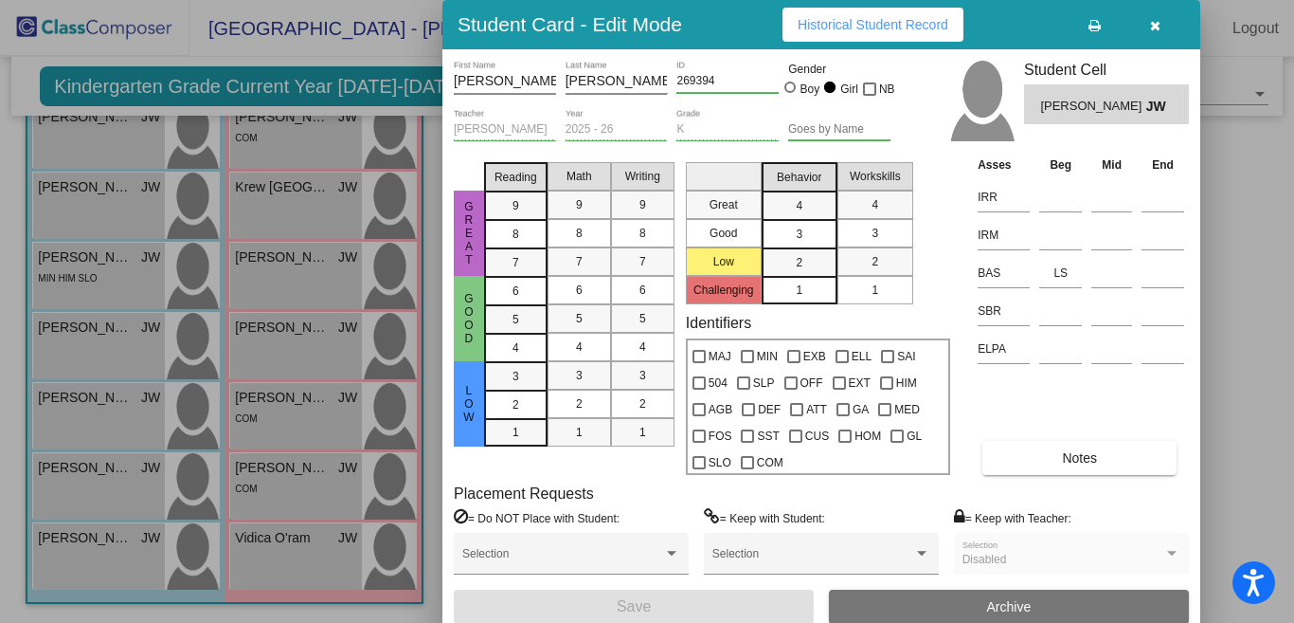
click at [1155, 18] on span "button" at bounding box center [1155, 24] width 10 height 15
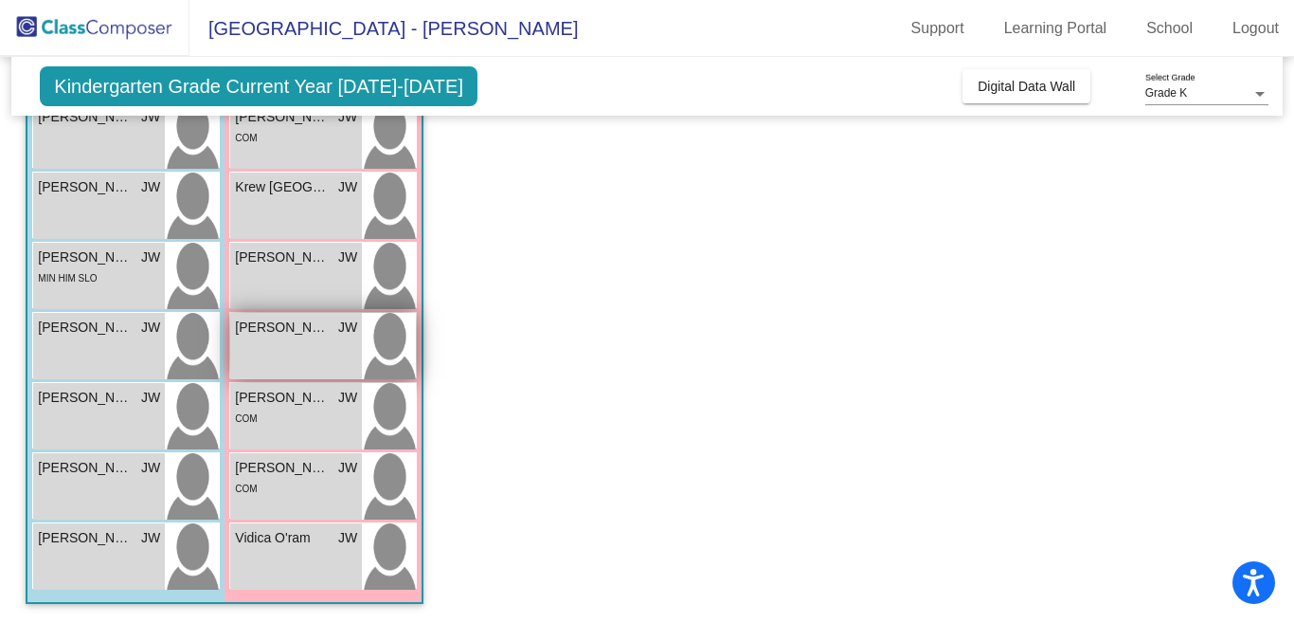
click at [286, 347] on div "[PERSON_NAME] JW lock do_not_disturb_alt" at bounding box center [296, 346] width 132 height 66
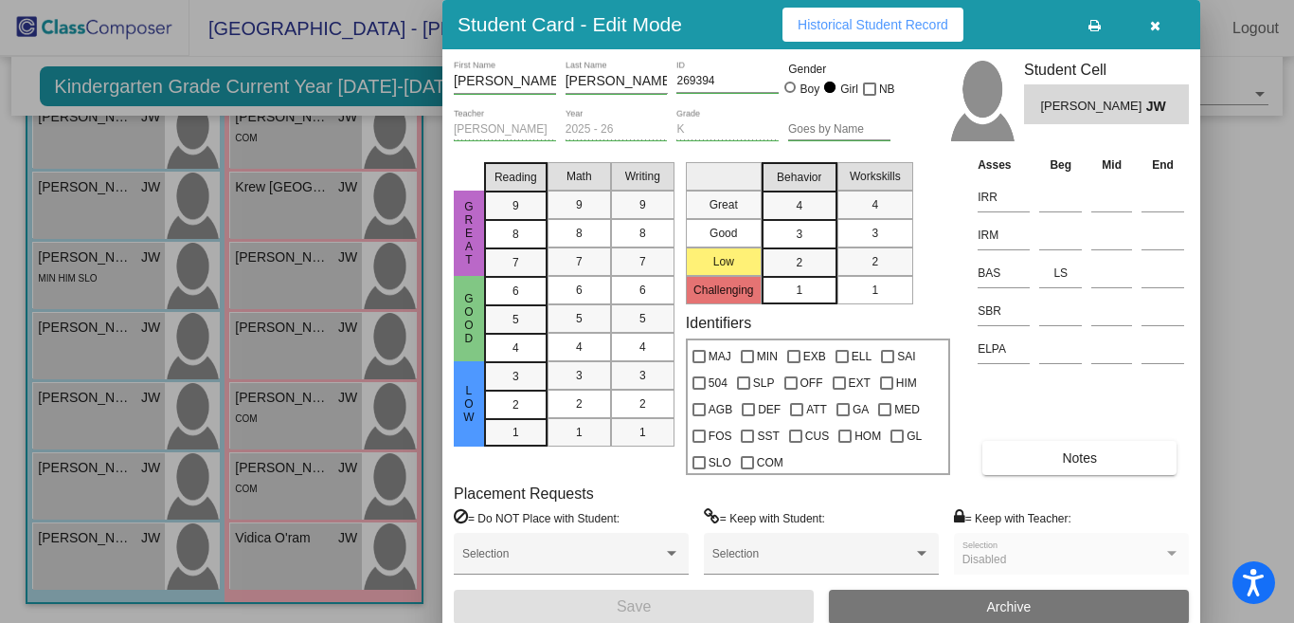
click at [1156, 22] on icon "button" at bounding box center [1155, 25] width 10 height 13
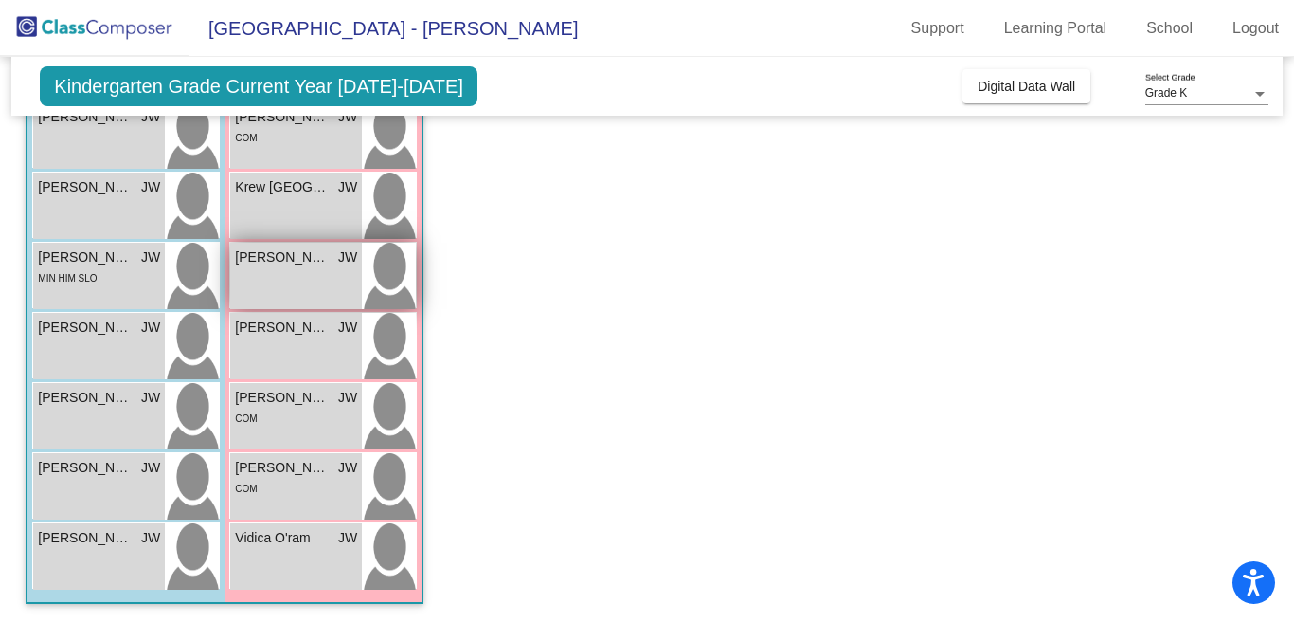
click at [300, 277] on div "[PERSON_NAME] lock do_not_disturb_alt" at bounding box center [296, 276] width 132 height 66
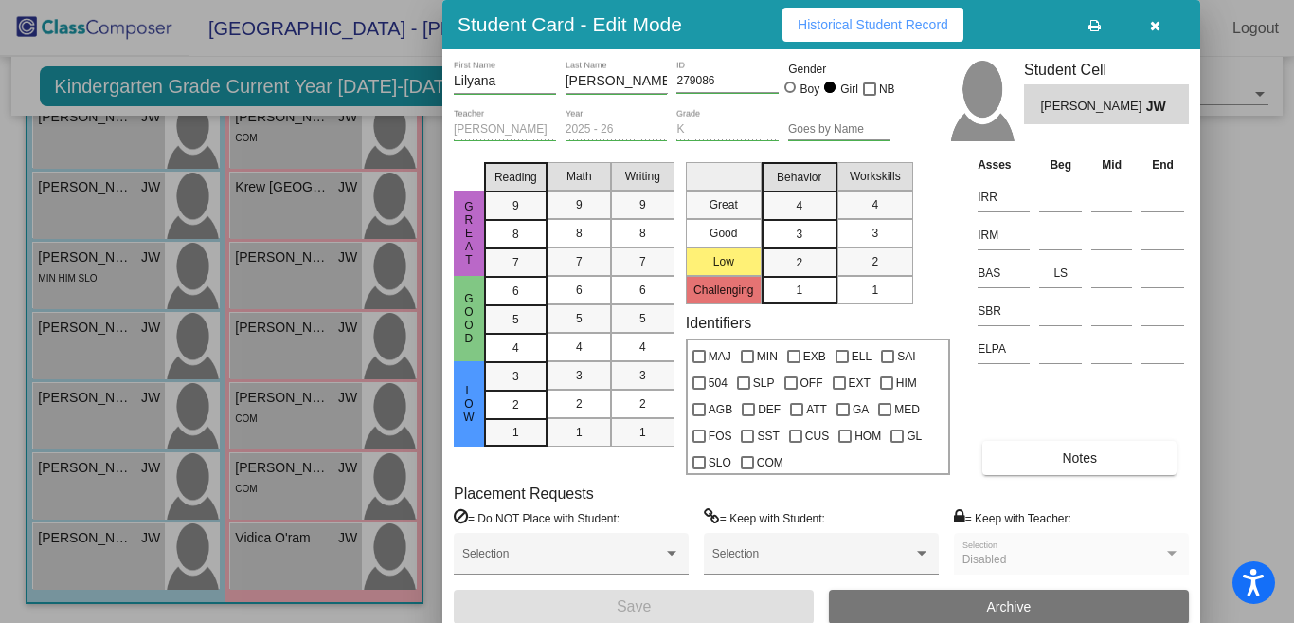
click at [1154, 25] on icon "button" at bounding box center [1155, 25] width 10 height 13
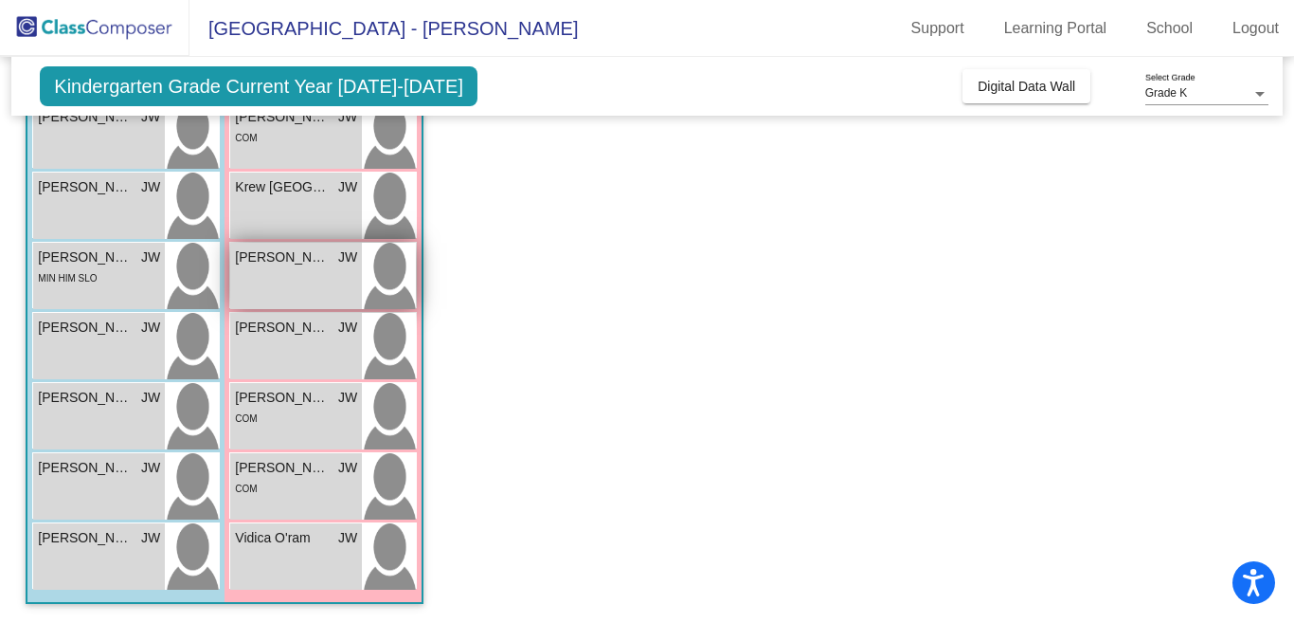
click at [299, 283] on div "[PERSON_NAME] lock do_not_disturb_alt" at bounding box center [296, 276] width 132 height 66
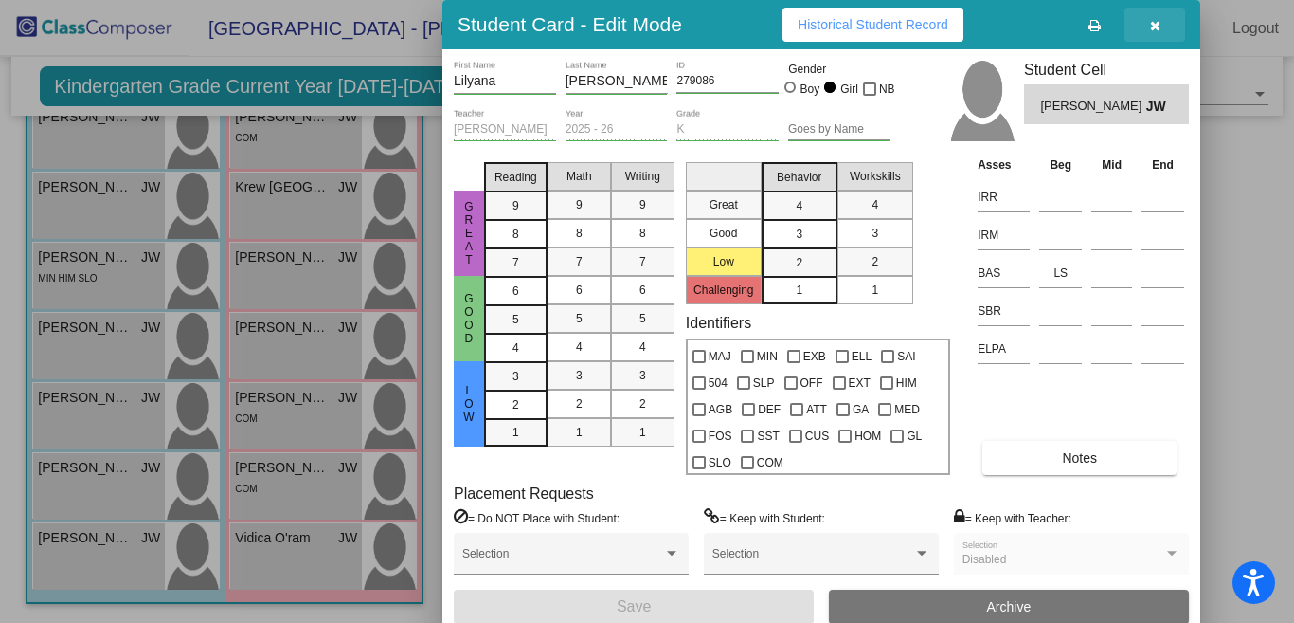
click at [1154, 22] on icon "button" at bounding box center [1155, 25] width 10 height 13
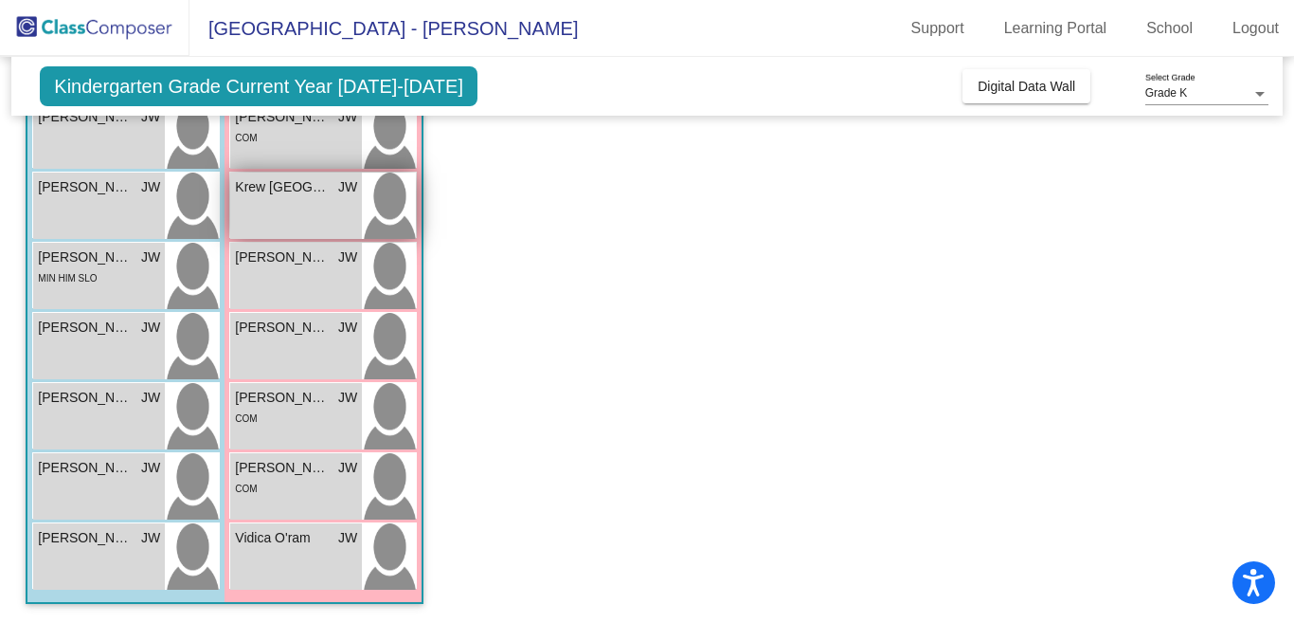
click at [256, 210] on div "Krew Brasil JW lock do_not_disturb_alt" at bounding box center [296, 205] width 132 height 66
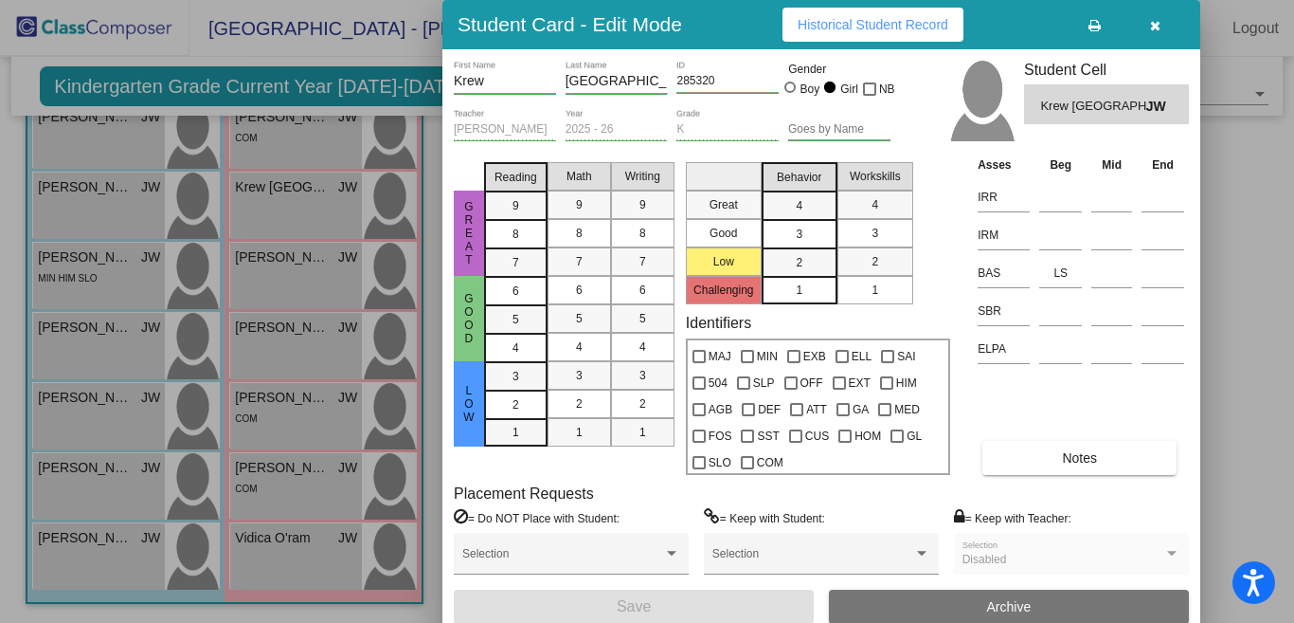
click at [1154, 21] on icon "button" at bounding box center [1155, 25] width 10 height 13
